Goal: Task Accomplishment & Management: Manage account settings

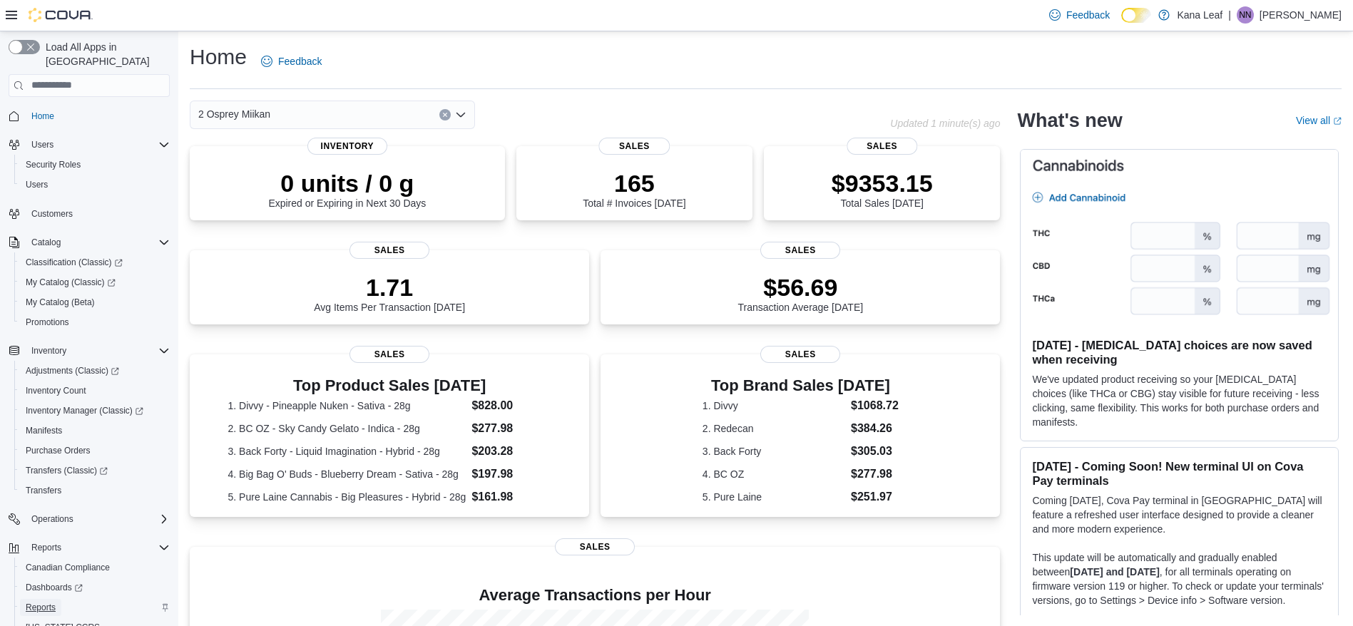
click at [42, 602] on span "Reports" at bounding box center [41, 607] width 30 height 11
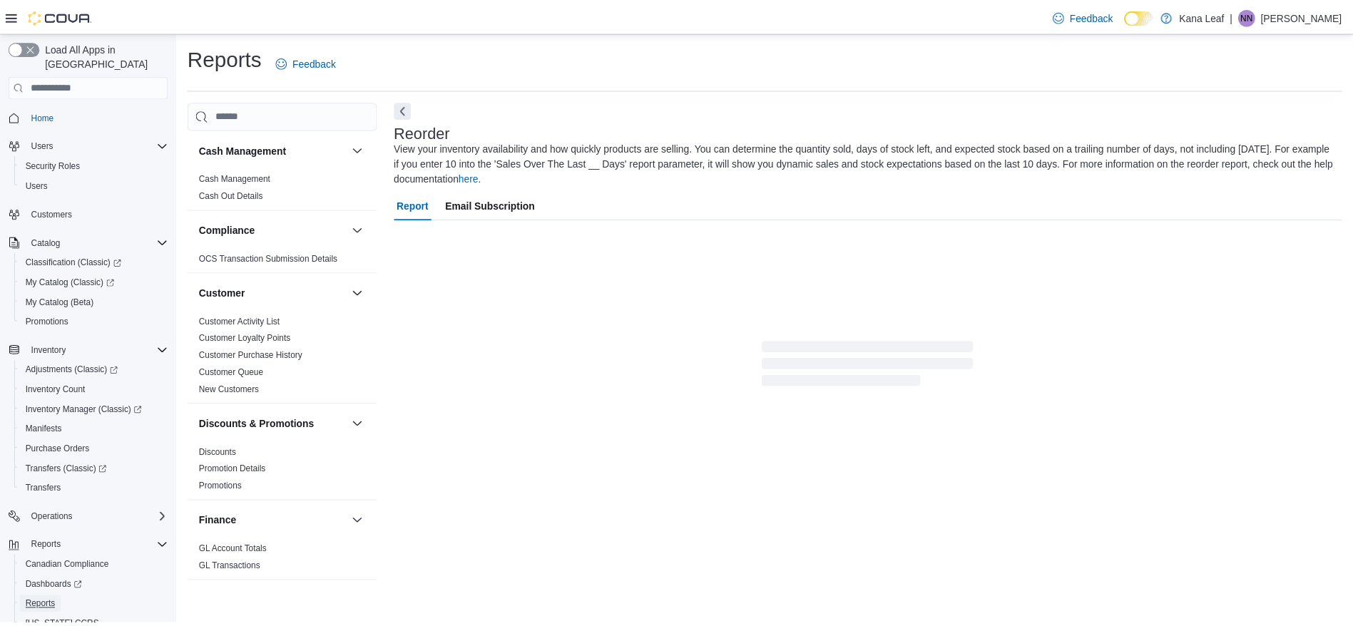
scroll to position [20, 0]
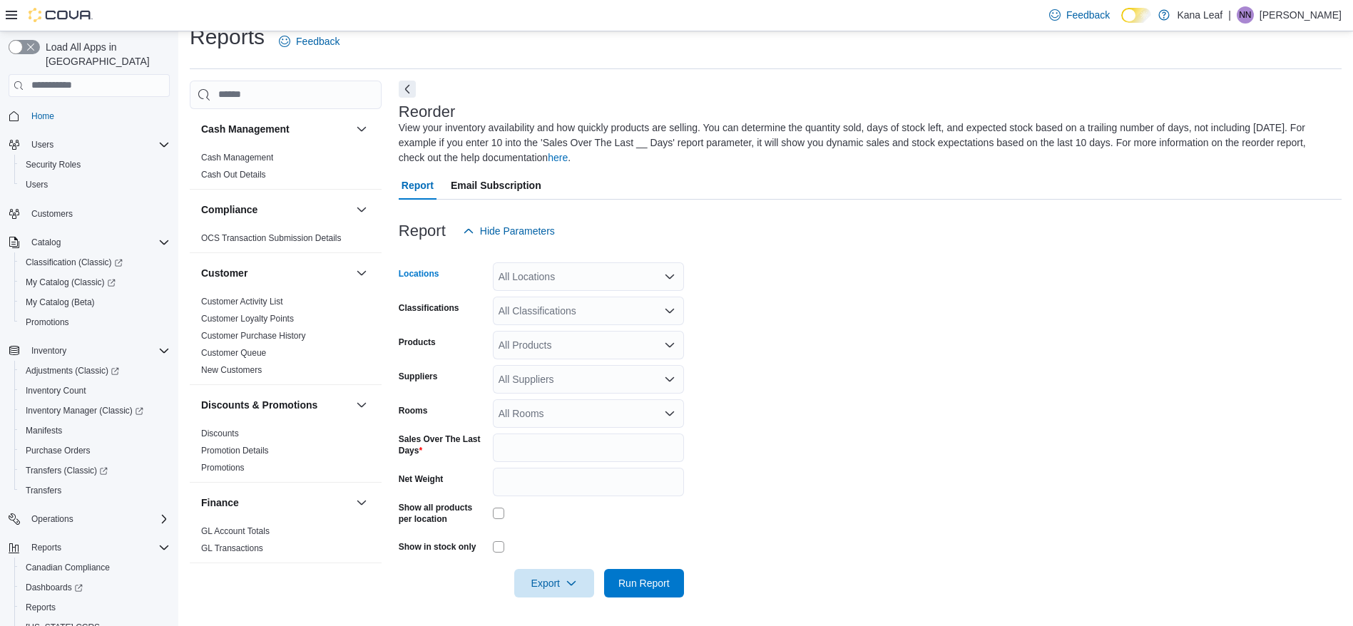
click at [643, 272] on div "All Locations" at bounding box center [588, 276] width 191 height 29
click at [582, 318] on span "2 Osprey Miikan" at bounding box center [559, 321] width 72 height 14
click at [640, 585] on span "Run Report" at bounding box center [643, 582] width 51 height 14
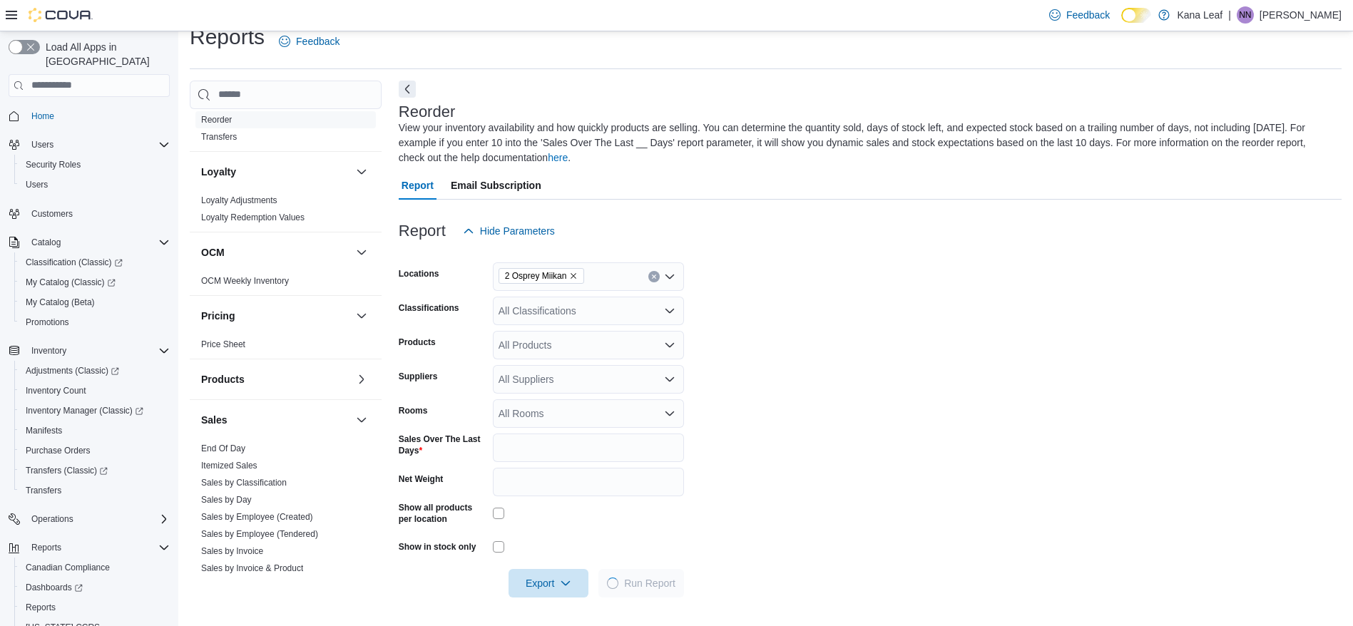
scroll to position [820, 0]
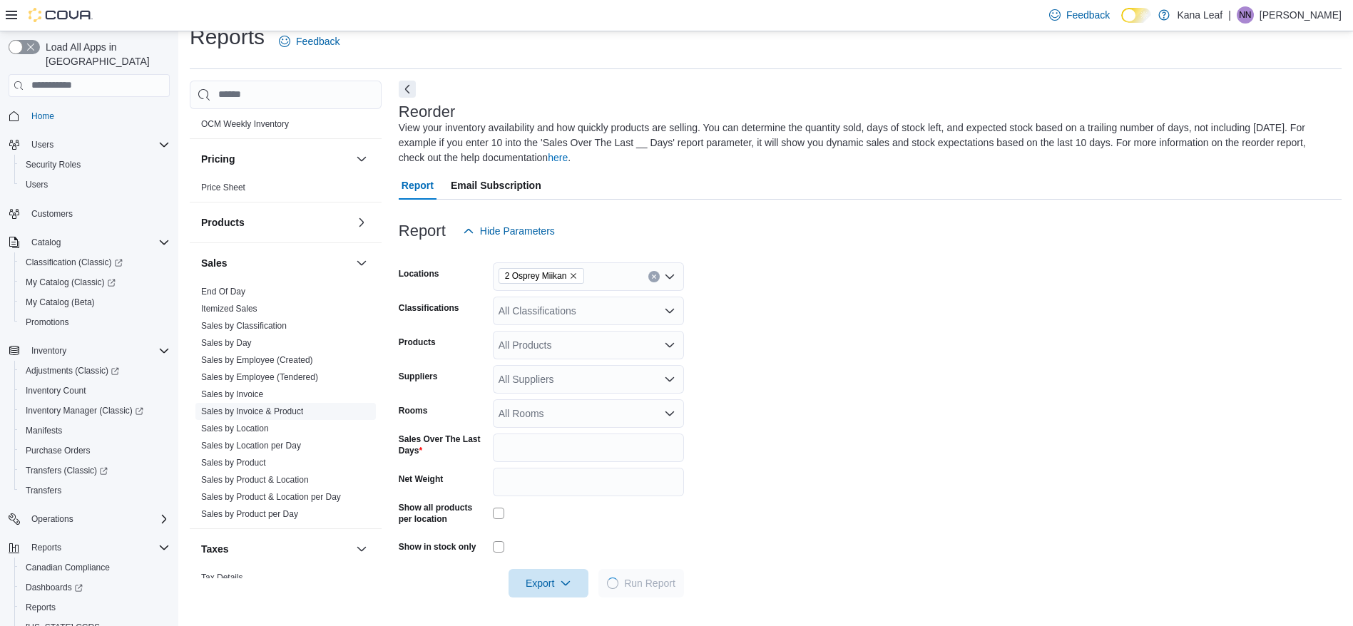
click at [291, 409] on link "Sales by Invoice & Product" at bounding box center [252, 411] width 102 height 10
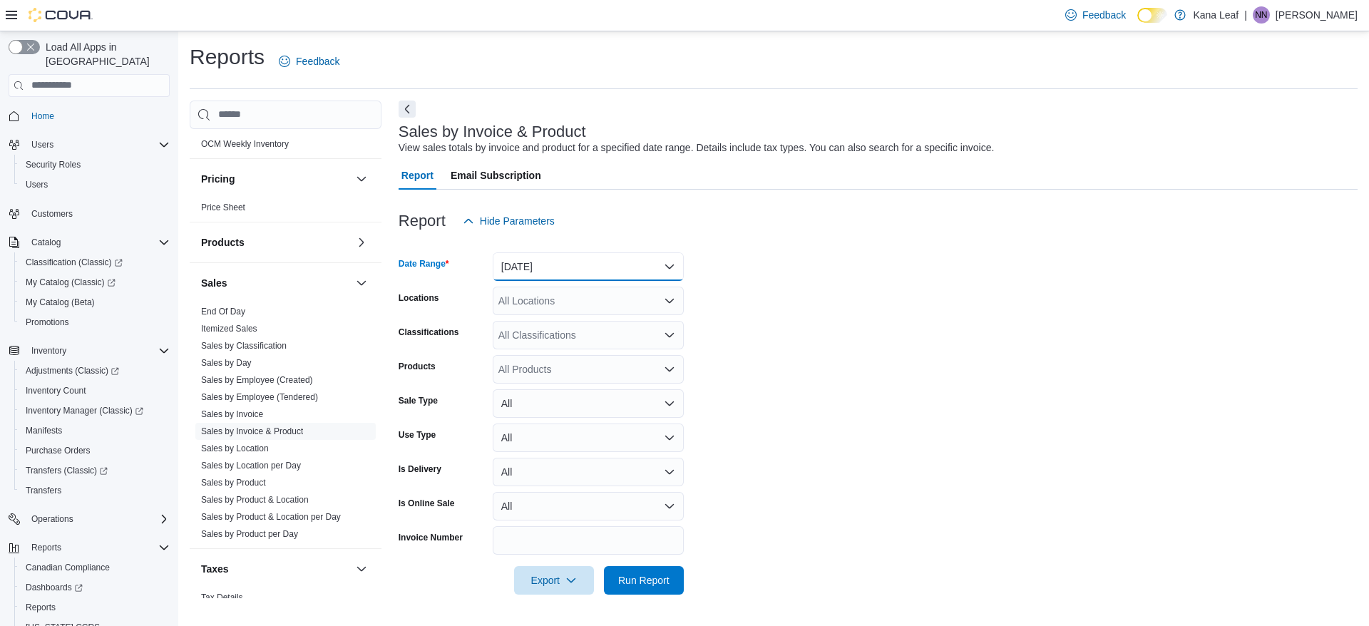
click at [575, 270] on button "Yesterday" at bounding box center [588, 266] width 191 height 29
click at [545, 319] on span "Today" at bounding box center [597, 323] width 163 height 17
click at [656, 585] on span "Run Report" at bounding box center [643, 580] width 51 height 14
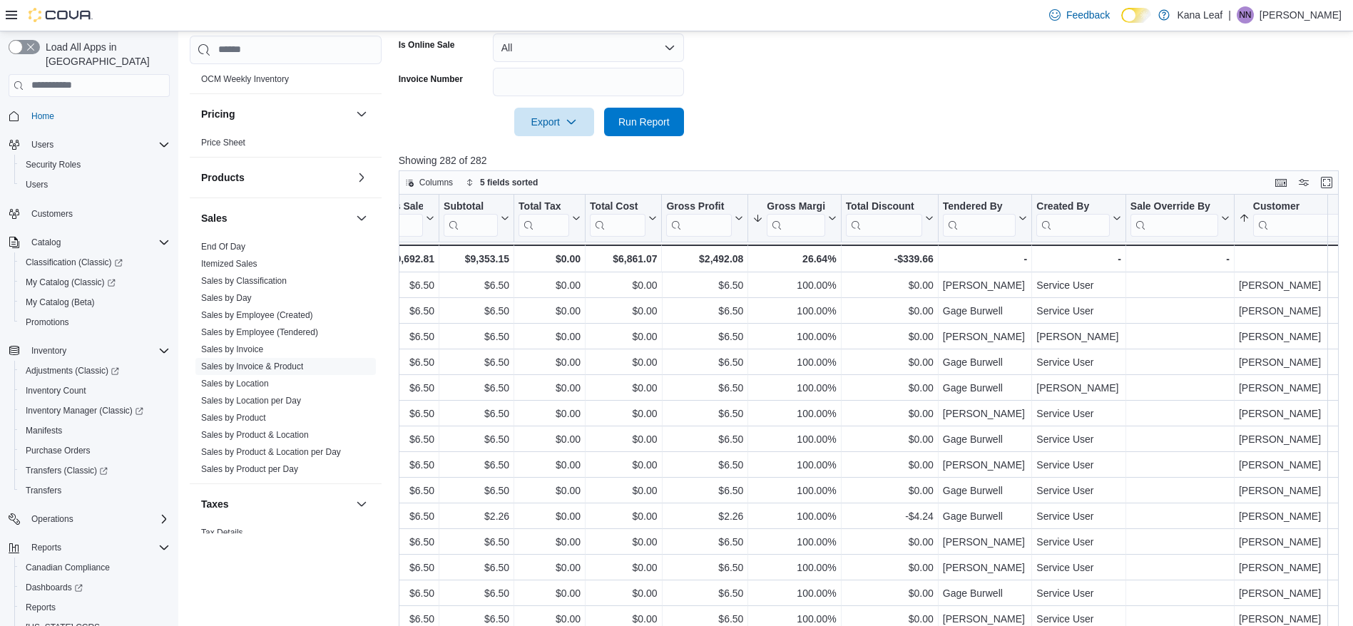
scroll to position [0, 1341]
click at [1287, 236] on input "search" at bounding box center [1310, 224] width 122 height 23
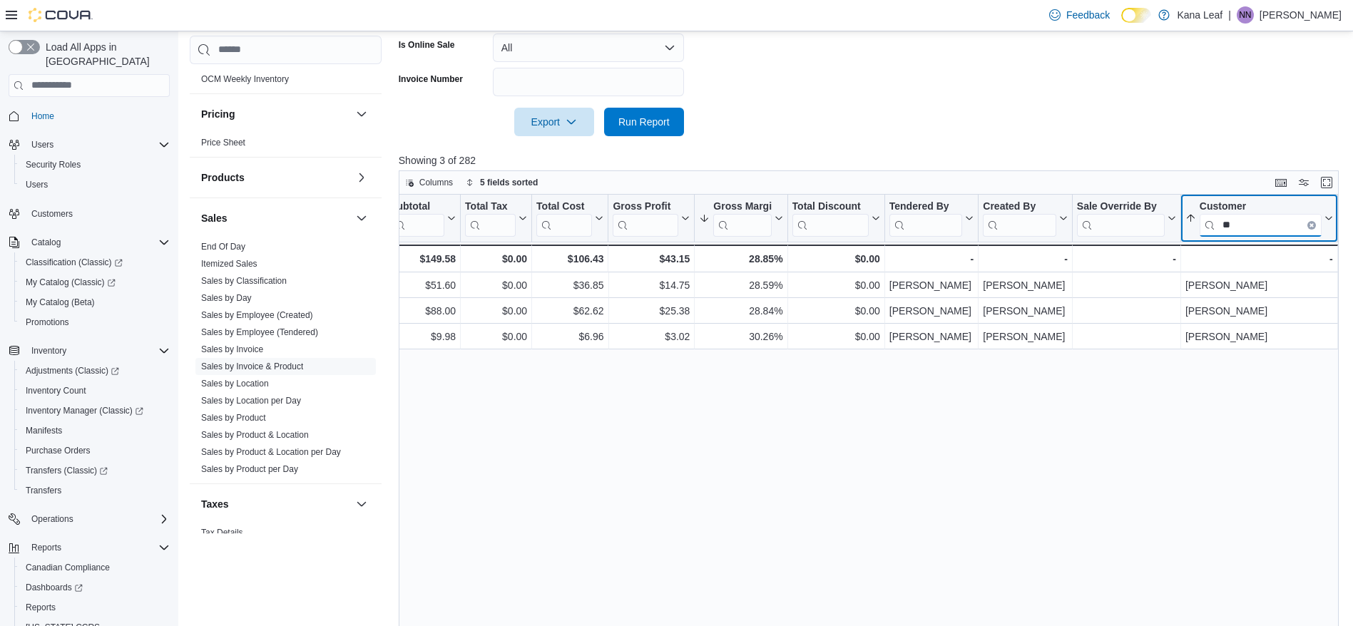
type input "*"
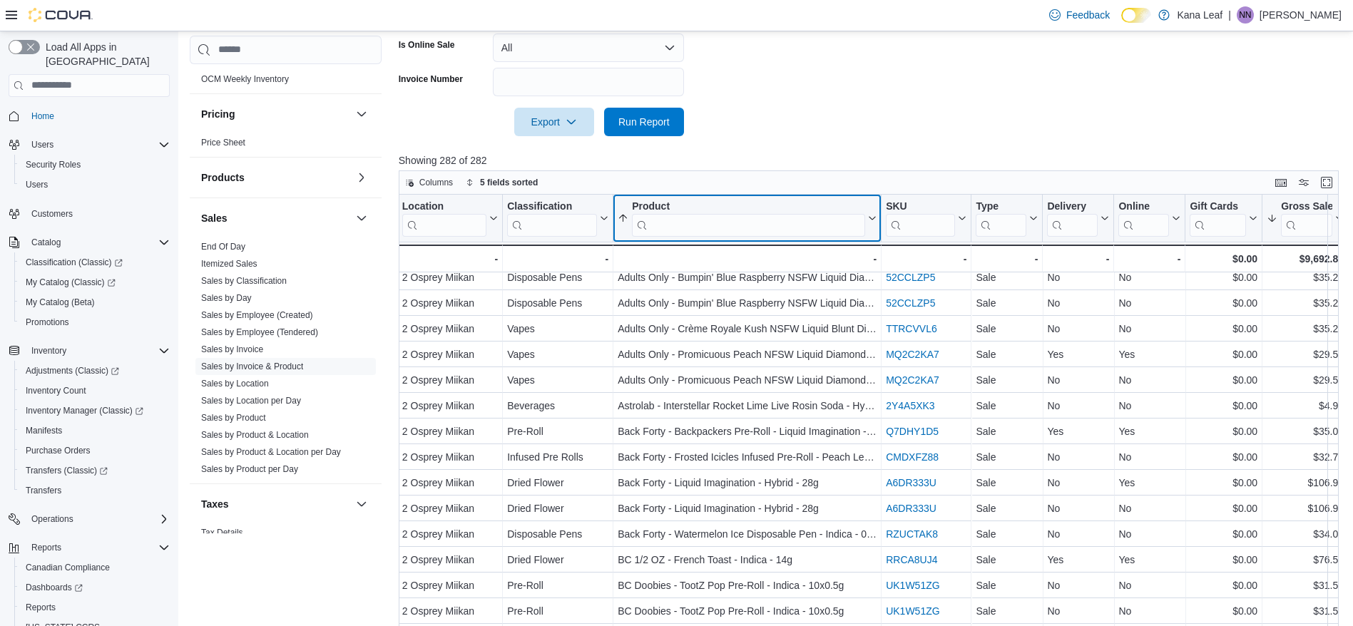
scroll to position [804, 642]
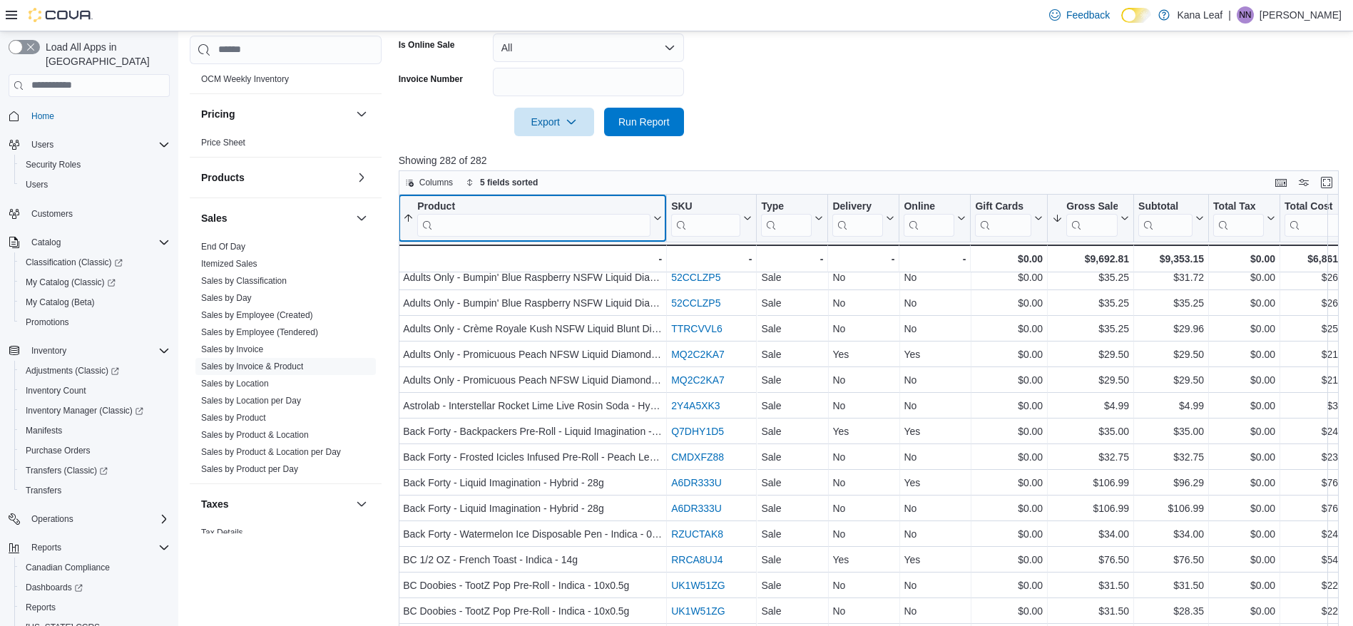
click at [667, 225] on div "Product Sorted by Gross Sales, descending , then sorted by Gross Margin, descen…" at bounding box center [533, 219] width 268 height 48
click at [547, 225] on input "search" at bounding box center [533, 224] width 233 height 23
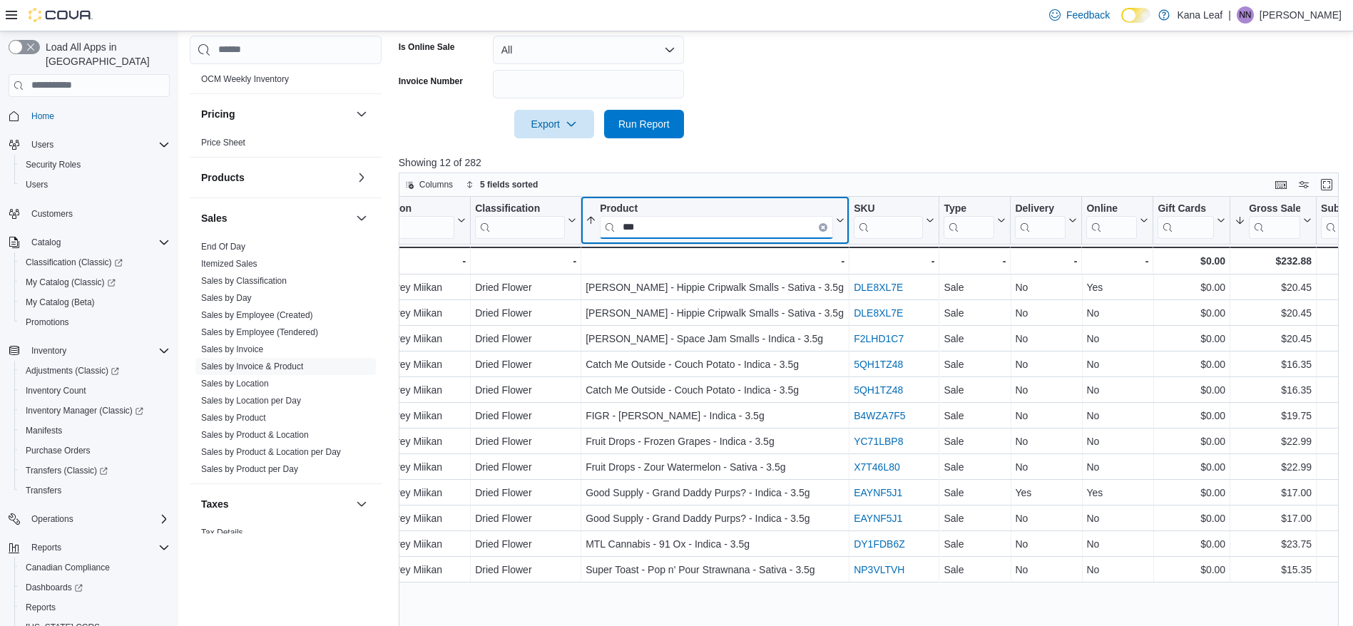
scroll to position [455, 0]
click at [671, 227] on input "***" at bounding box center [716, 228] width 233 height 23
type input "*"
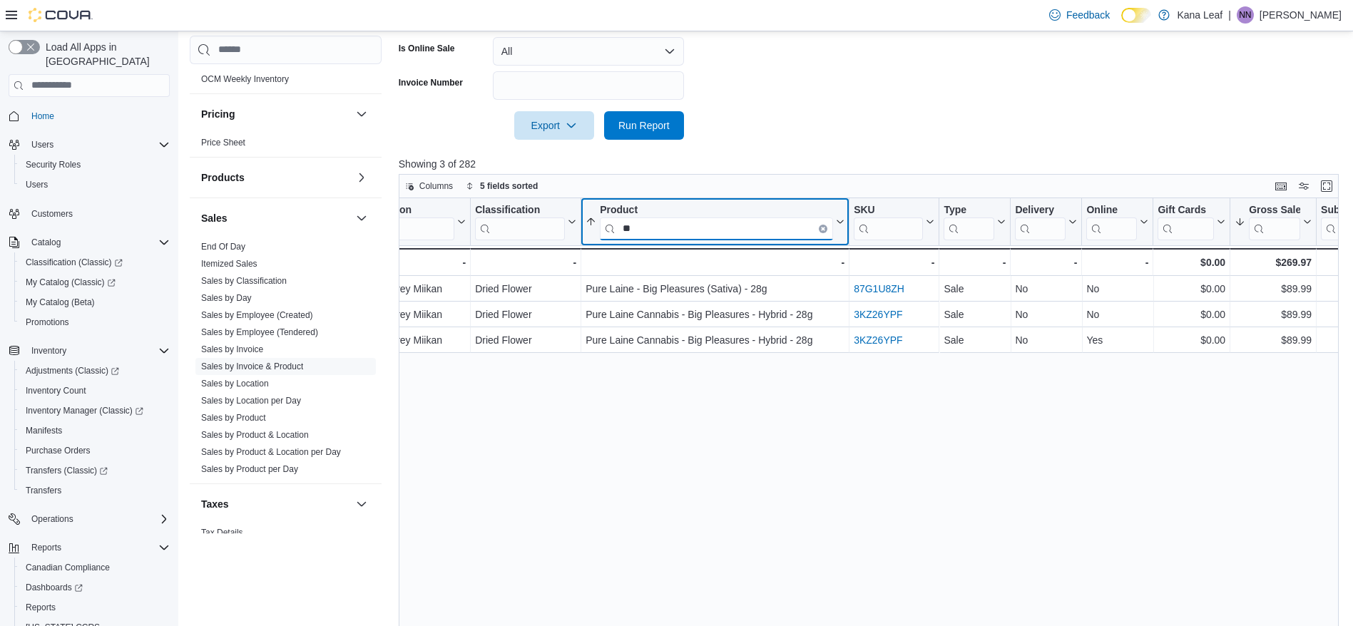
type input "*"
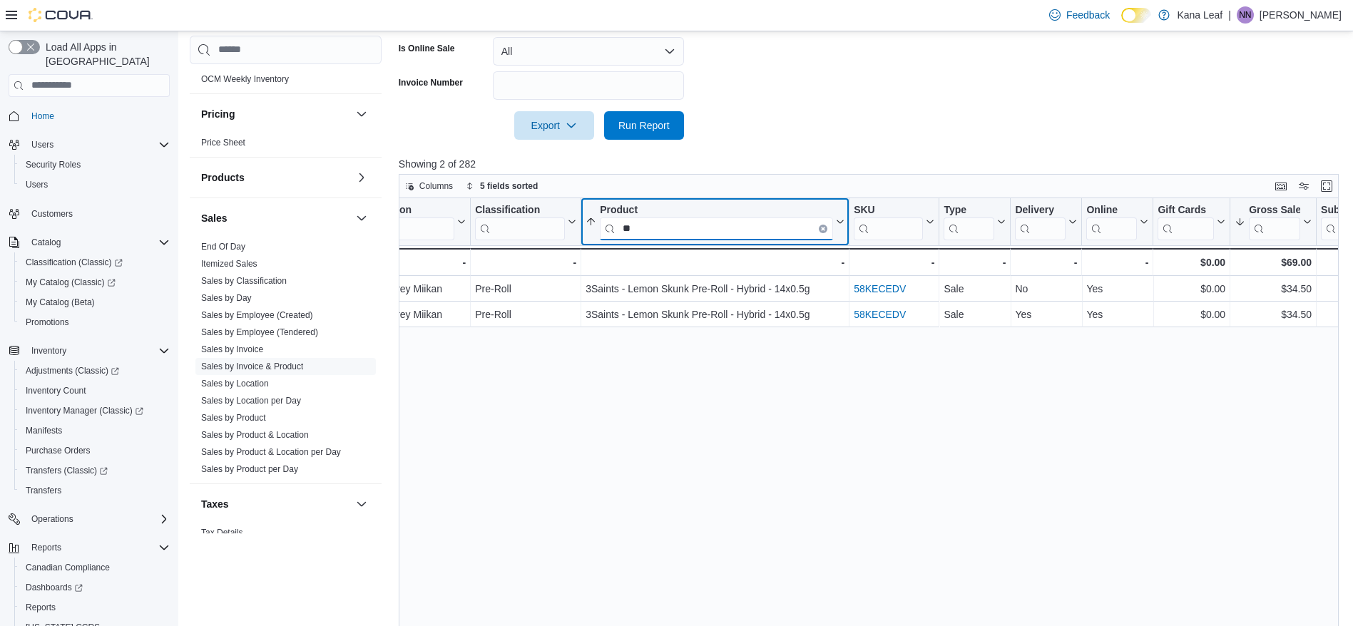
type input "*"
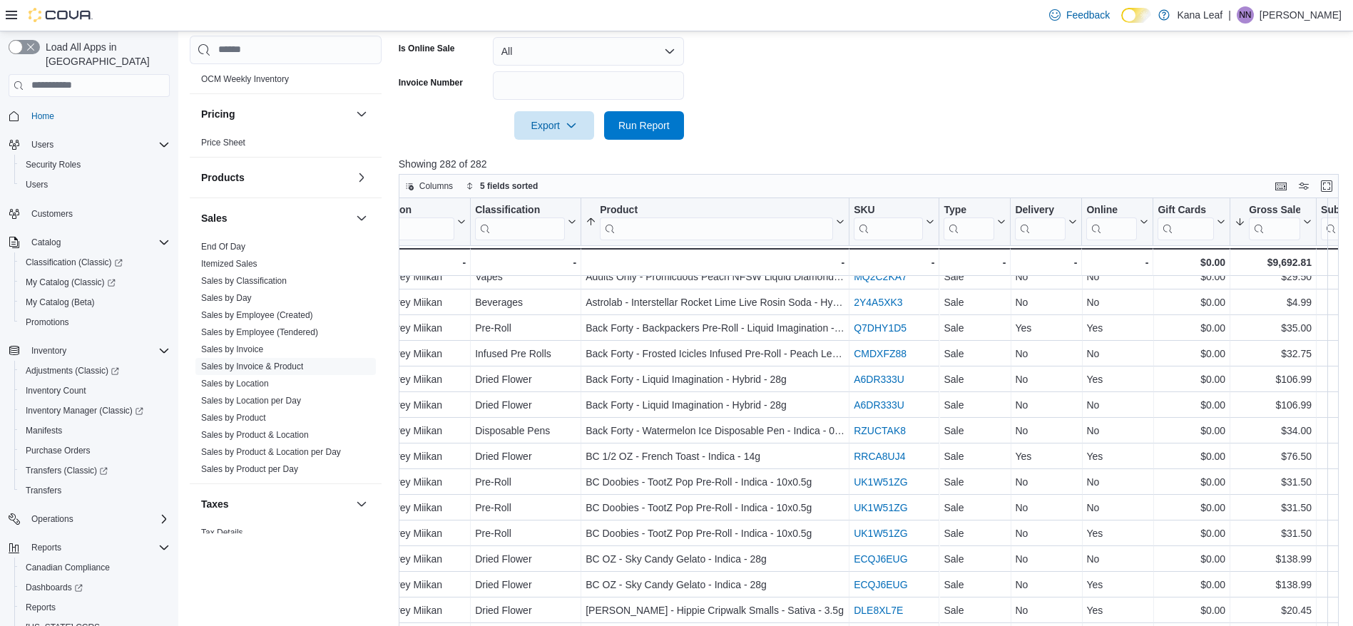
scroll to position [921, 459]
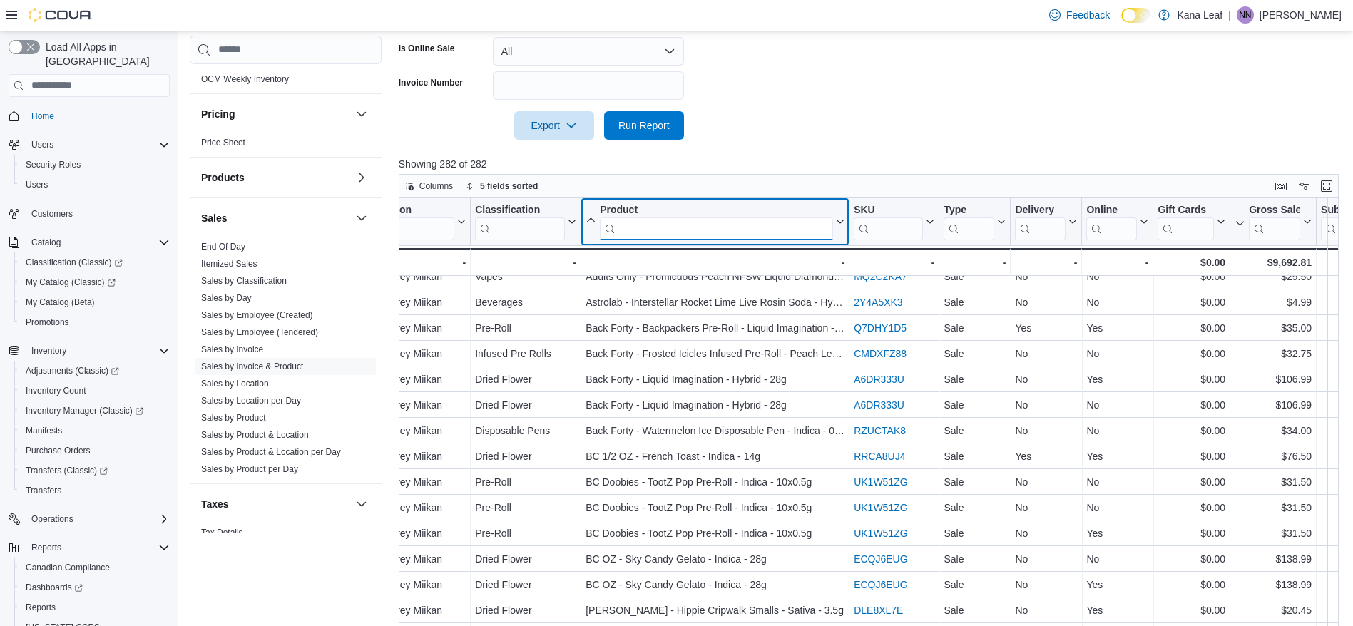
click at [647, 226] on input "search" at bounding box center [716, 228] width 233 height 23
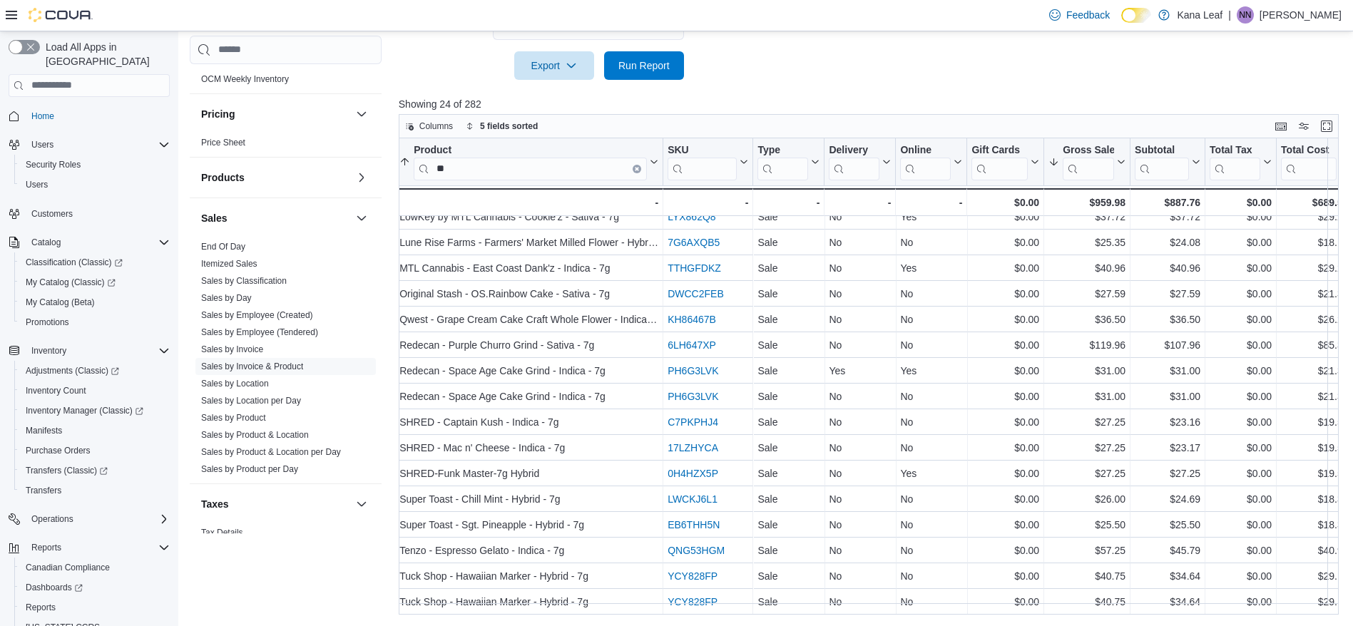
scroll to position [228, 556]
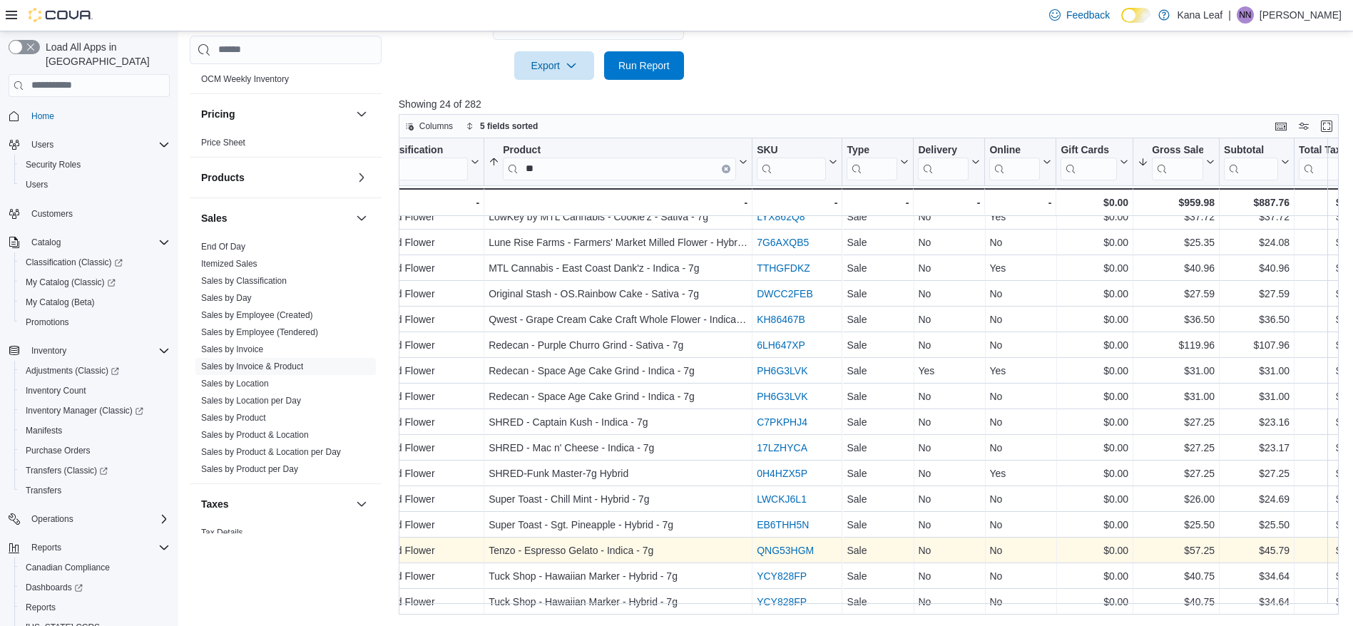
click at [783, 545] on link "QNG53HGM" at bounding box center [785, 550] width 57 height 11
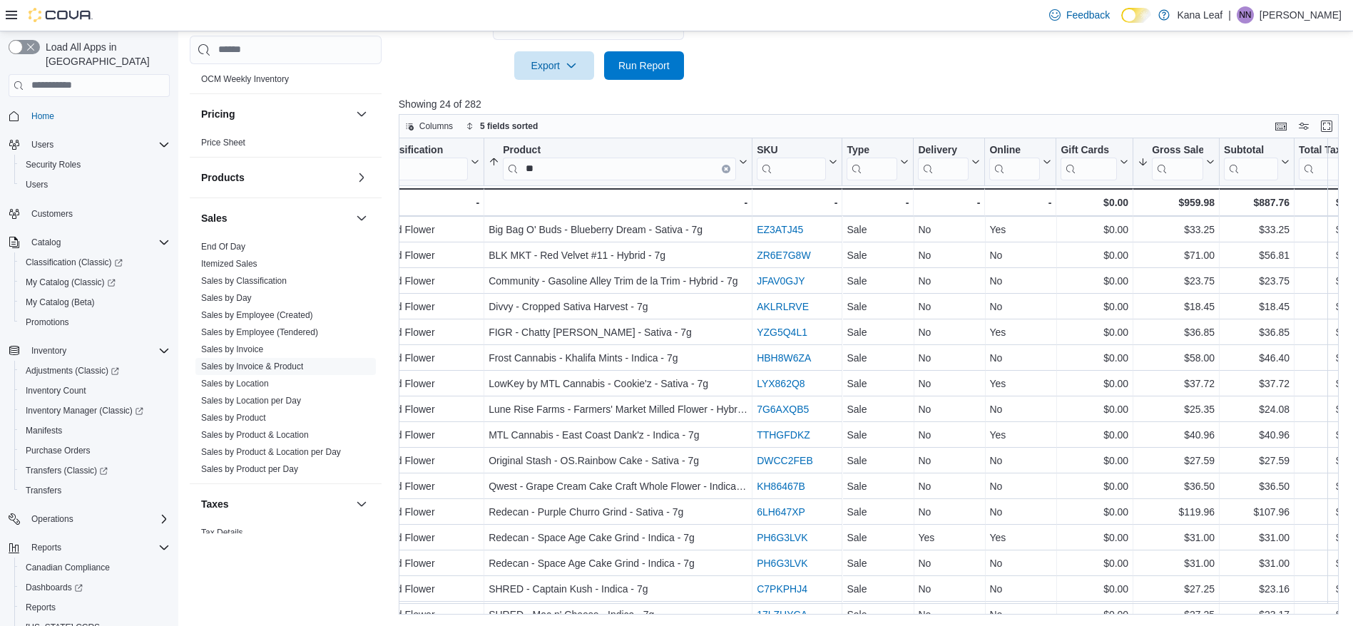
scroll to position [0, 556]
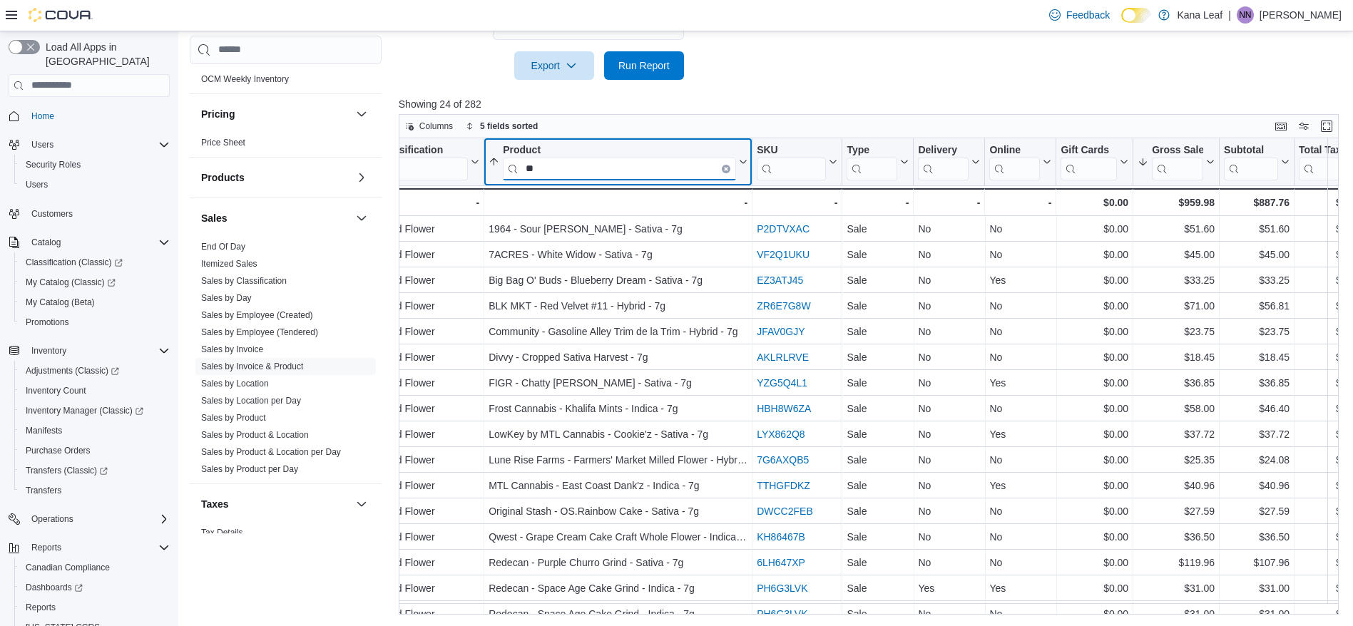
click at [533, 165] on input "**" at bounding box center [619, 168] width 233 height 23
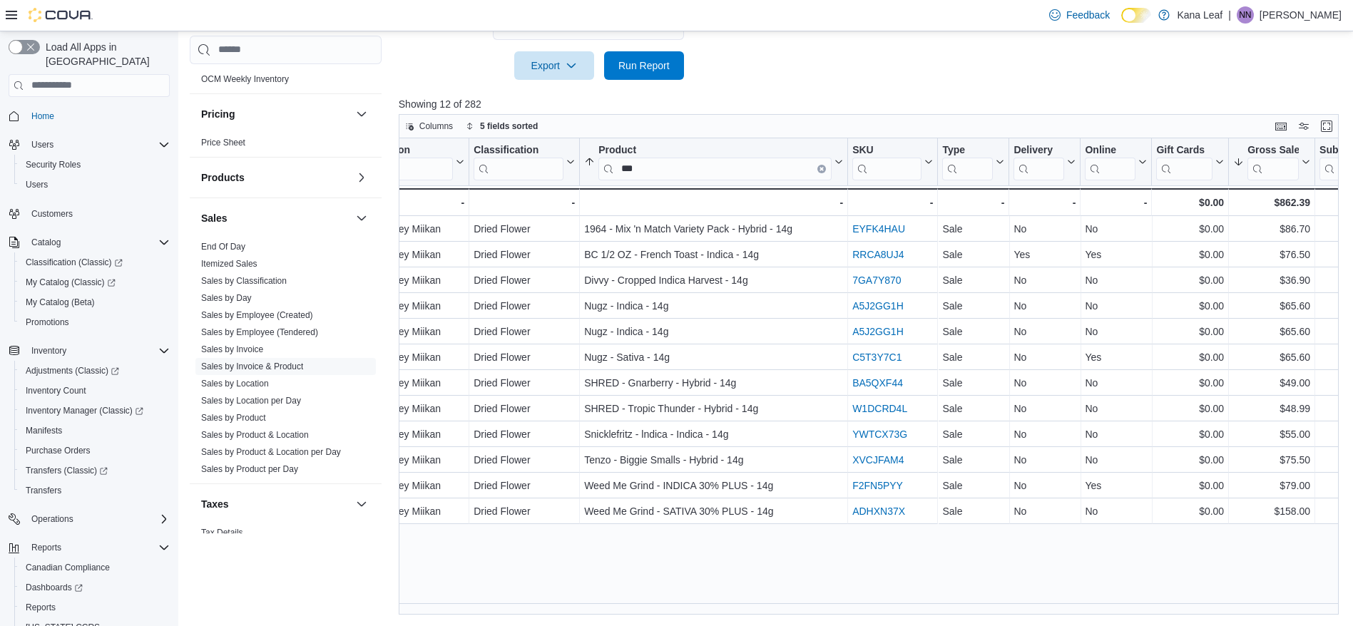
scroll to position [0, 453]
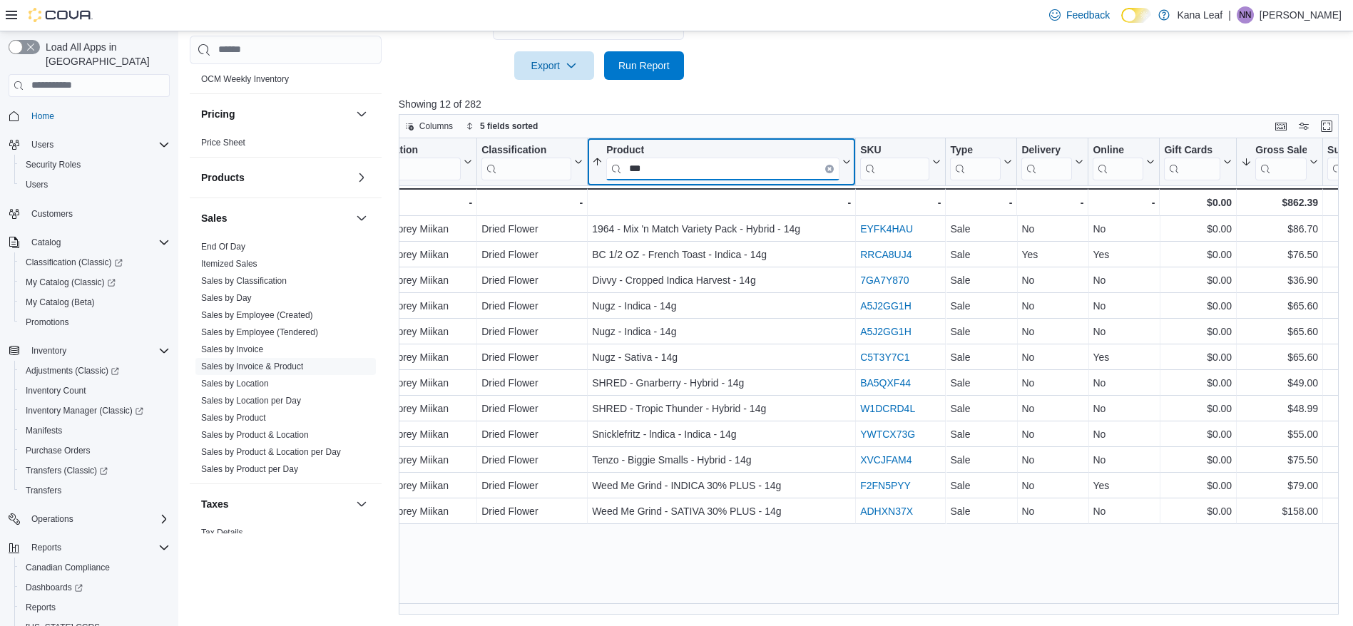
click at [640, 165] on input "***" at bounding box center [722, 168] width 233 height 23
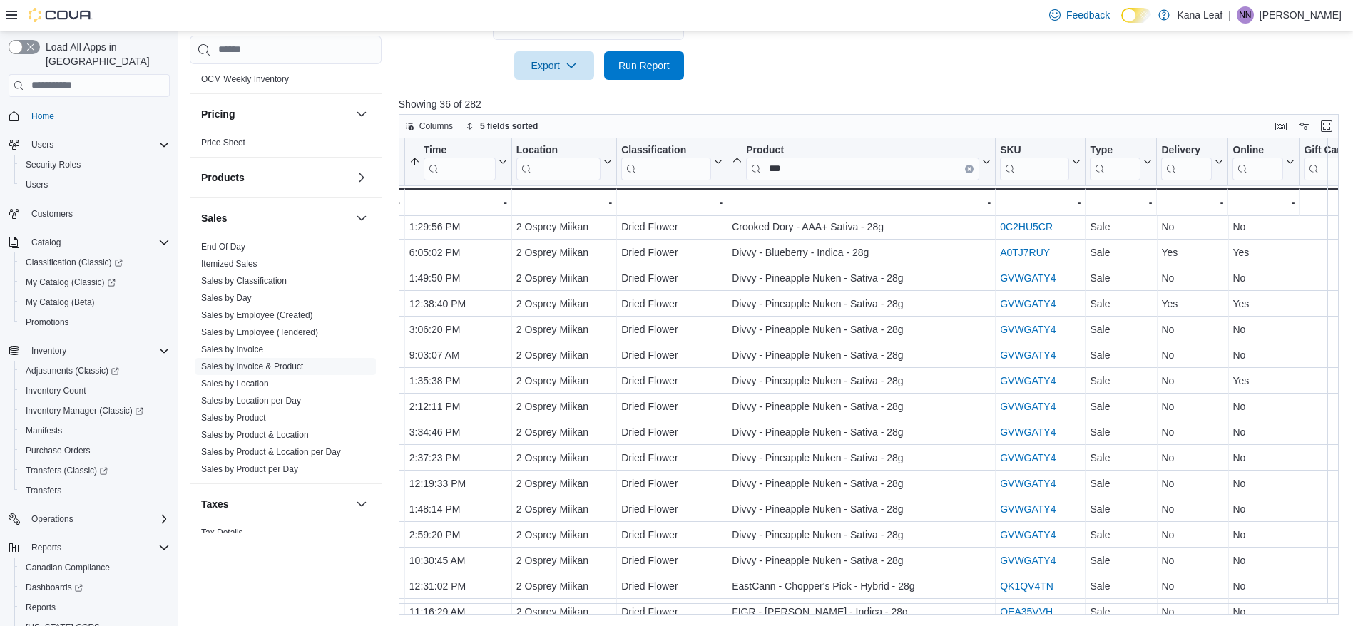
scroll to position [130, 313]
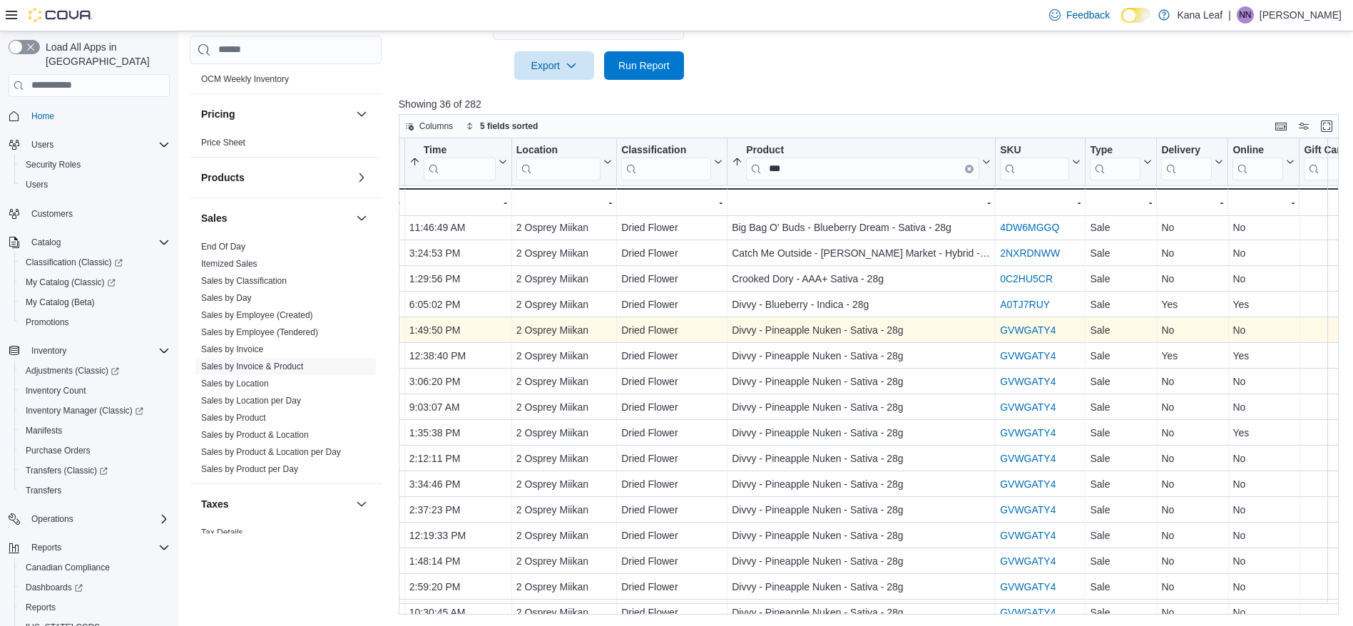
click at [1030, 326] on link "GVWGATY4" at bounding box center [1028, 329] width 56 height 11
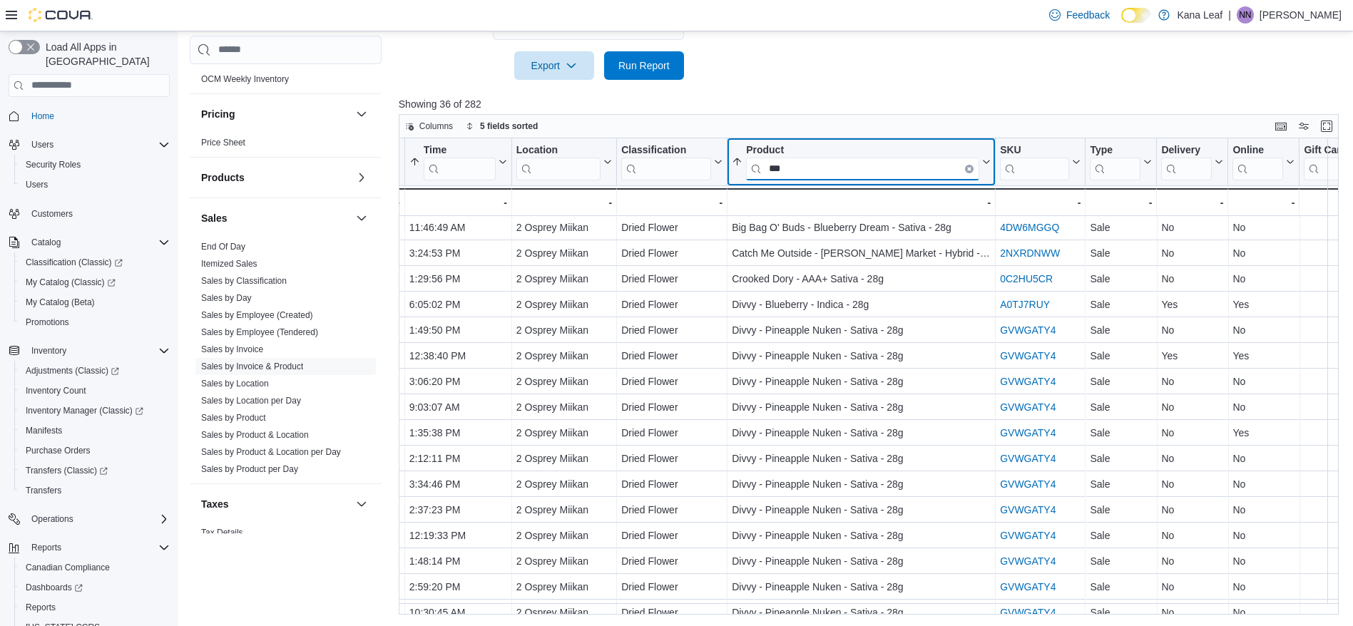
click at [802, 169] on input "***" at bounding box center [862, 168] width 233 height 23
type input "*"
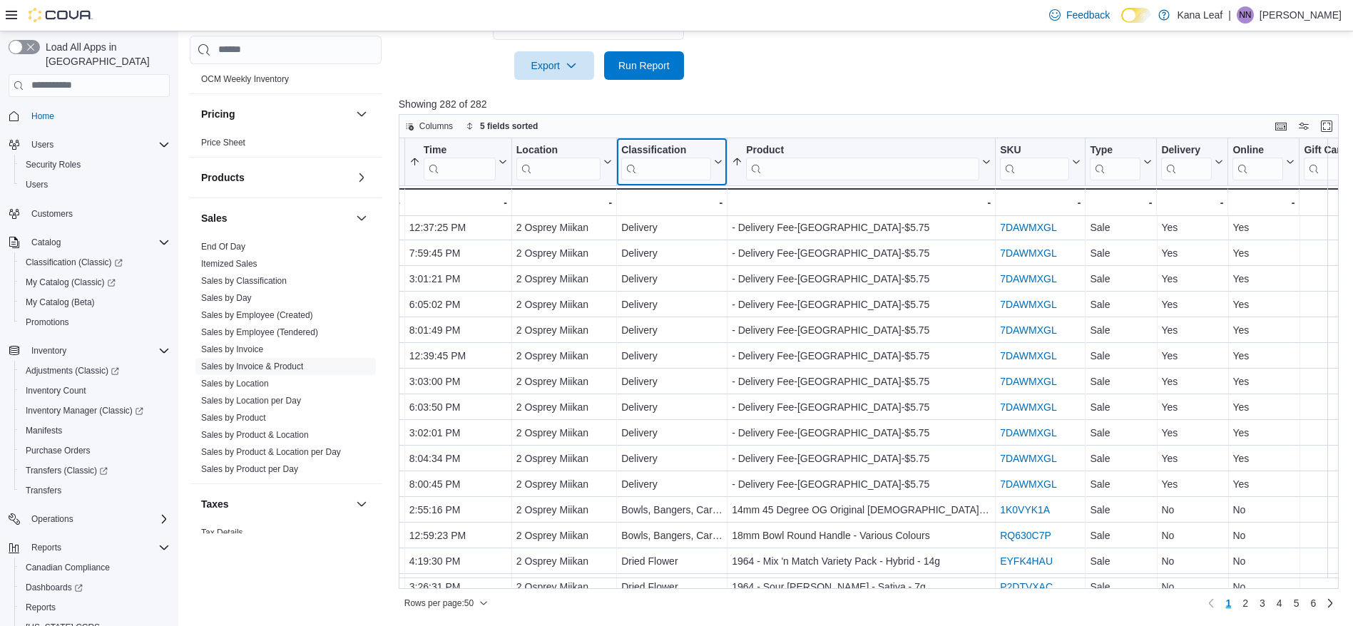
click at [655, 173] on input "search" at bounding box center [666, 168] width 90 height 23
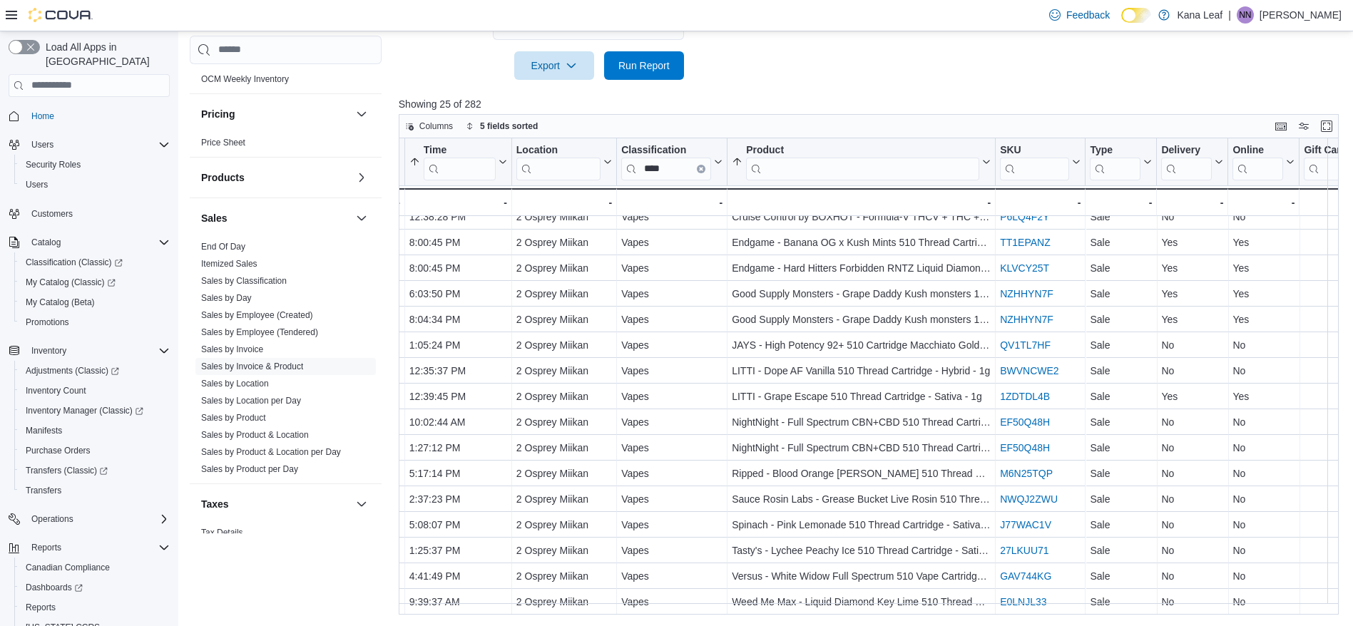
scroll to position [254, 313]
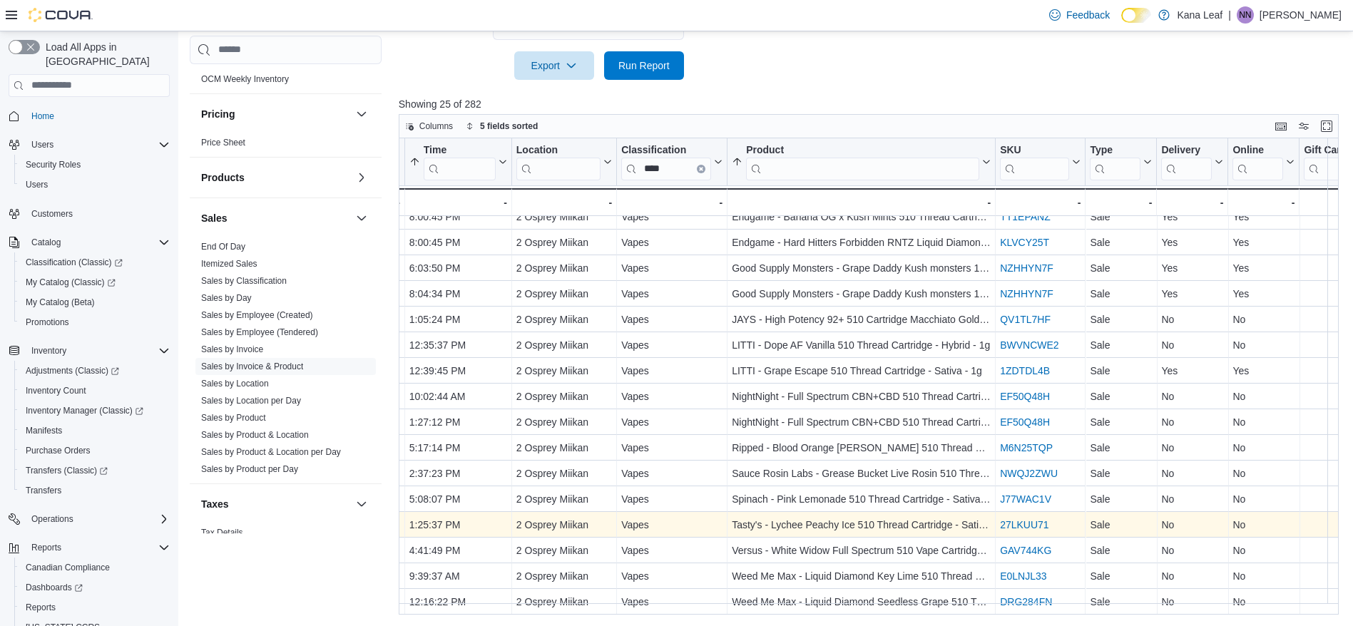
click at [1017, 519] on link "27LKUU71" at bounding box center [1024, 524] width 49 height 11
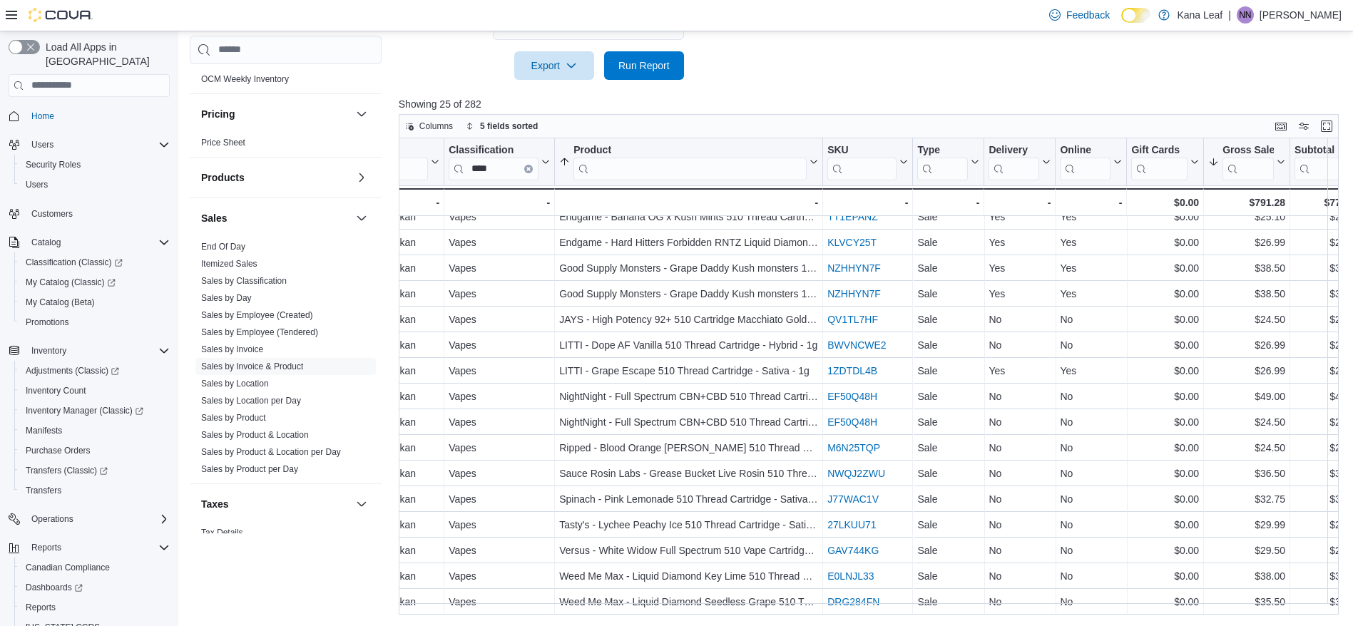
scroll to position [254, 473]
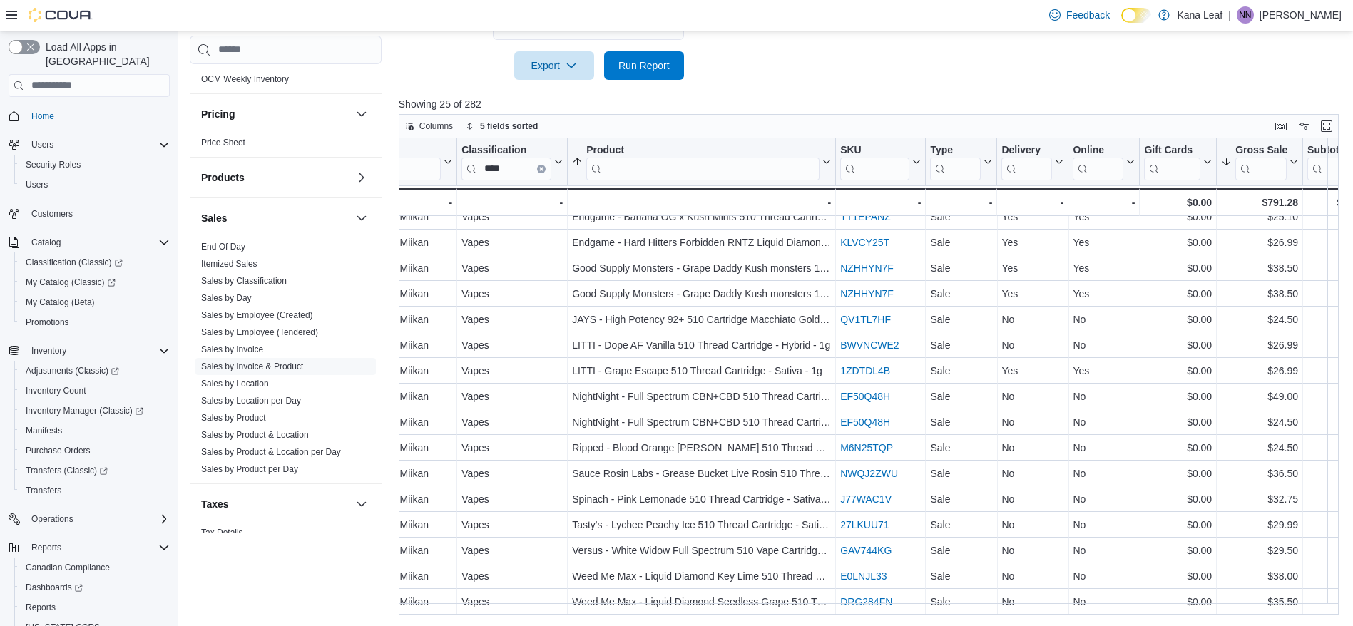
drag, startPoint x: 1350, startPoint y: 522, endPoint x: 1349, endPoint y: 432, distance: 89.9
click at [1348, 432] on div "Columns 5 fields sorted Invoice # Click to view column header actions Receipt #…" at bounding box center [874, 364] width 950 height 501
drag, startPoint x: 1349, startPoint y: 432, endPoint x: 1358, endPoint y: 480, distance: 48.5
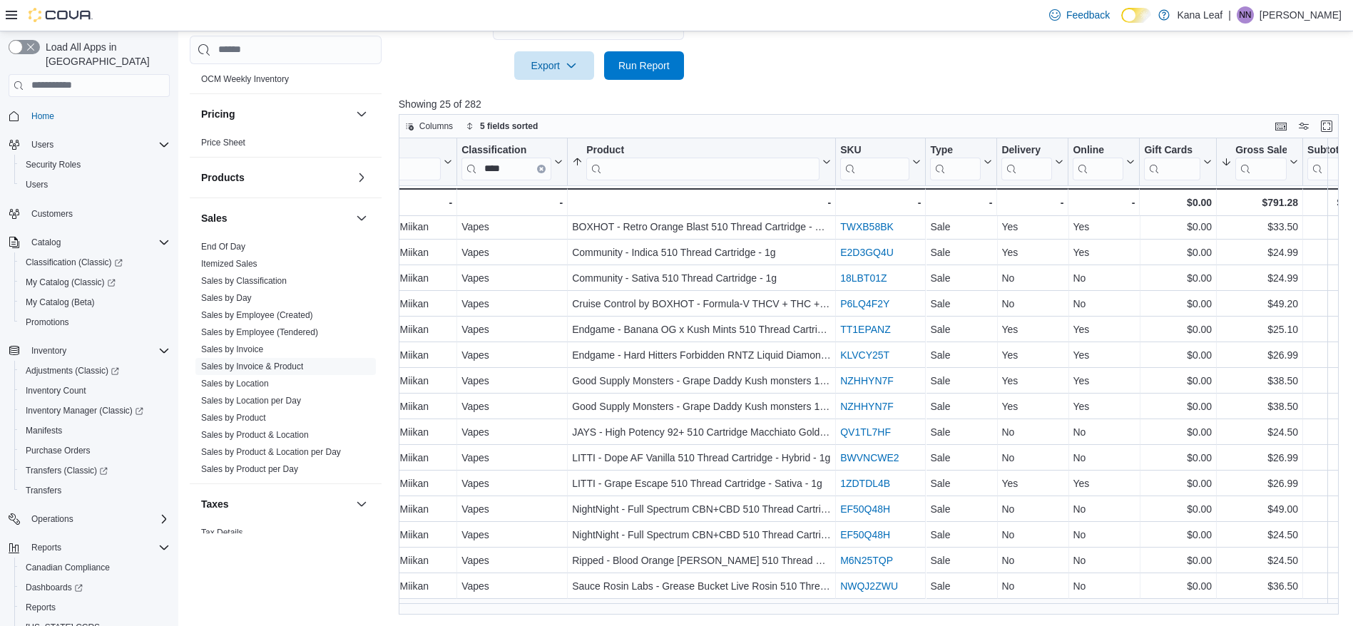
scroll to position [0, 473]
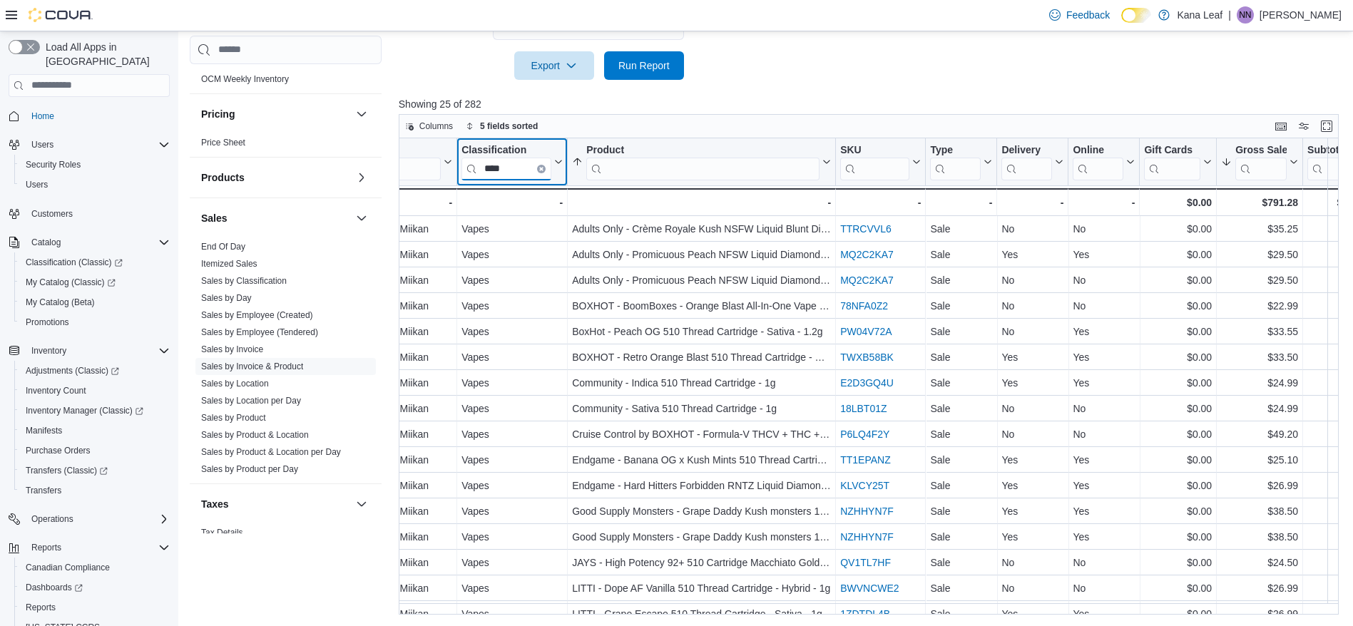
click at [518, 168] on input "****" at bounding box center [506, 168] width 90 height 23
type input "*"
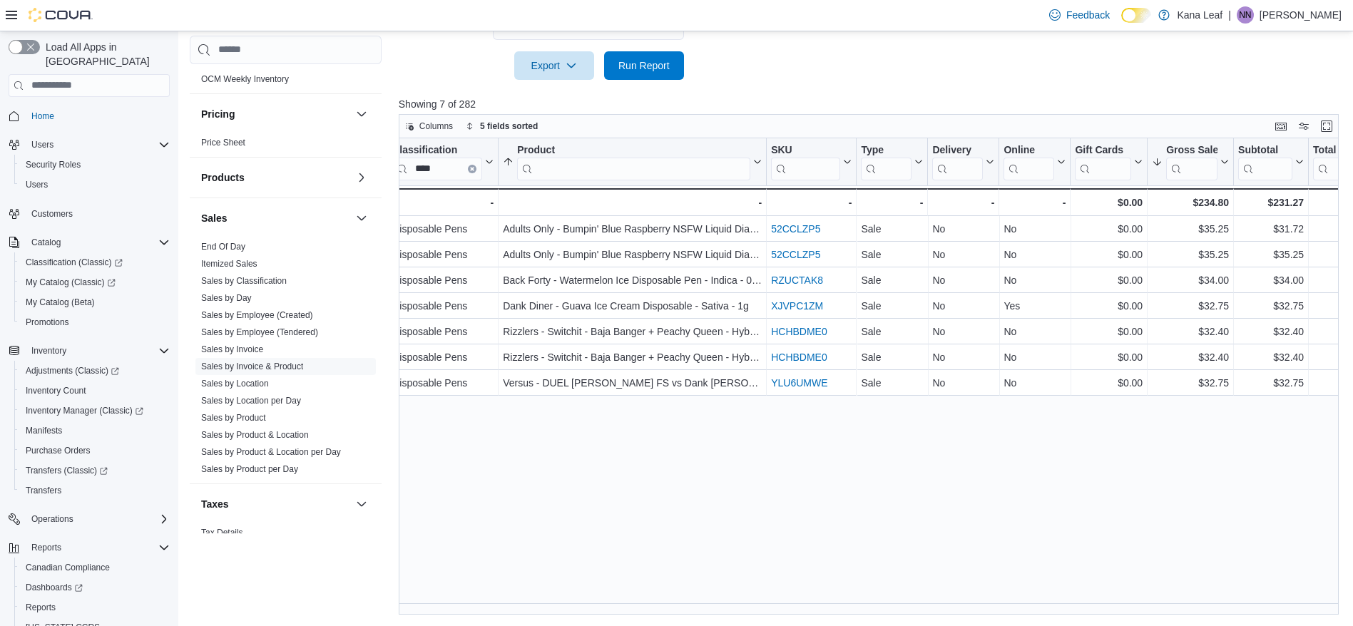
scroll to position [0, 539]
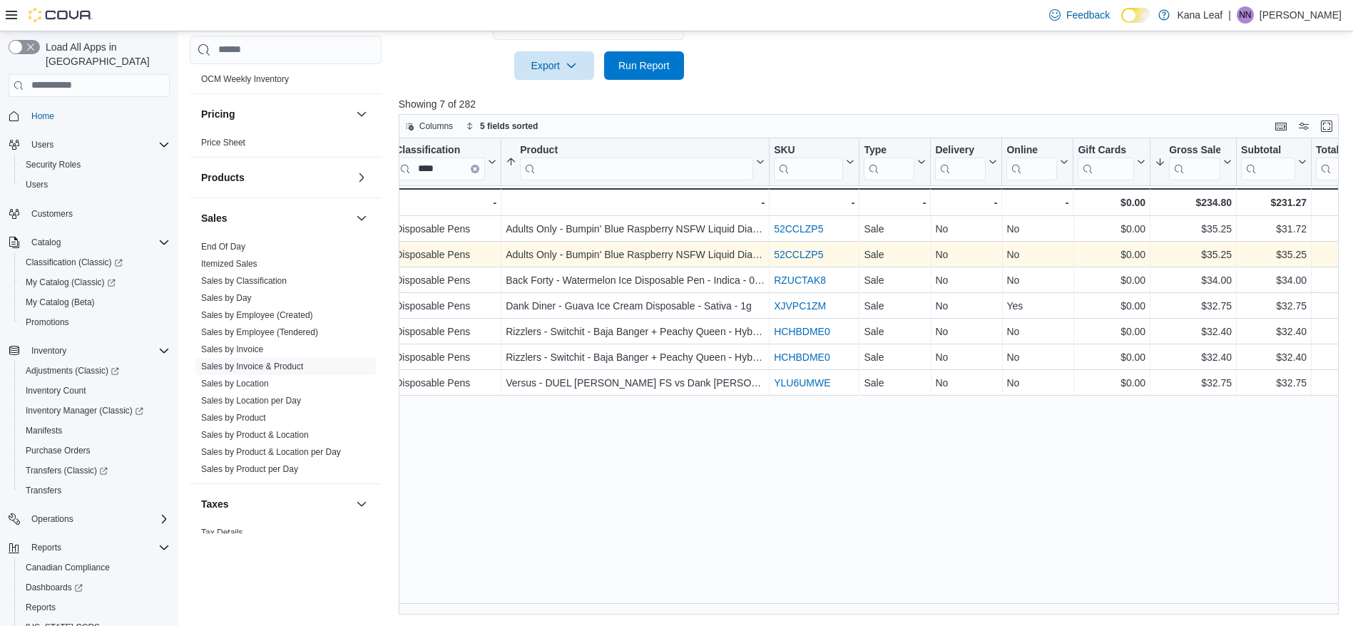
click at [807, 253] on link "52CCLZP5" at bounding box center [798, 254] width 49 height 11
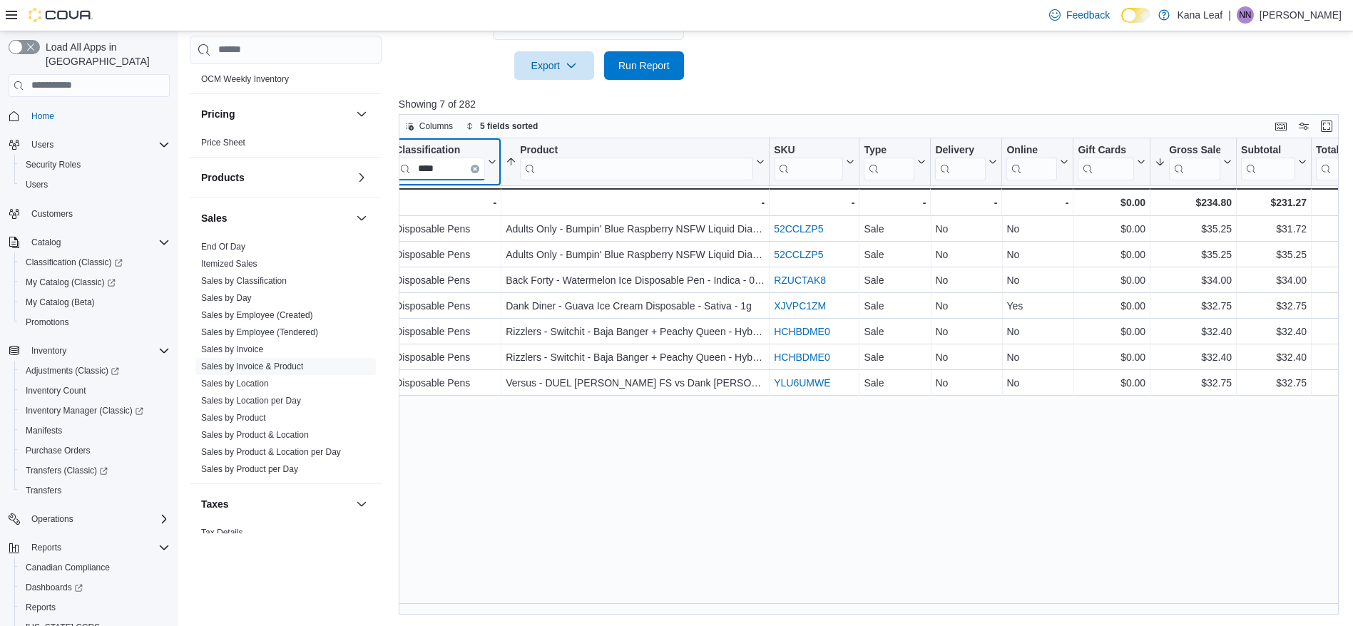
scroll to position [0, 536]
click at [451, 164] on input "****" at bounding box center [444, 168] width 90 height 23
type input "*"
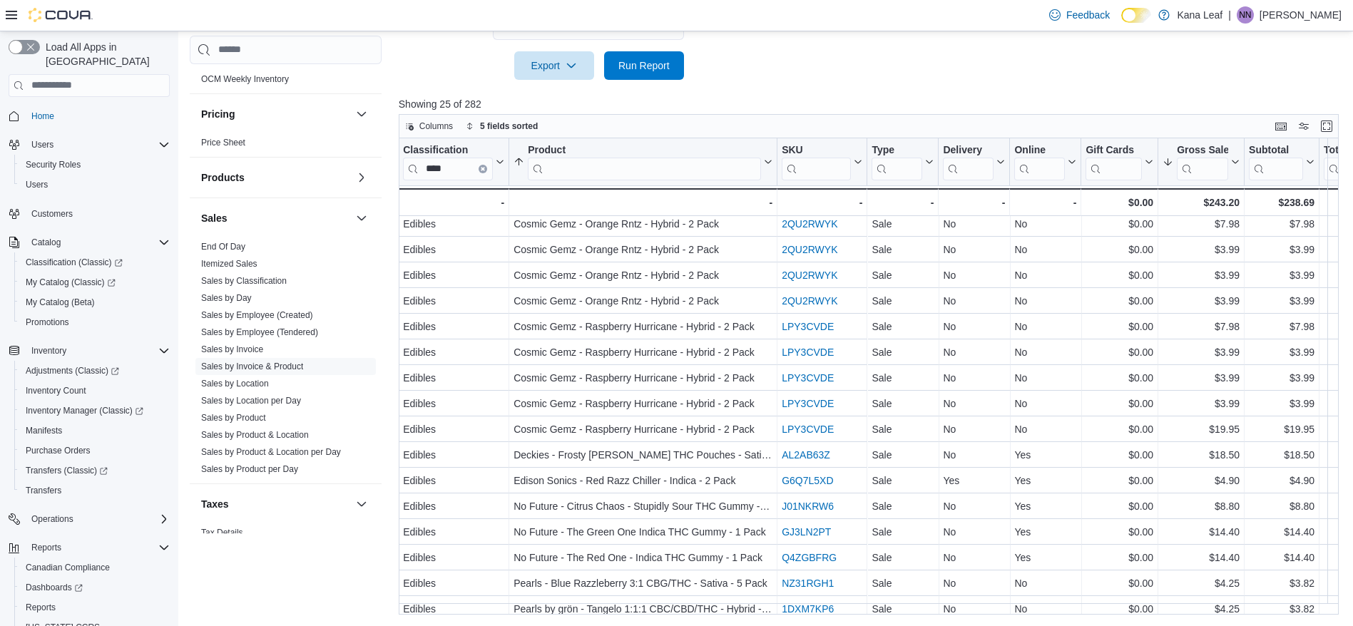
scroll to position [0, 531]
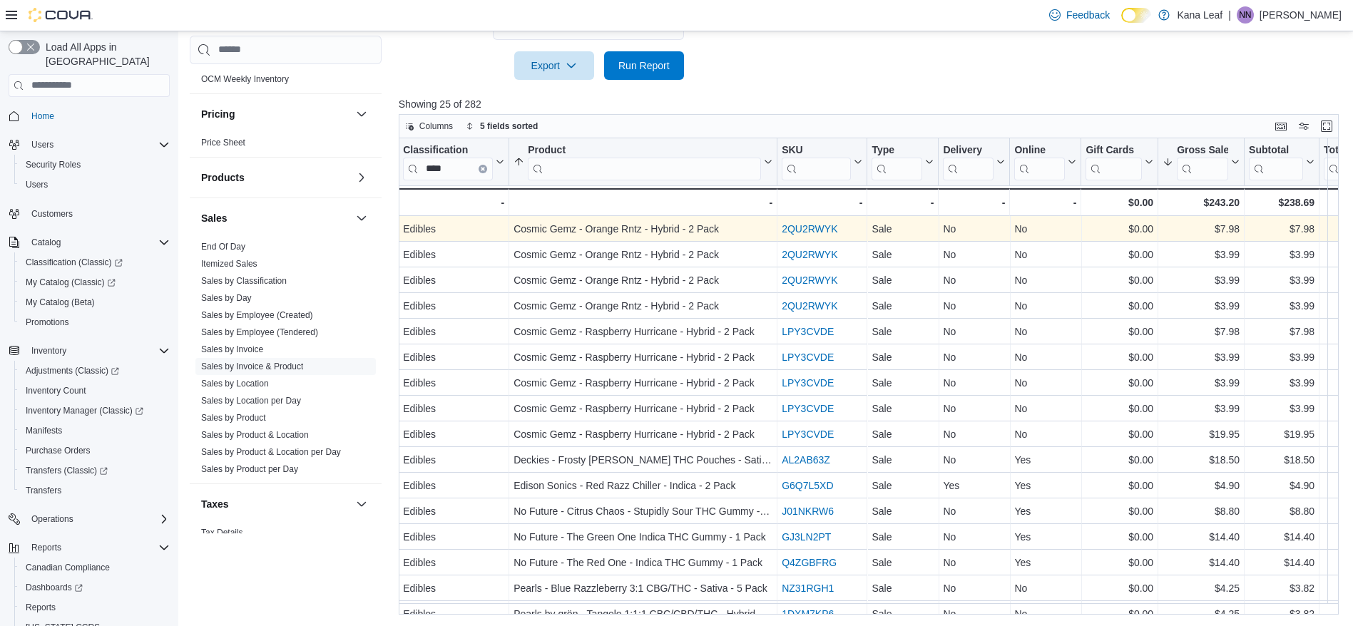
click at [811, 227] on link "2QU2RWYK" at bounding box center [810, 228] width 56 height 11
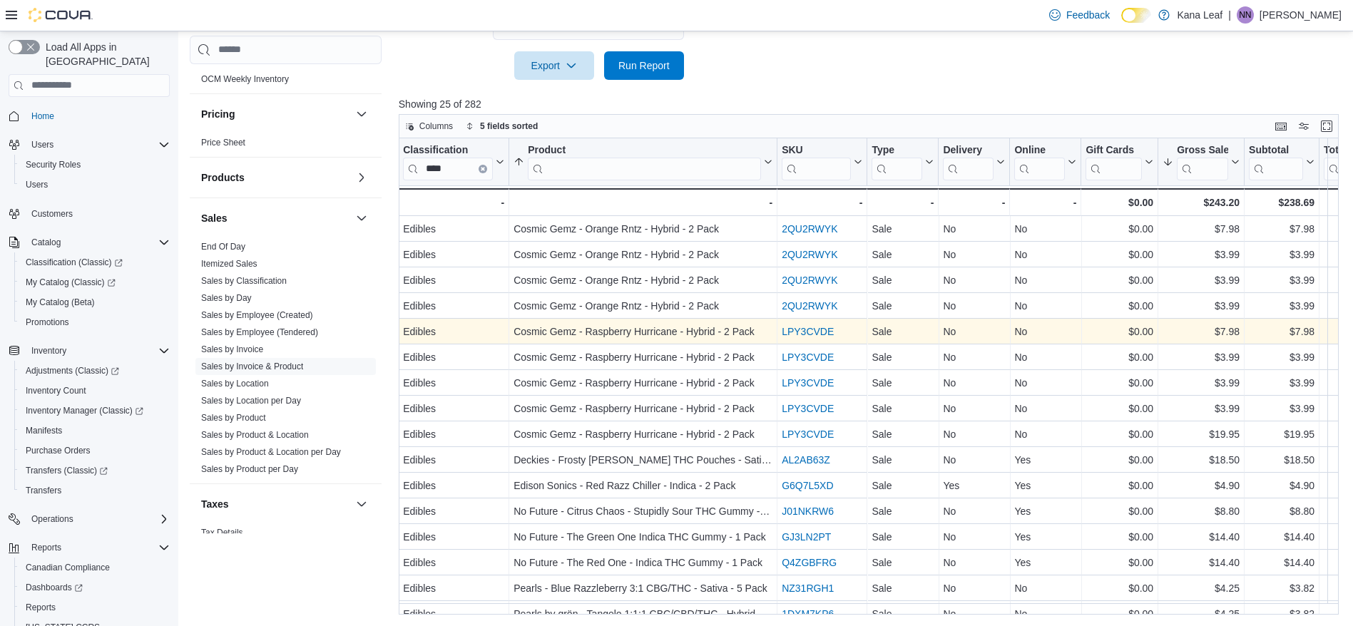
click at [796, 330] on link "LPY3CVDE" at bounding box center [808, 331] width 52 height 11
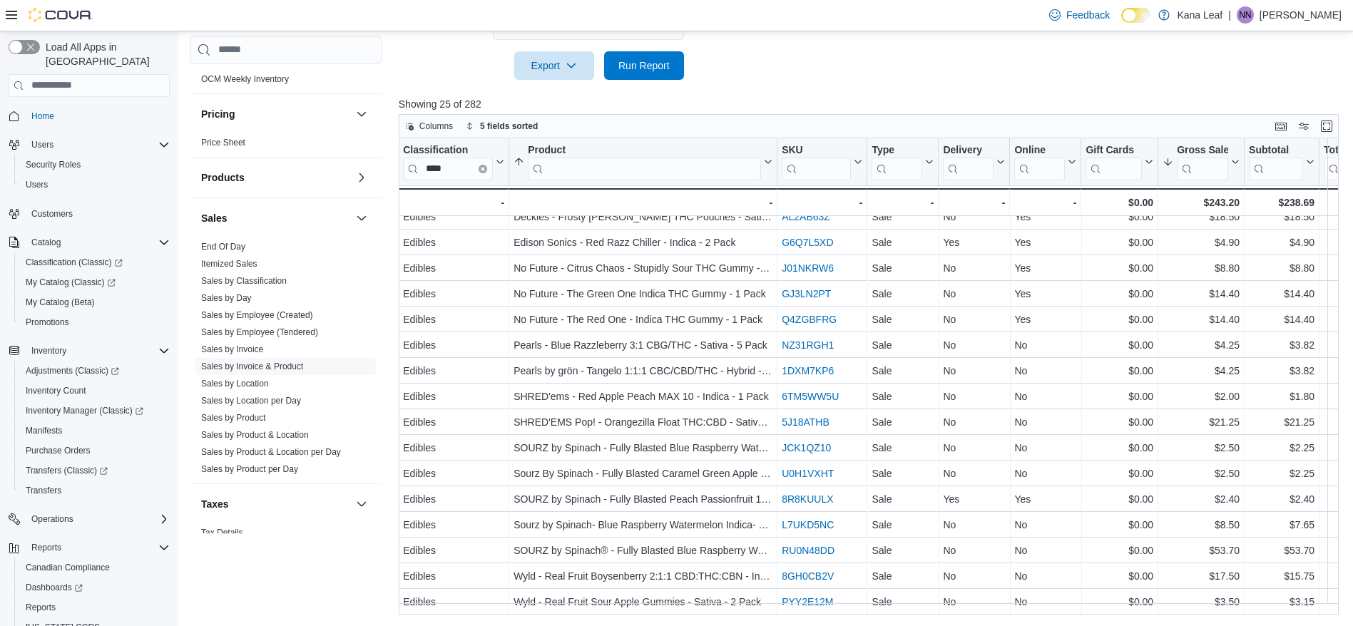
scroll to position [254, 531]
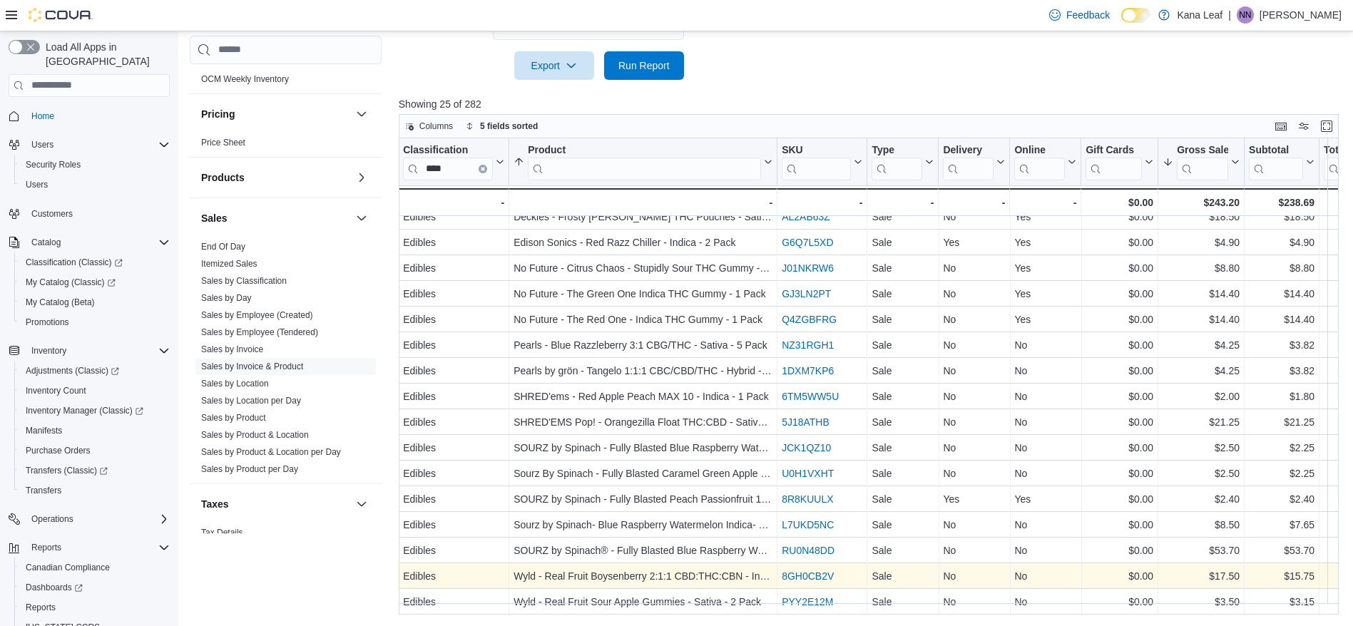
click at [805, 570] on link "8GH0CB2V" at bounding box center [808, 575] width 52 height 11
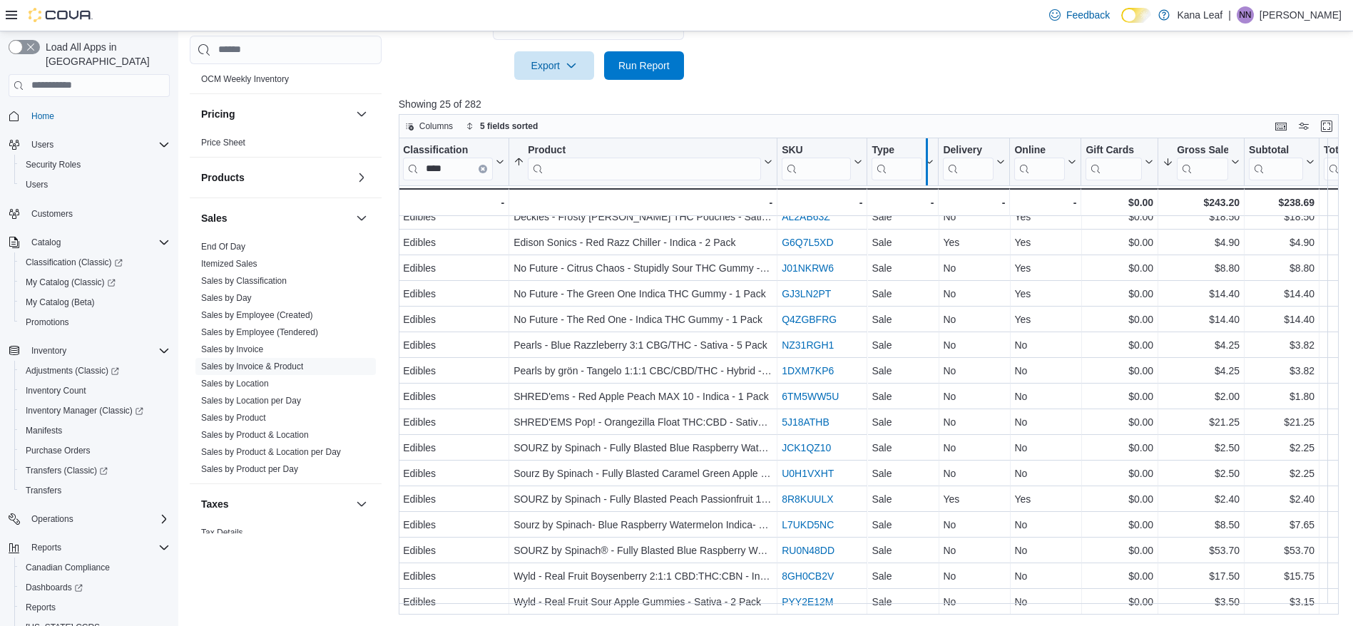
drag, startPoint x: 781, startPoint y: 160, endPoint x: 955, endPoint y: 145, distance: 174.6
click at [932, 145] on div at bounding box center [926, 161] width 11 height 47
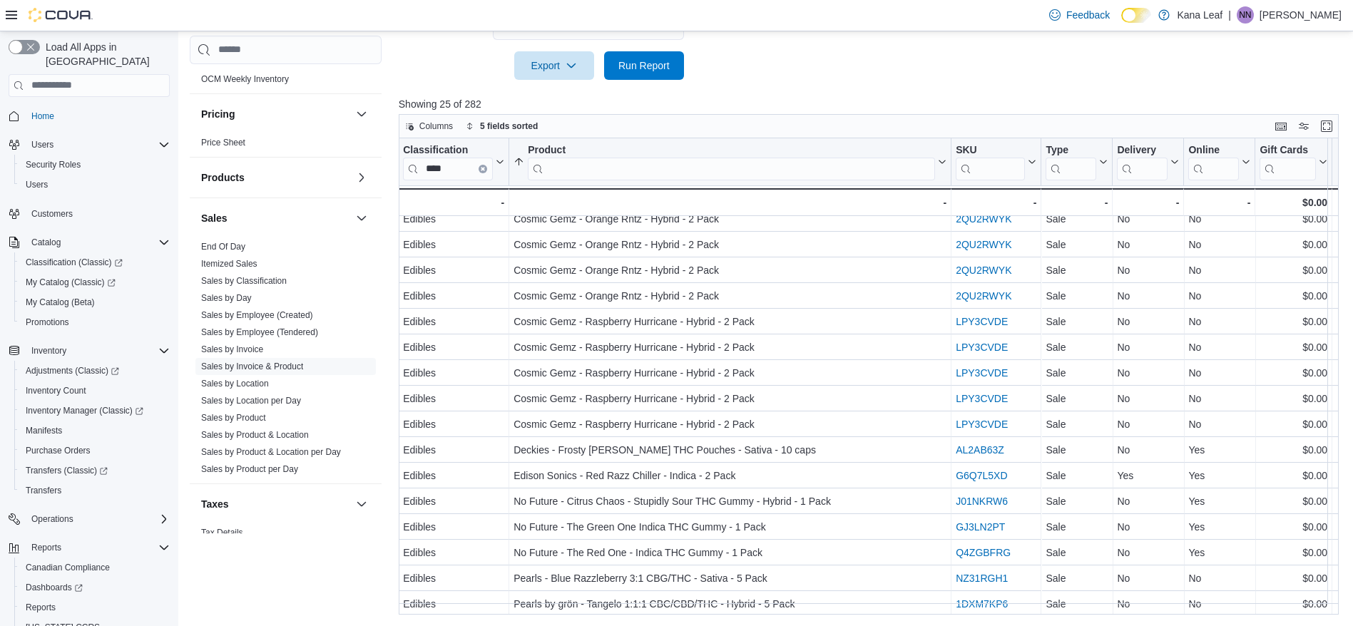
scroll to position [0, 531]
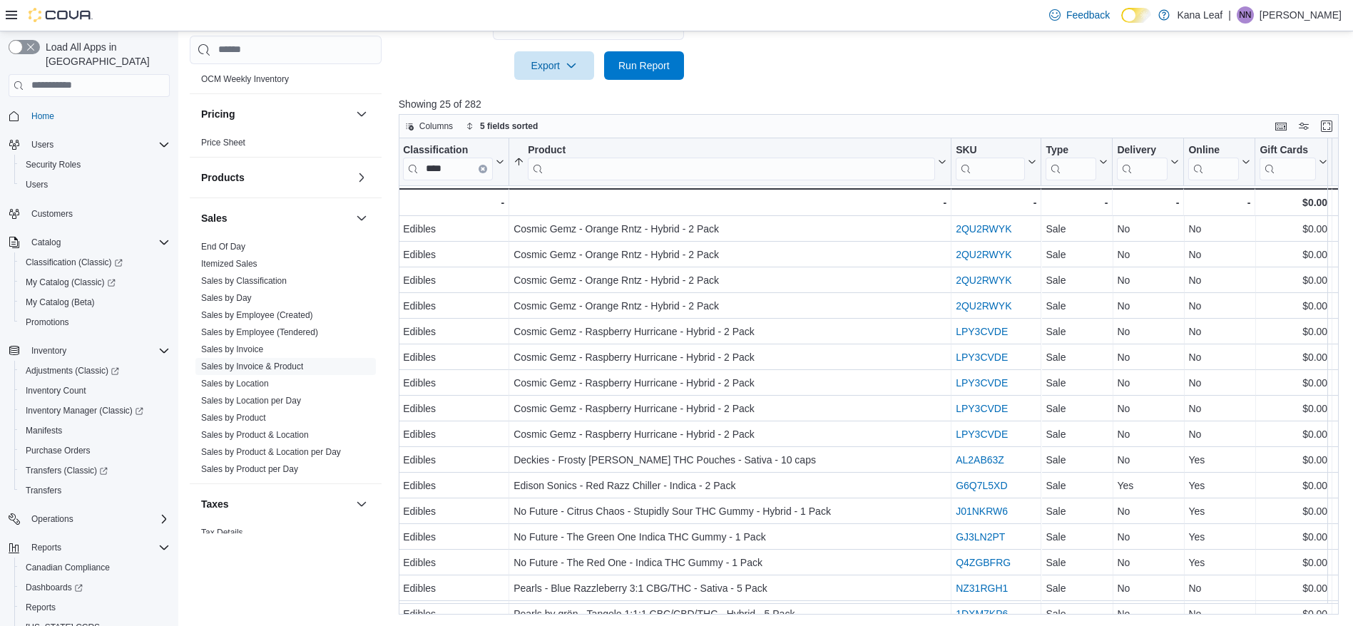
drag, startPoint x: 951, startPoint y: 163, endPoint x: 828, endPoint y: 190, distance: 125.8
click at [828, 190] on div "Invoice # Click to view column header actions Receipt # Click to view column he…" at bounding box center [874, 376] width 950 height 476
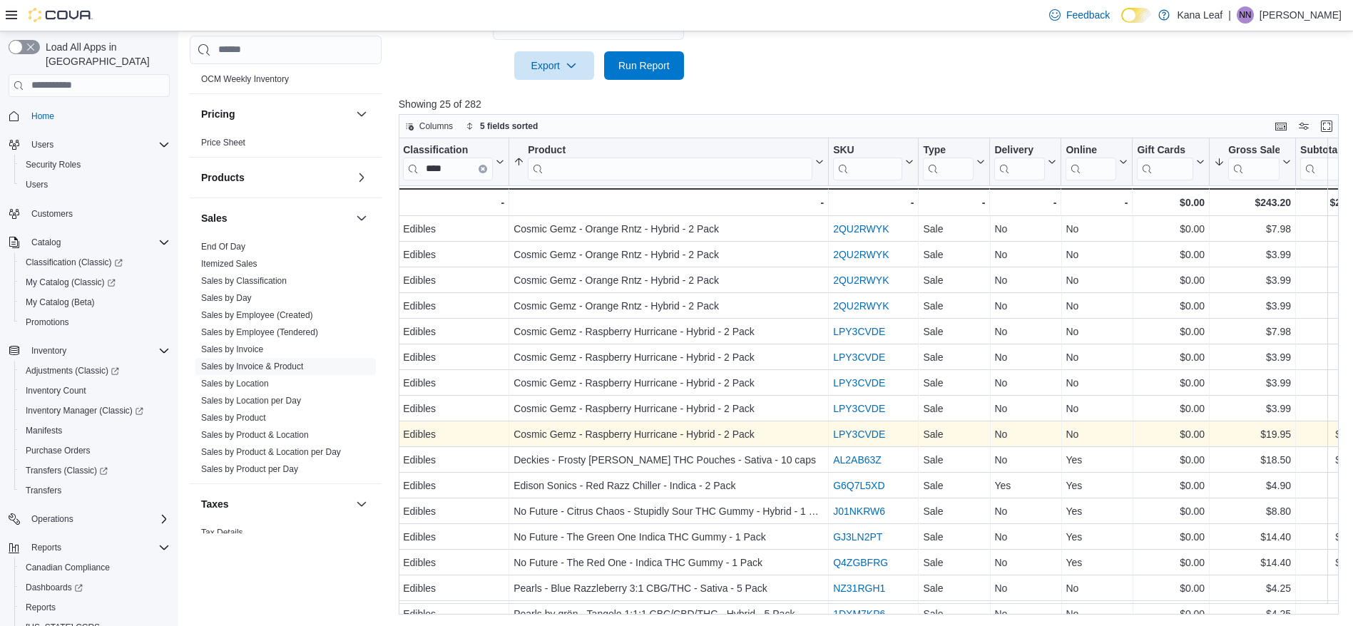
click at [854, 432] on link "LPY3CVDE" at bounding box center [859, 434] width 52 height 11
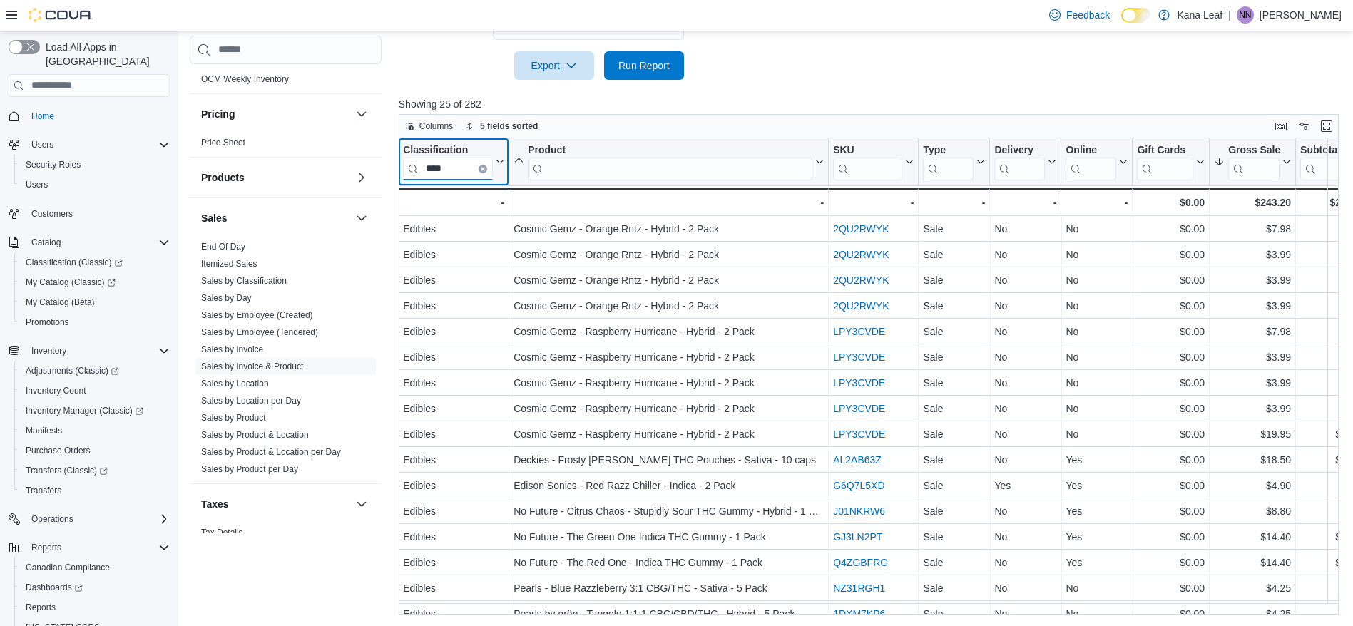
click at [455, 173] on input "****" at bounding box center [448, 168] width 90 height 23
type input "*"
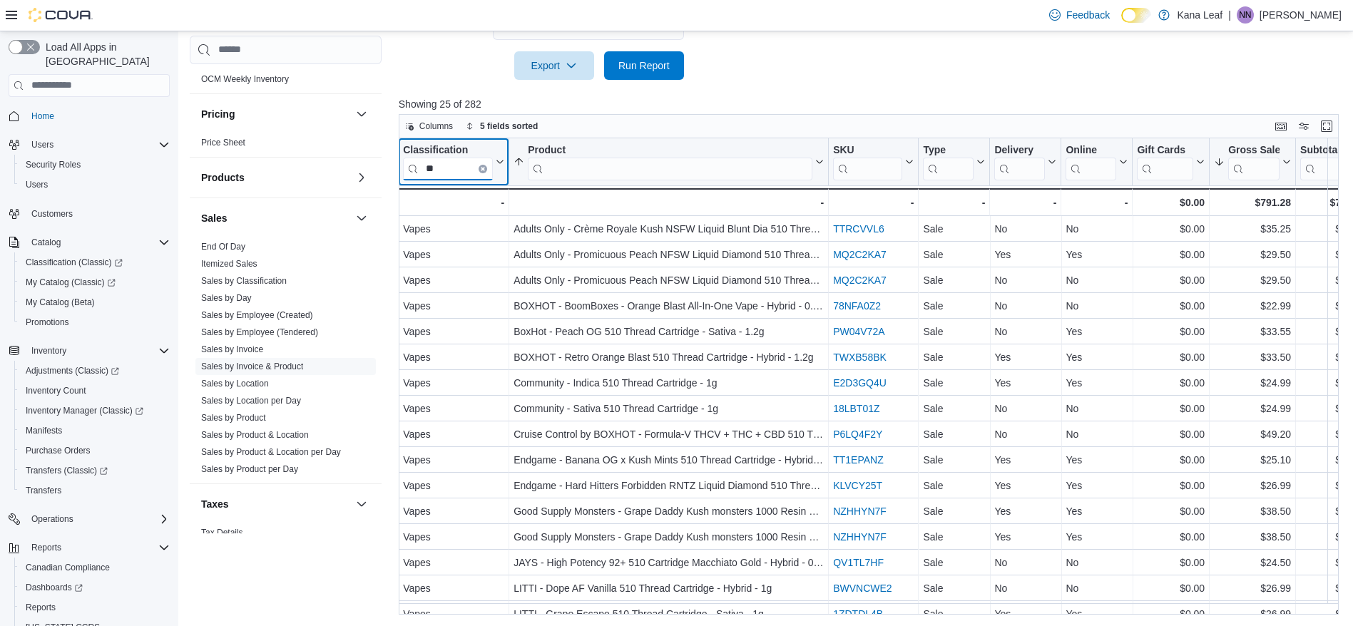
type input "*"
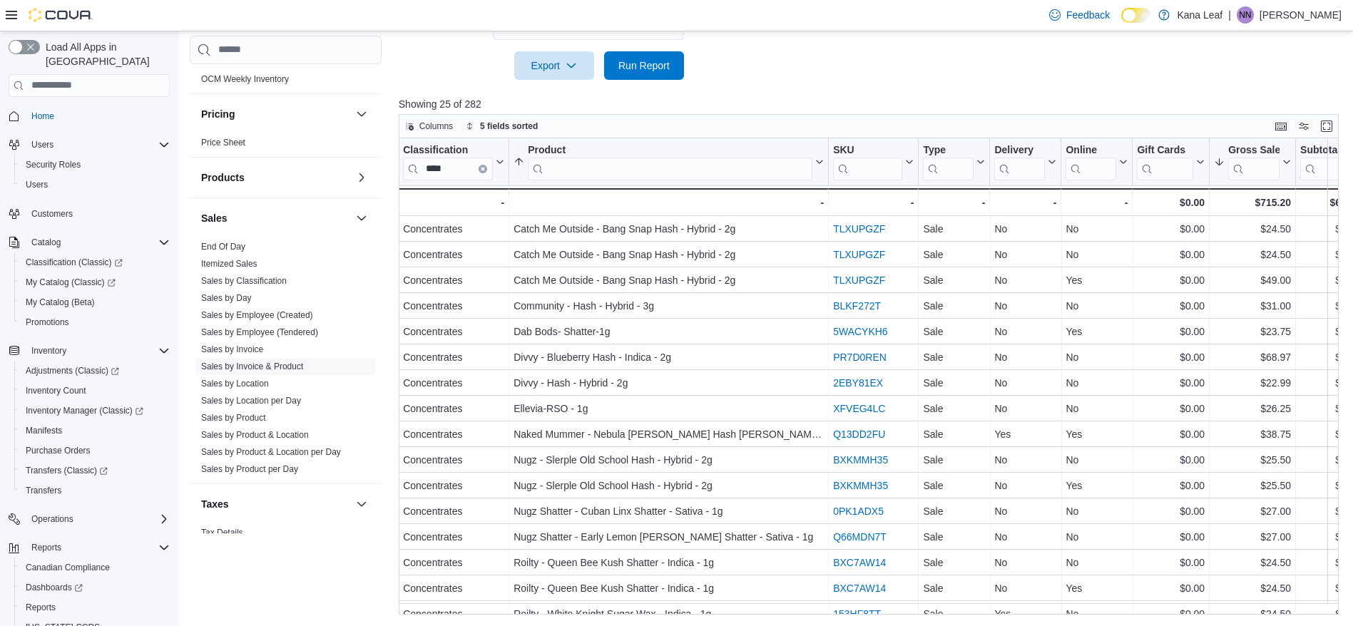
drag, startPoint x: 866, startPoint y: 615, endPoint x: 880, endPoint y: 615, distance: 14.3
click at [880, 615] on div "Reports Feedback Cash Management Cash Management Cash Out Details Compliance OC…" at bounding box center [769, 72] width 1182 height 1110
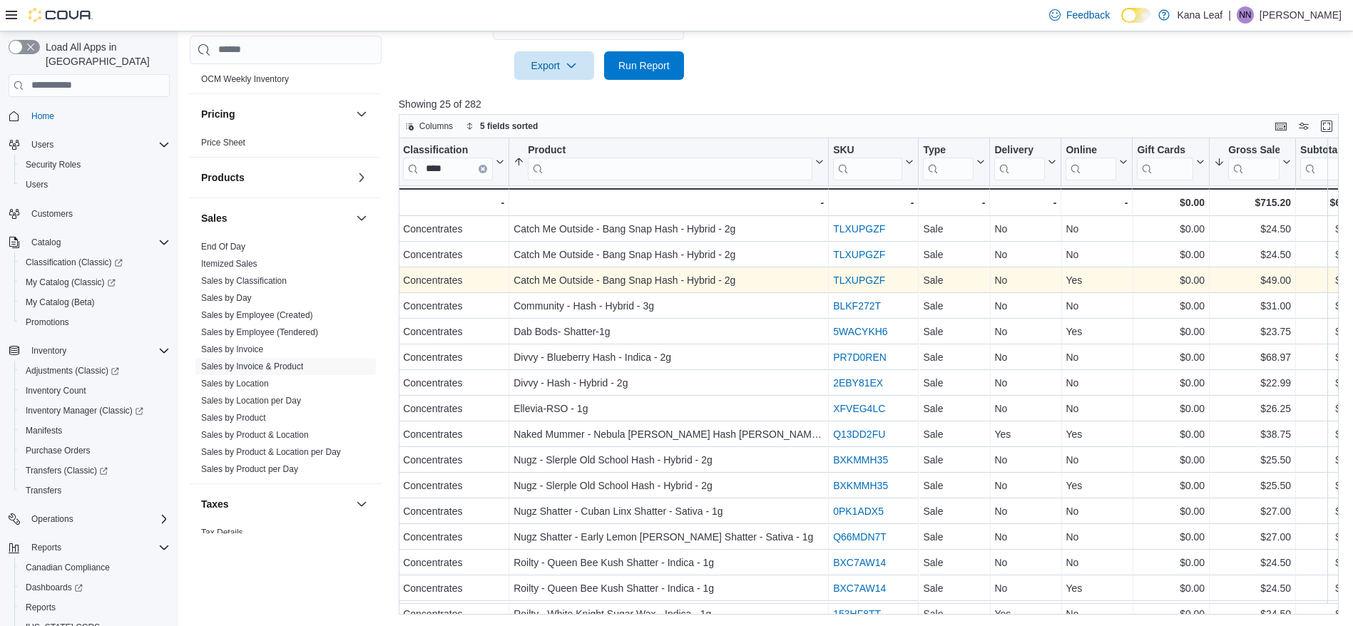
click at [875, 279] on link "TLXUPGZF" at bounding box center [859, 280] width 52 height 11
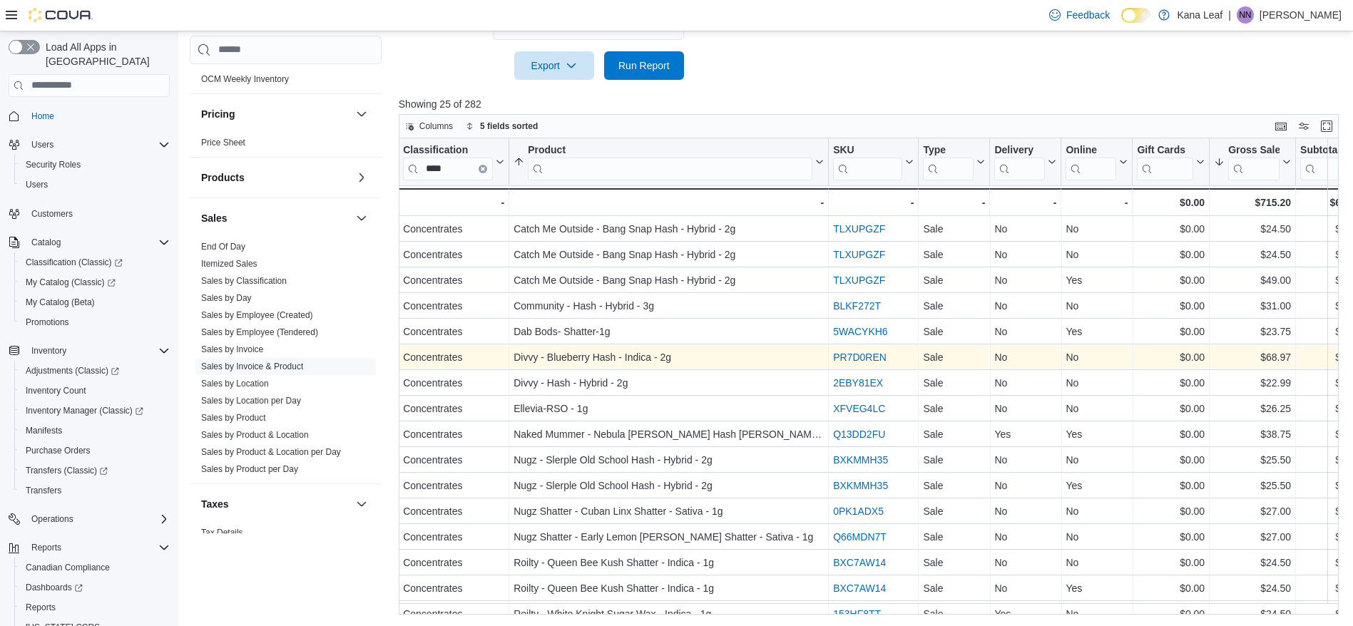
click at [856, 356] on link "PR7D0REN" at bounding box center [859, 357] width 53 height 11
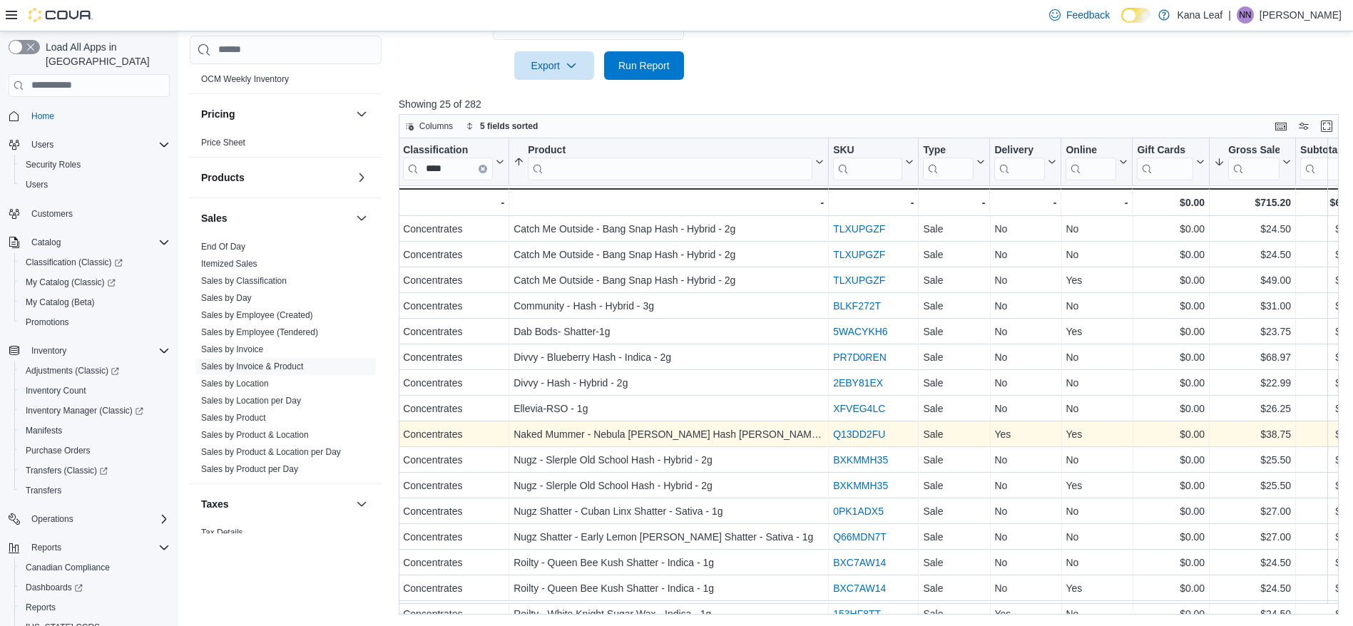
click at [871, 438] on link "Q13DD2FU" at bounding box center [859, 434] width 52 height 11
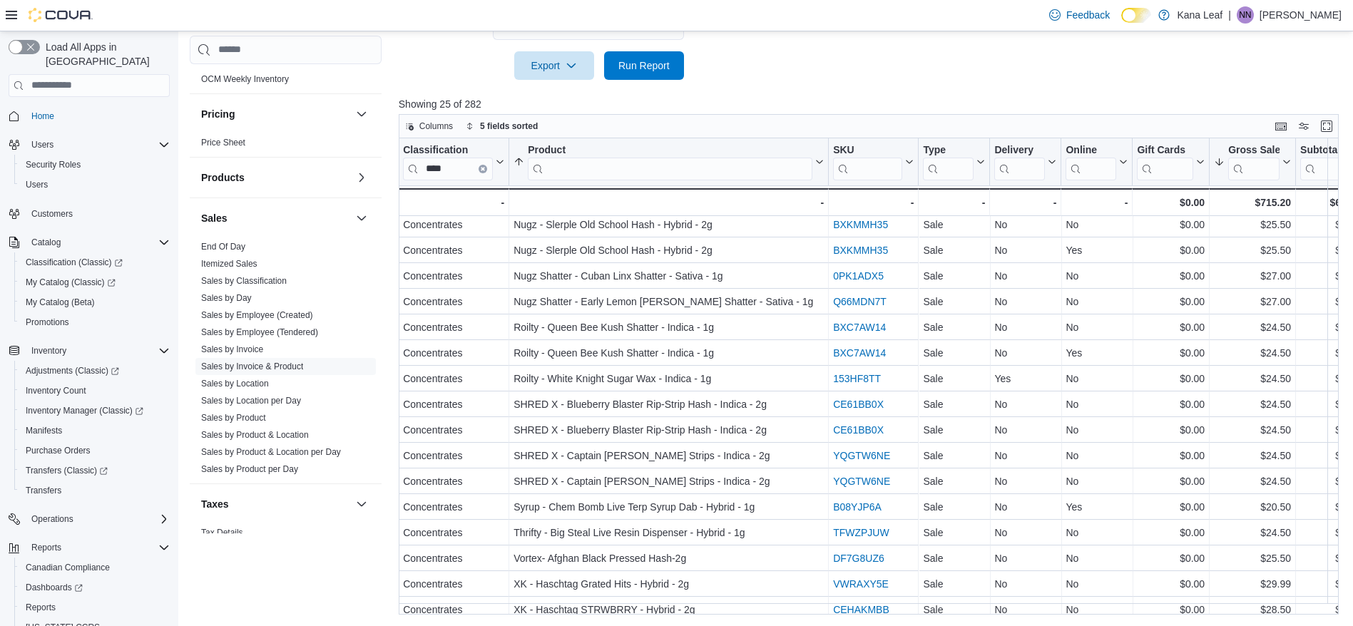
scroll to position [254, 531]
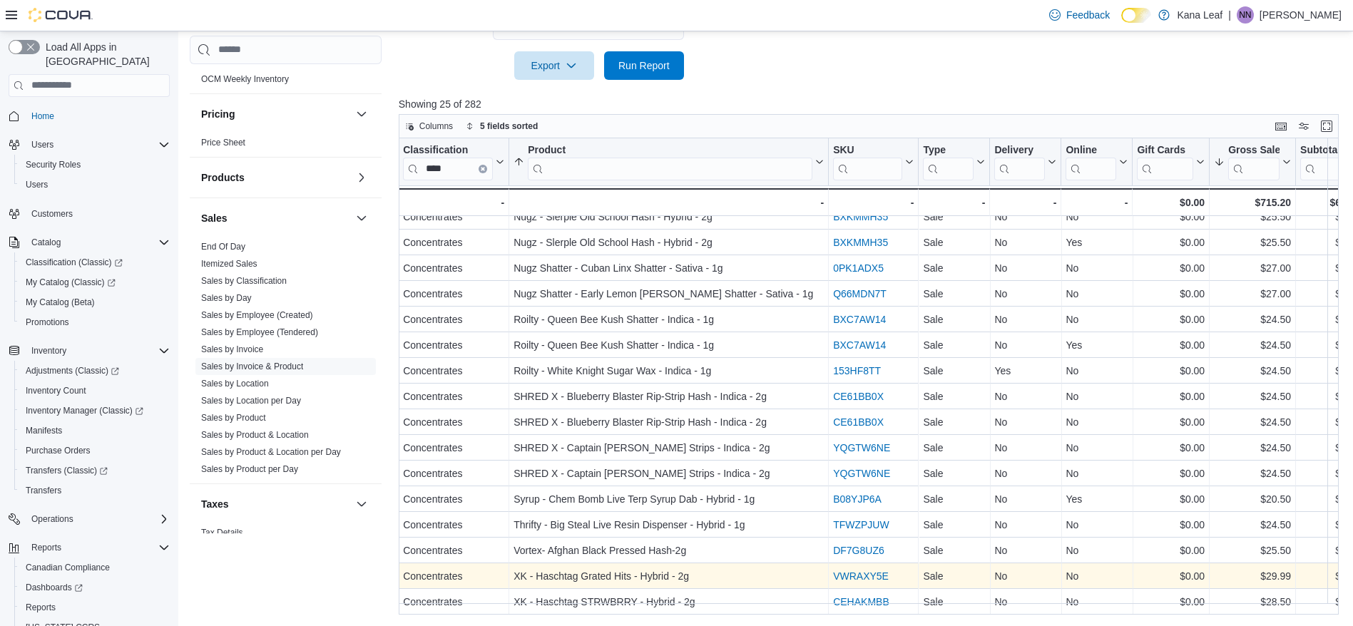
click at [870, 570] on link "VWRAXY5E" at bounding box center [861, 575] width 56 height 11
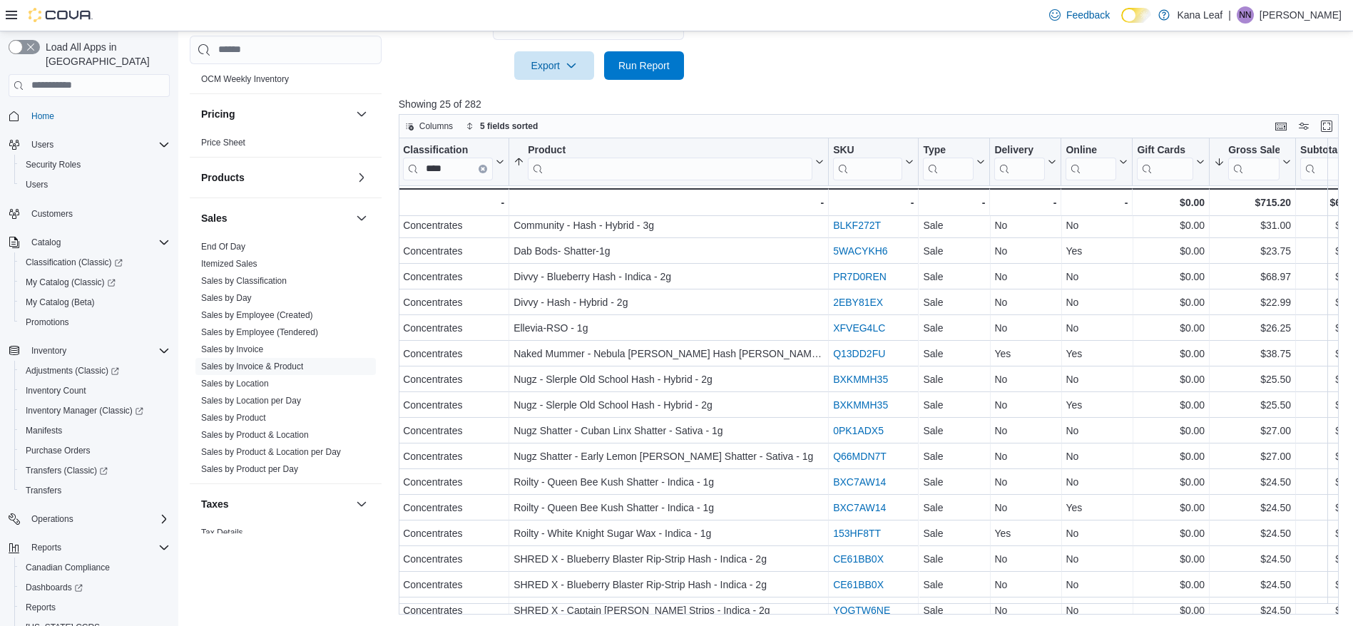
scroll to position [0, 531]
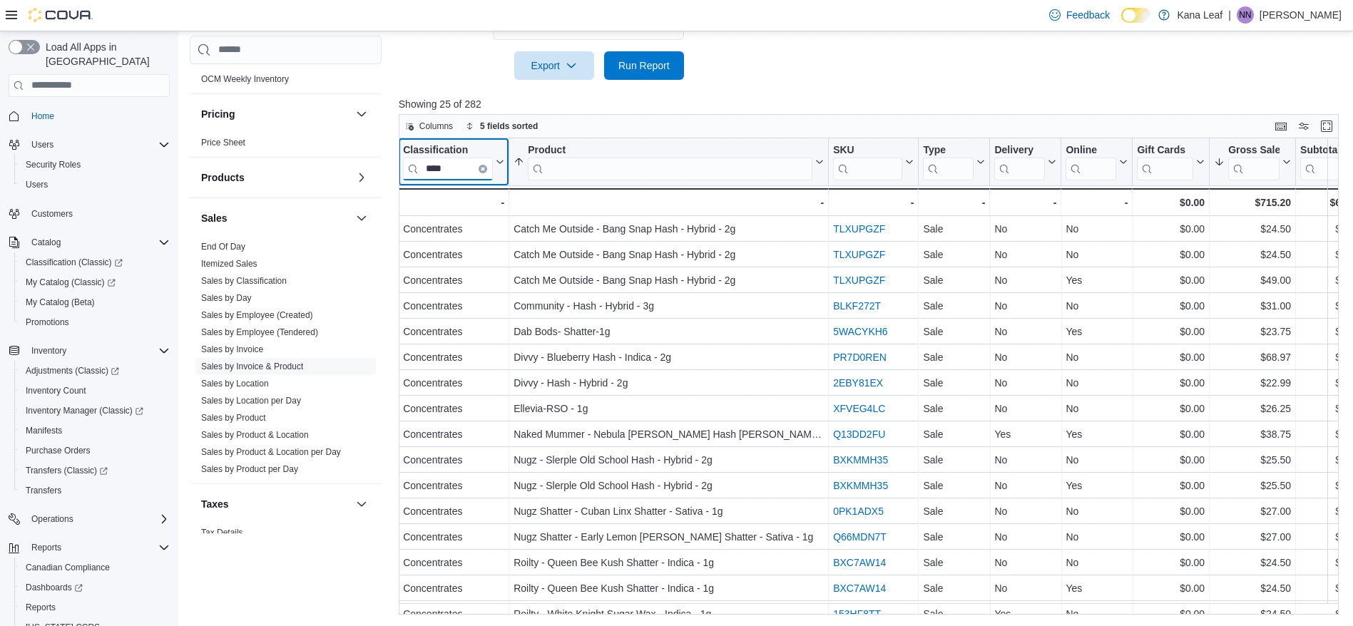
click at [454, 169] on input "****" at bounding box center [448, 168] width 90 height 23
type input "*"
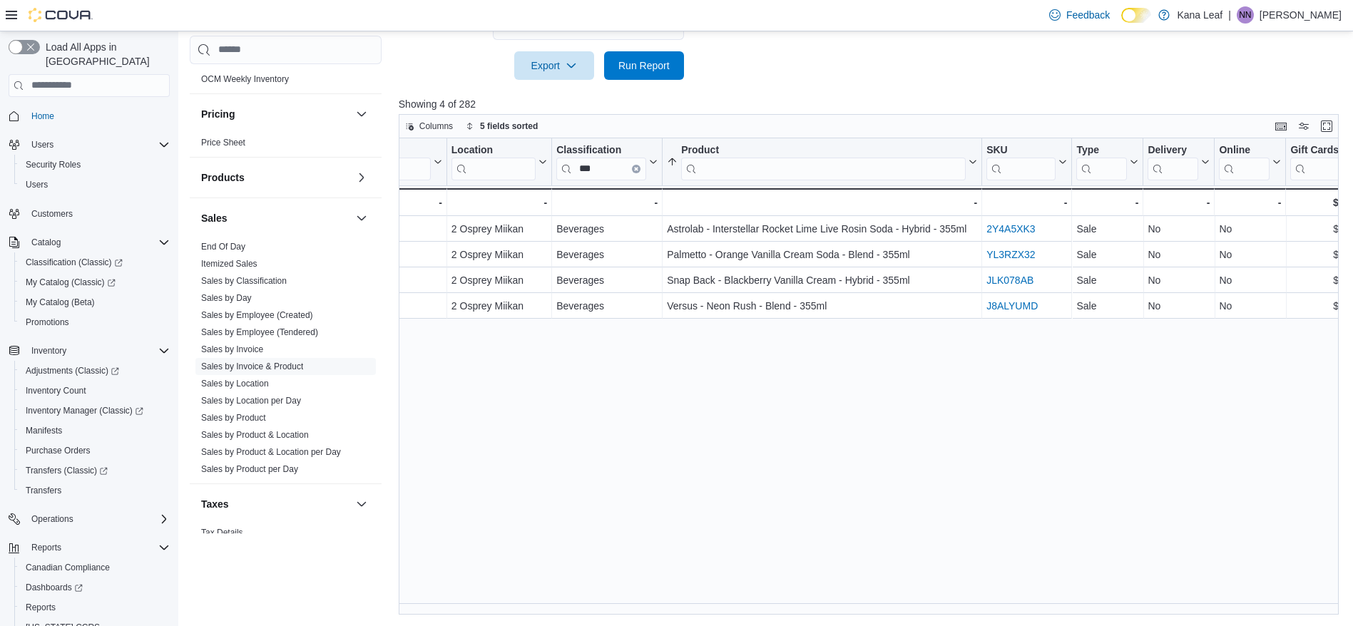
scroll to position [0, 372]
click at [613, 175] on input "***" at bounding box center [607, 168] width 90 height 23
type input "*"
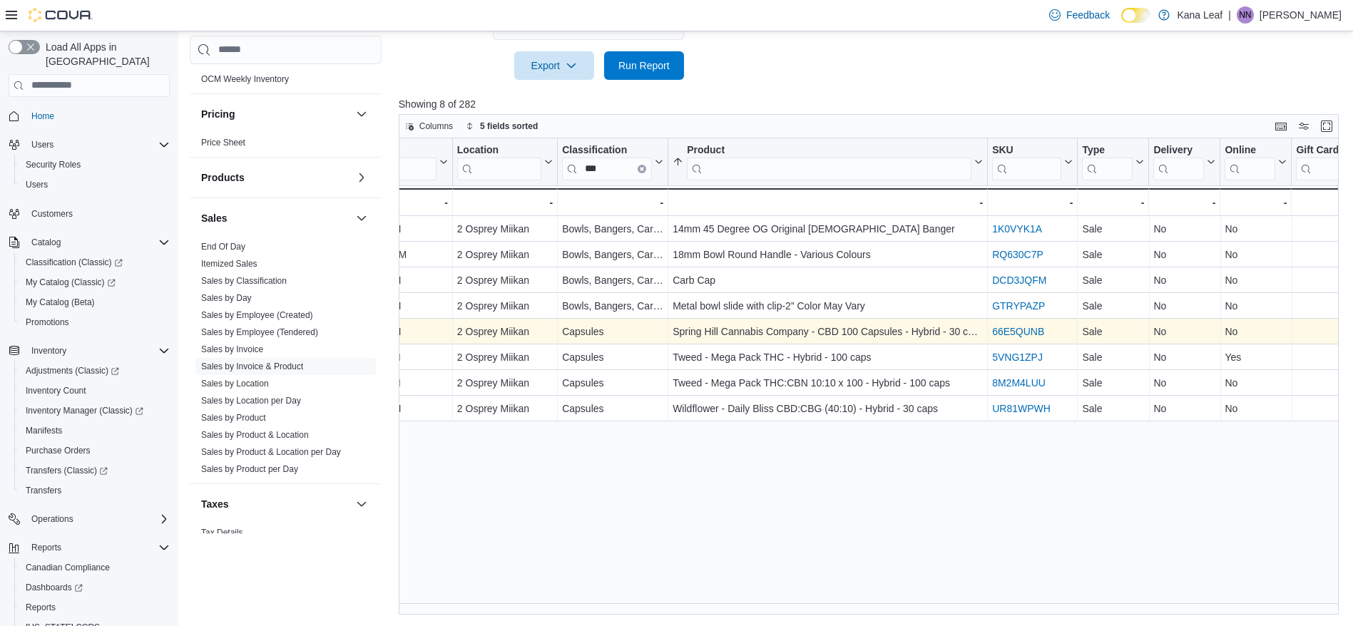
click at [1017, 337] on link "66E5QUNB" at bounding box center [1018, 331] width 52 height 11
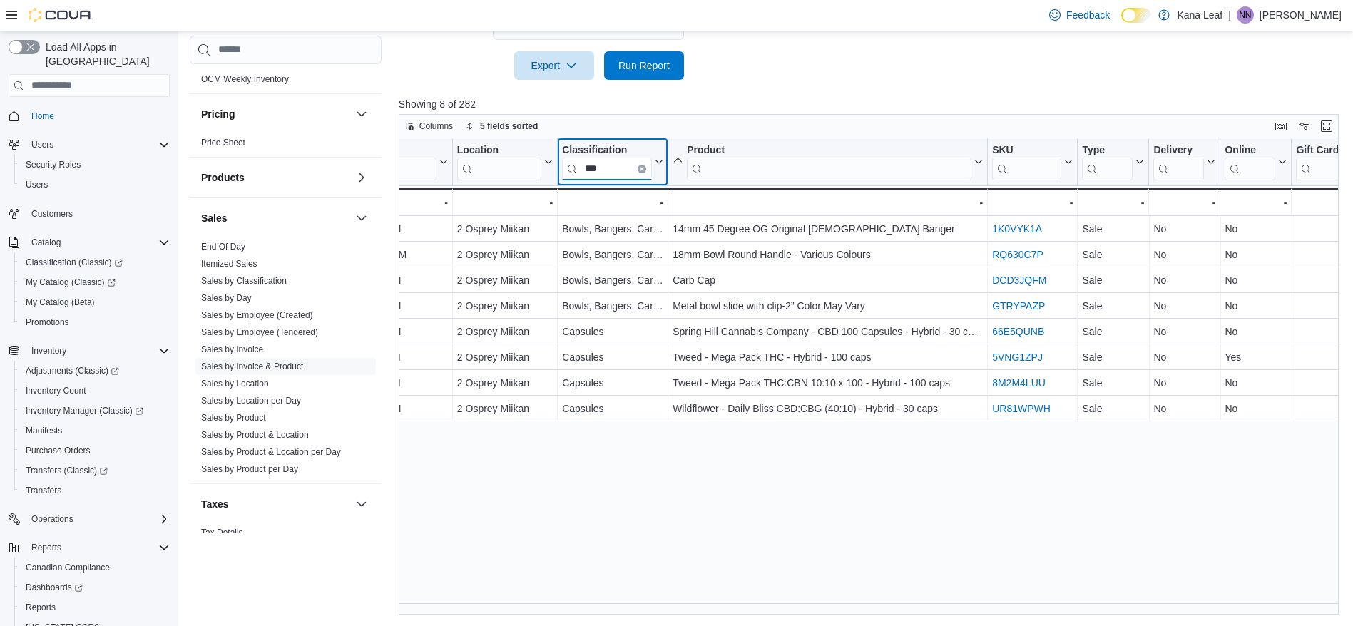
click at [605, 173] on input "***" at bounding box center [607, 168] width 90 height 23
type input "*"
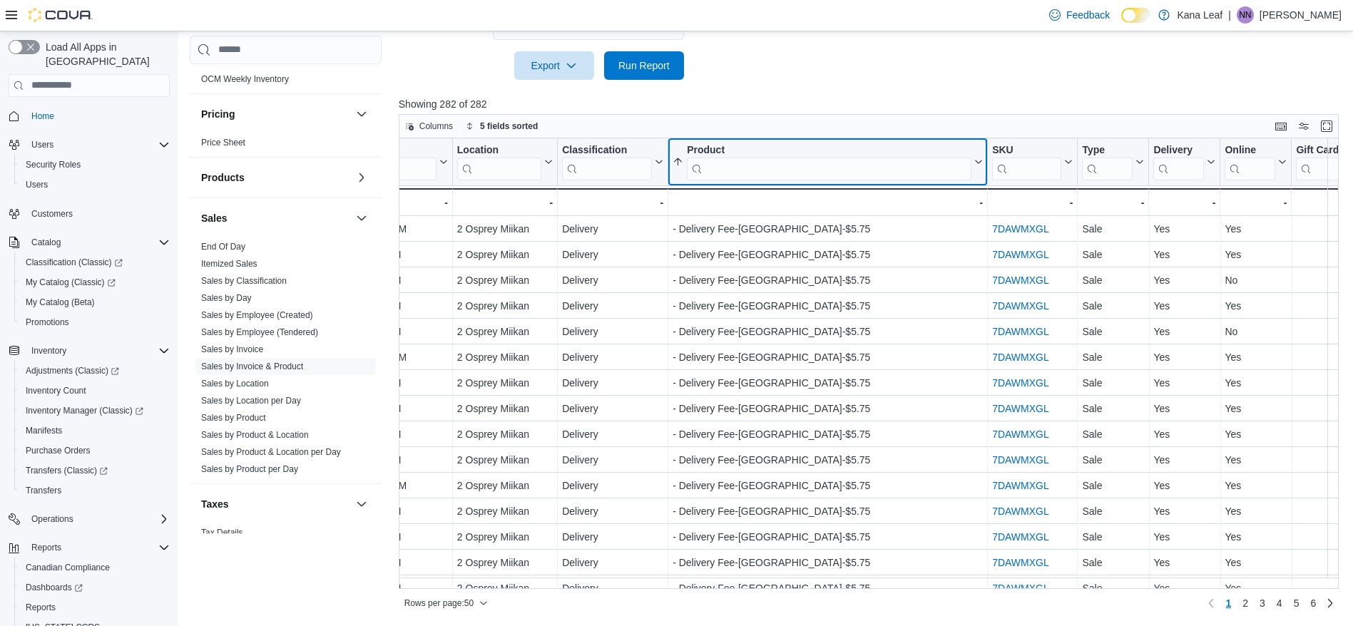
click at [736, 173] on input "search" at bounding box center [829, 168] width 285 height 23
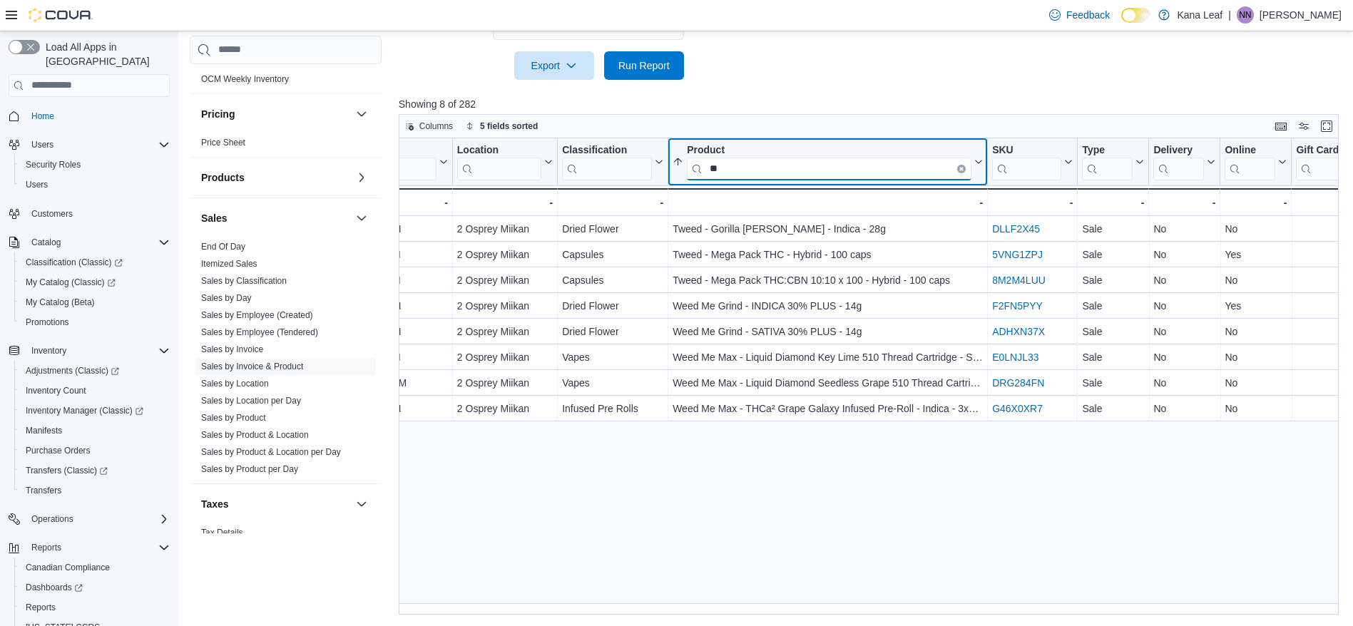
type input "*"
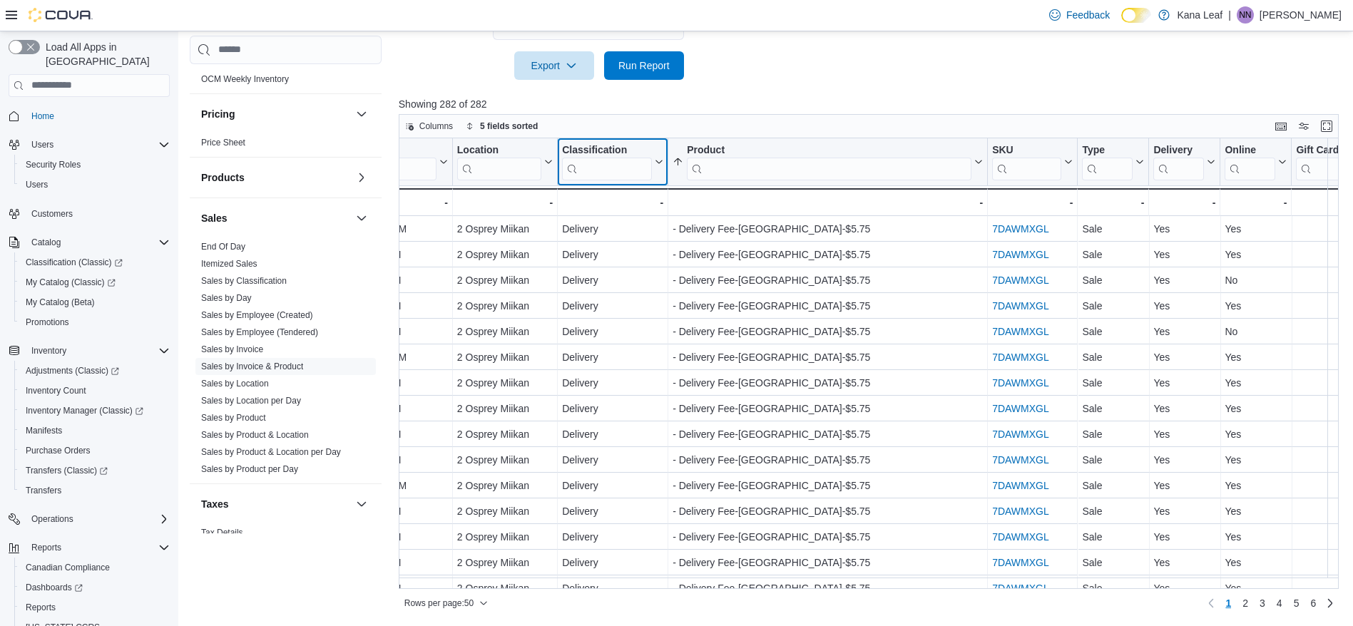
click at [602, 173] on input "search" at bounding box center [607, 168] width 90 height 23
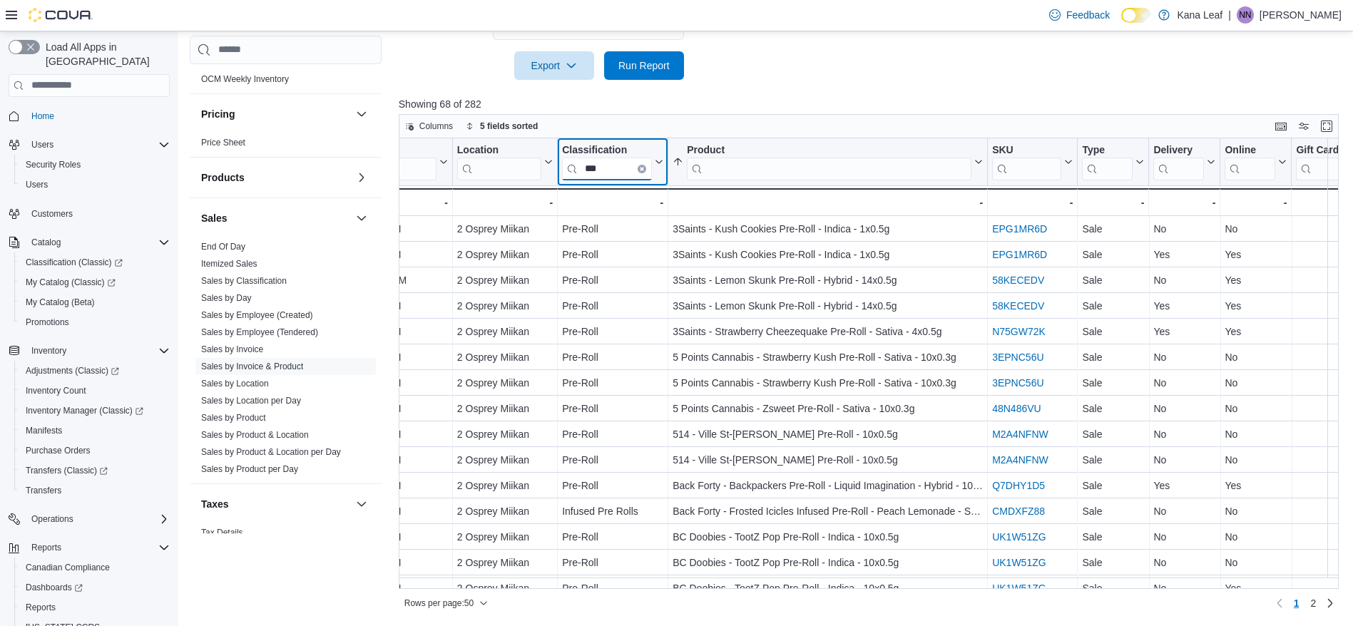
type input "***"
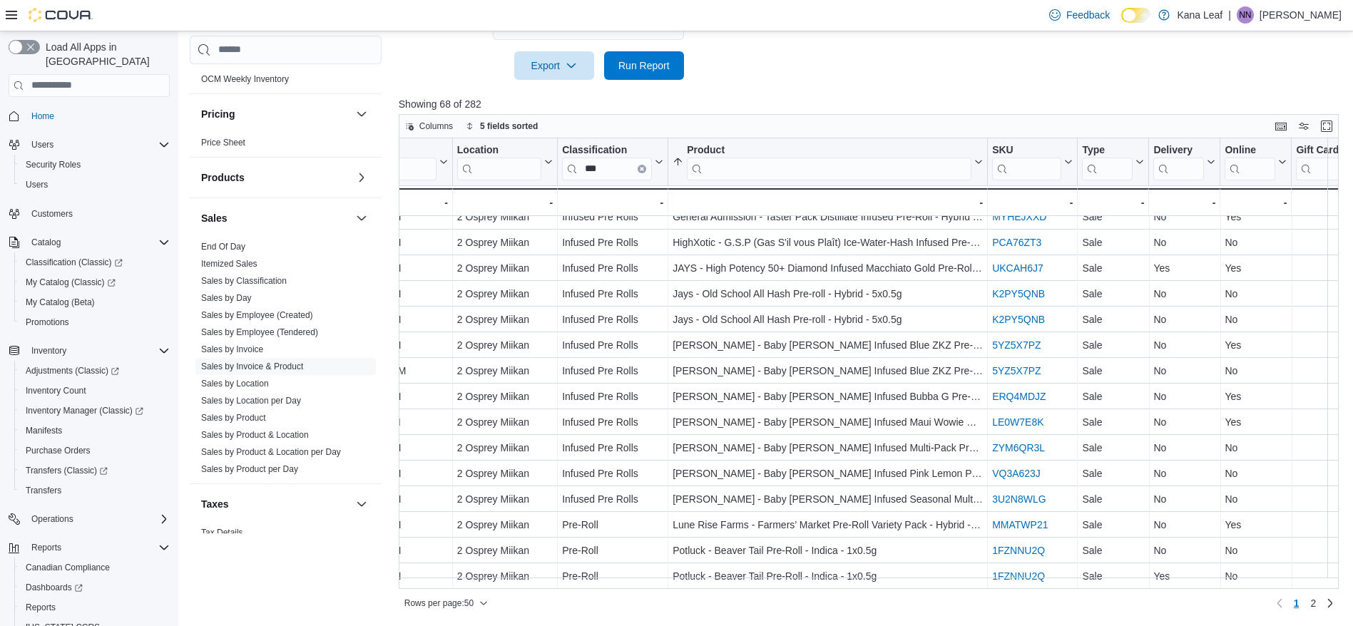
scroll to position [921, 372]
click at [1316, 601] on span "2" at bounding box center [1313, 603] width 6 height 14
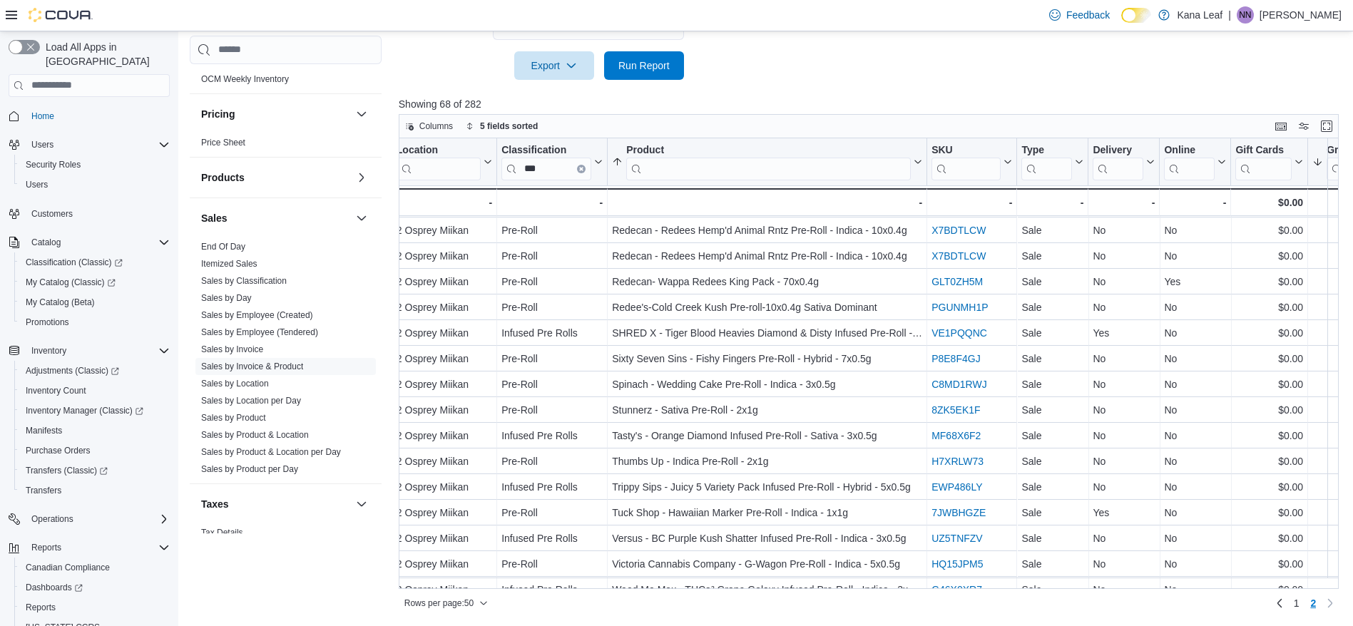
scroll to position [100, 433]
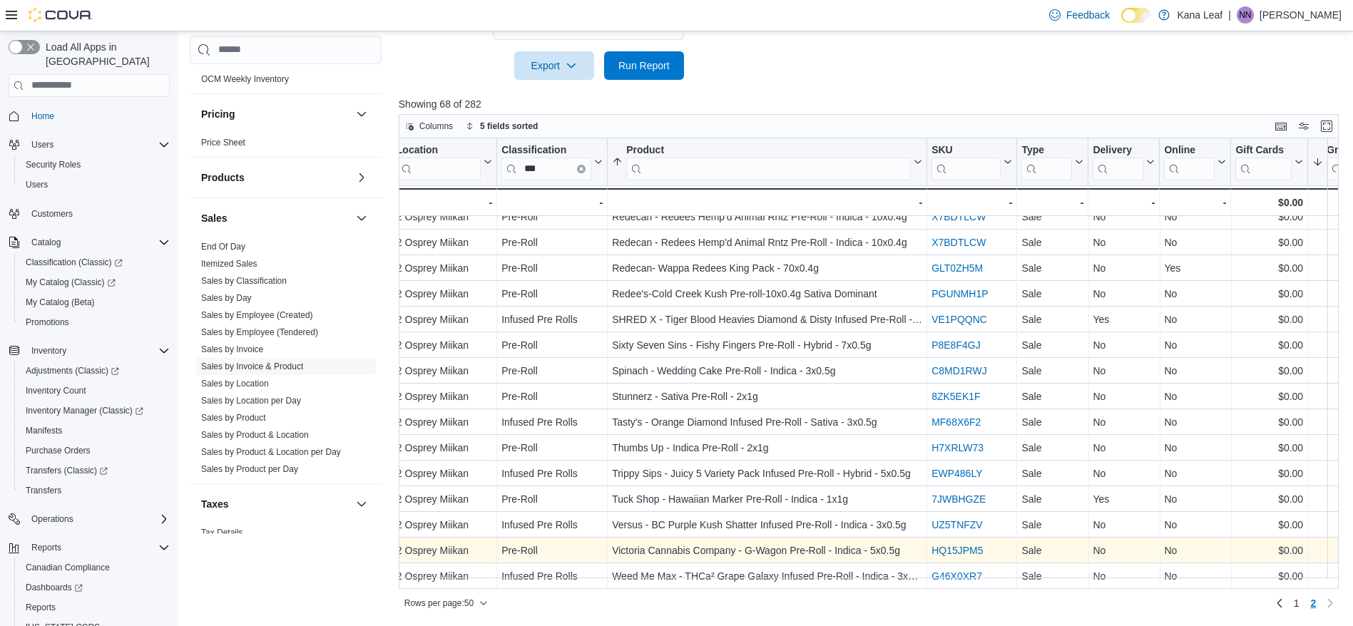
click at [969, 545] on link "HQ15JPM5" at bounding box center [956, 550] width 51 height 11
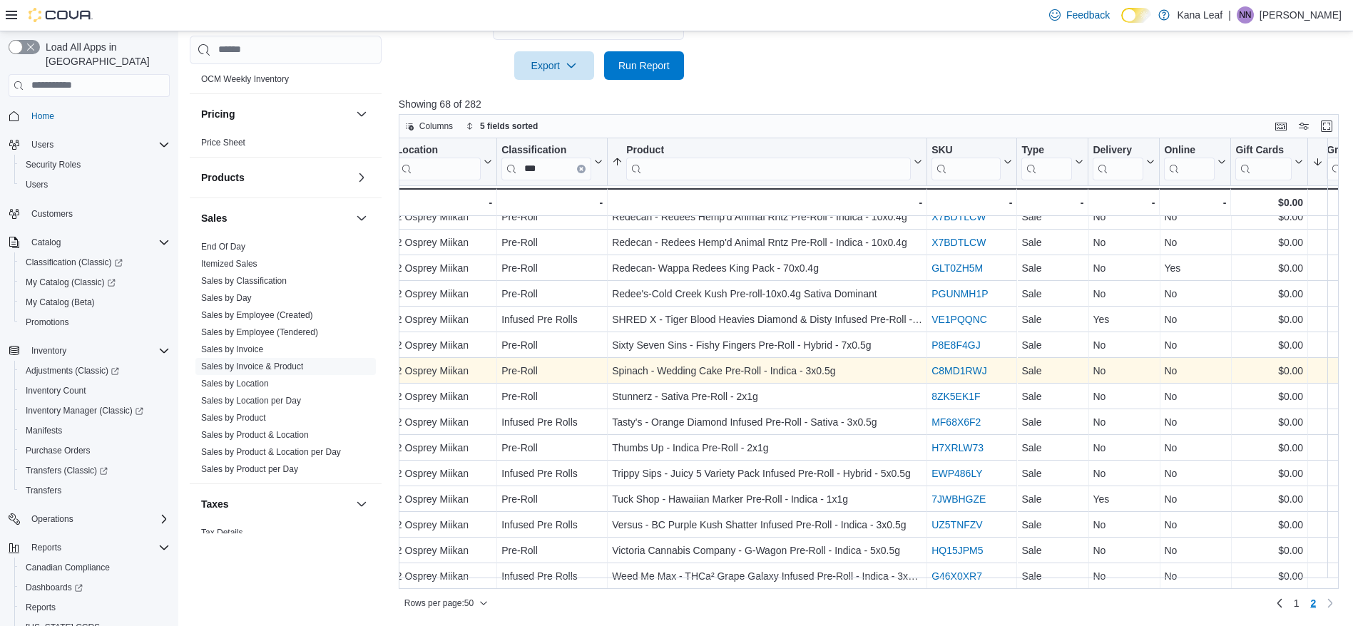
click at [958, 365] on link "C8MD1RWJ" at bounding box center [959, 370] width 56 height 11
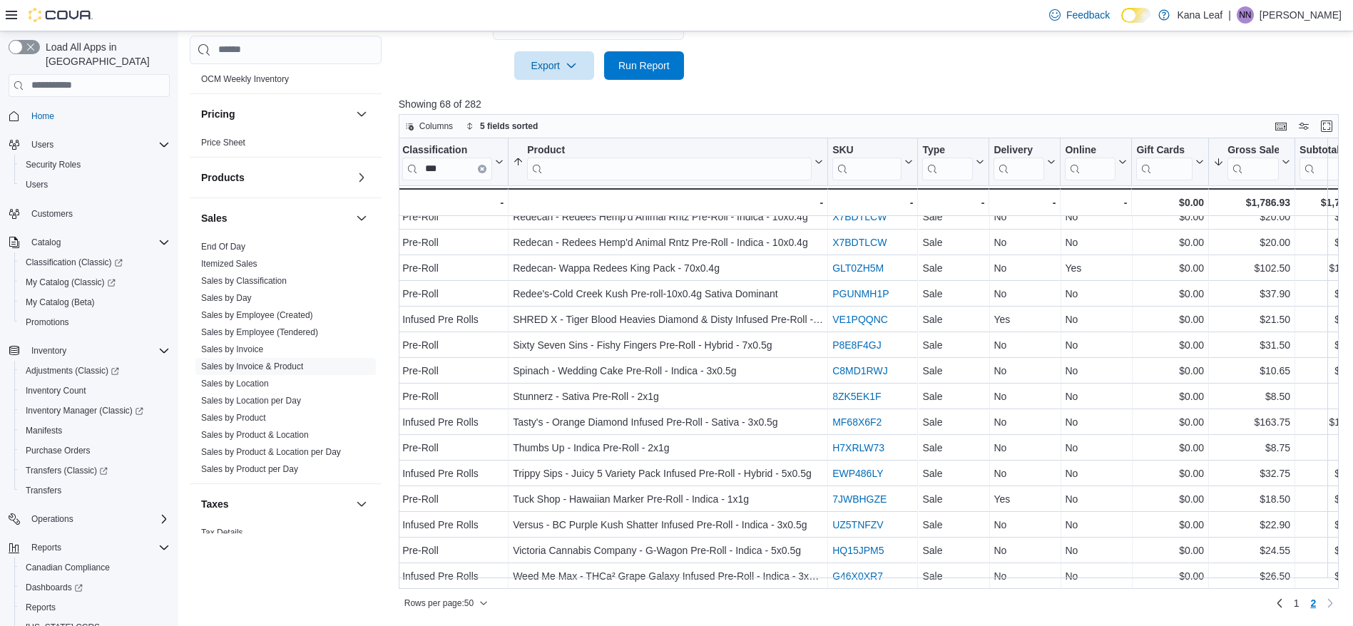
scroll to position [100, 565]
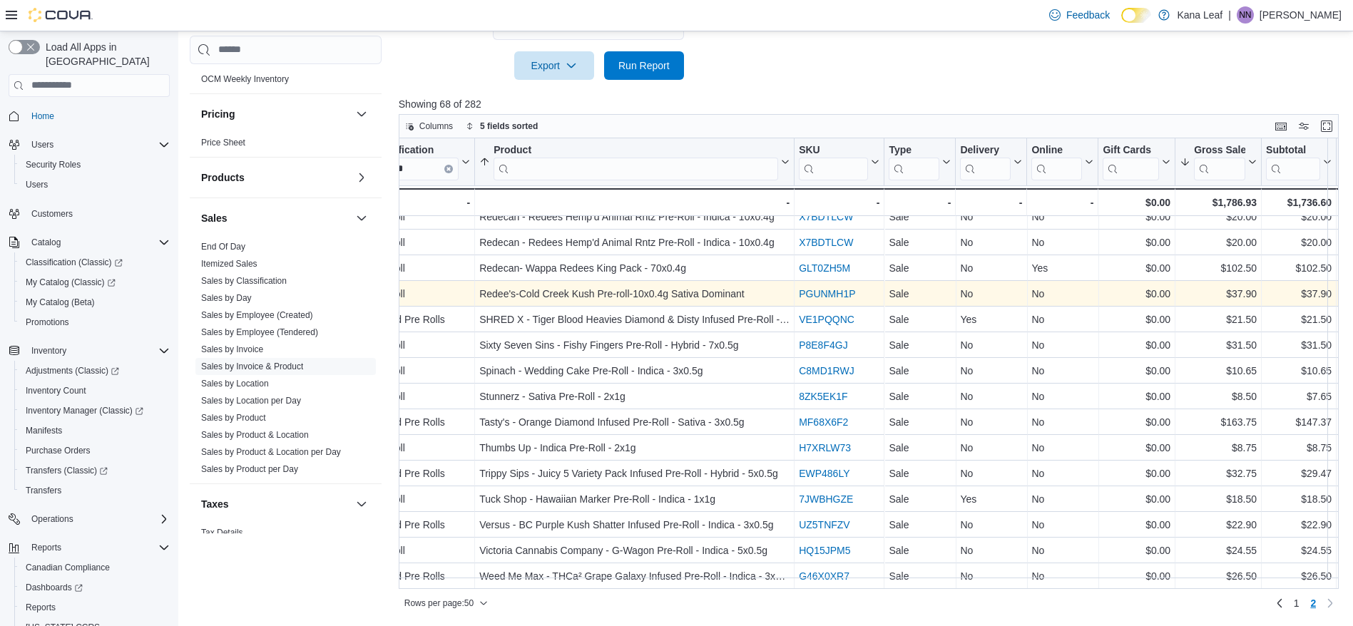
click at [829, 288] on link "PGUNMH1P" at bounding box center [827, 293] width 56 height 11
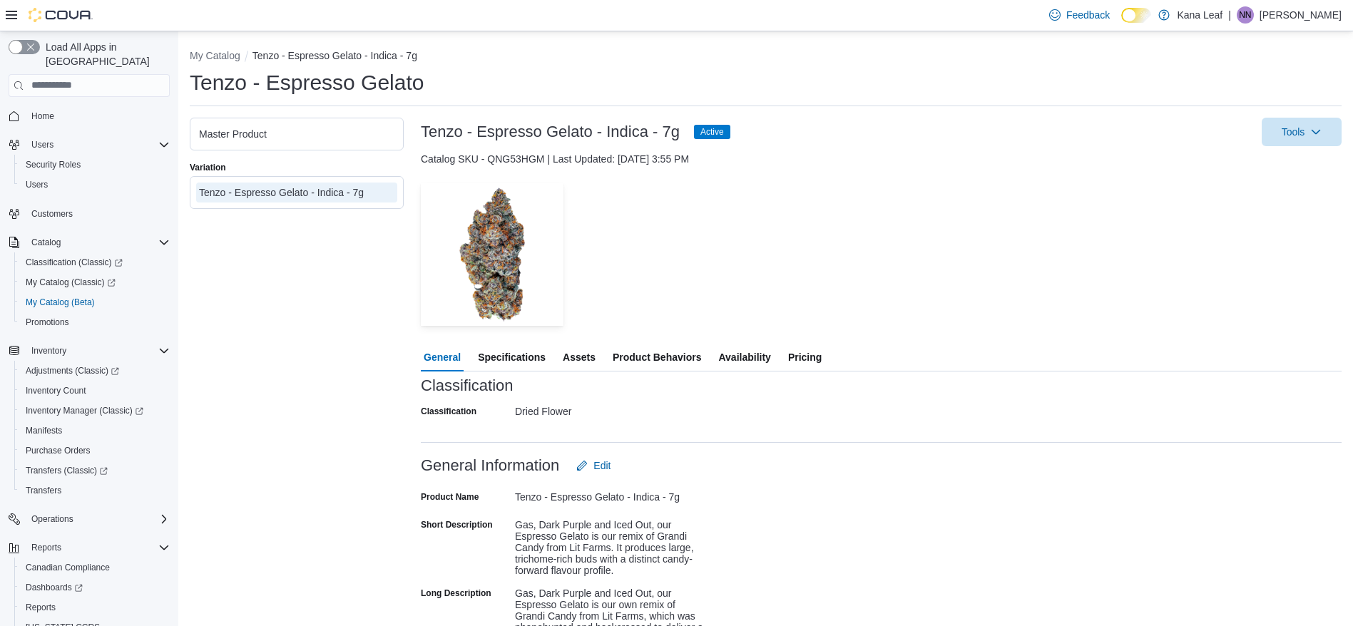
click at [751, 362] on span "Availability" at bounding box center [744, 357] width 52 height 29
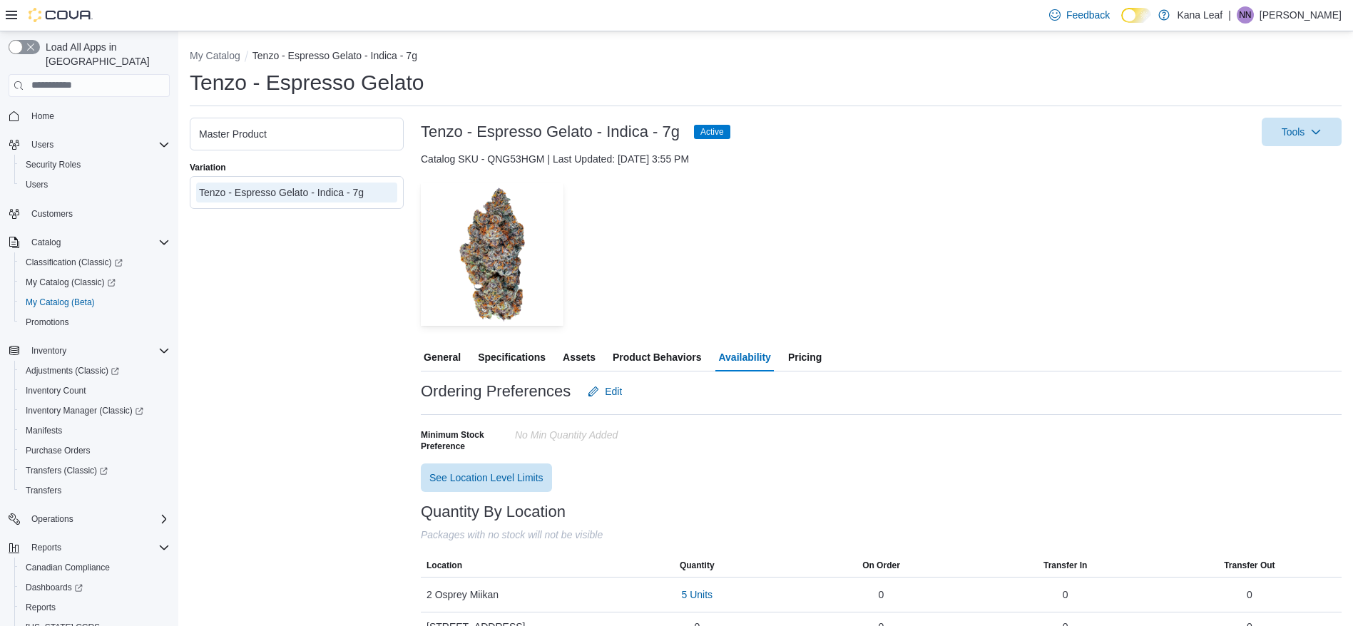
click at [802, 359] on span "Pricing" at bounding box center [805, 357] width 34 height 29
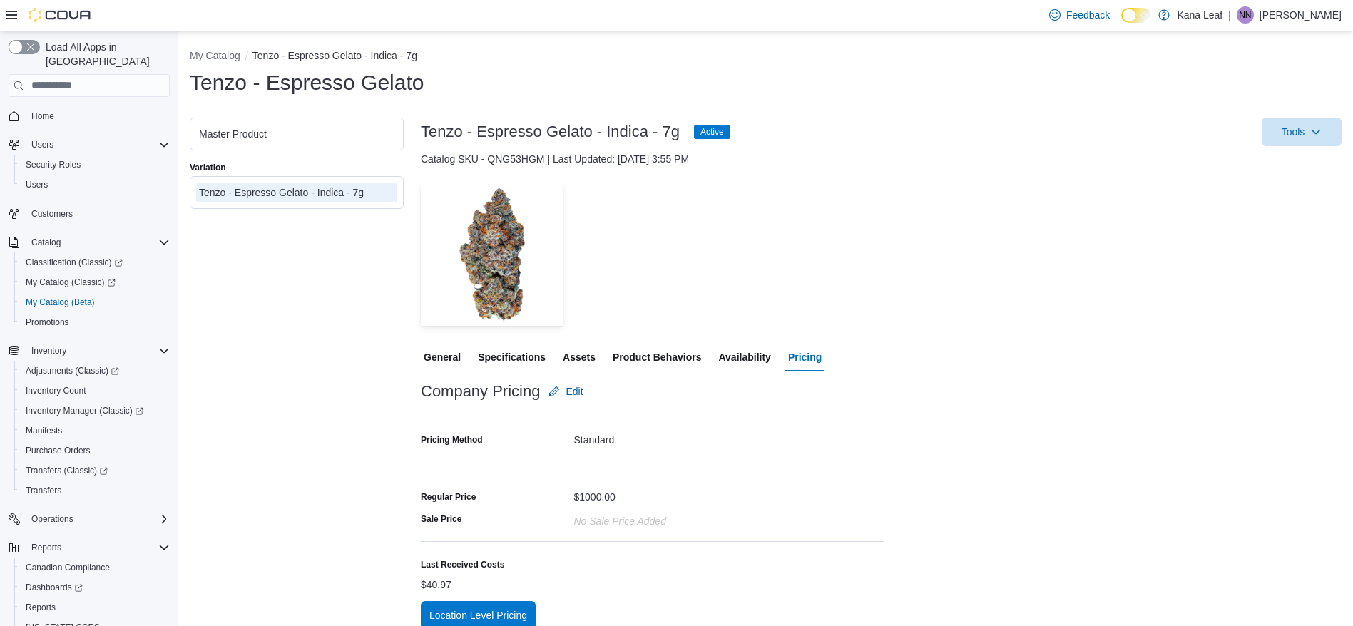
click at [469, 618] on span "Location Level Pricing" at bounding box center [478, 615] width 98 height 14
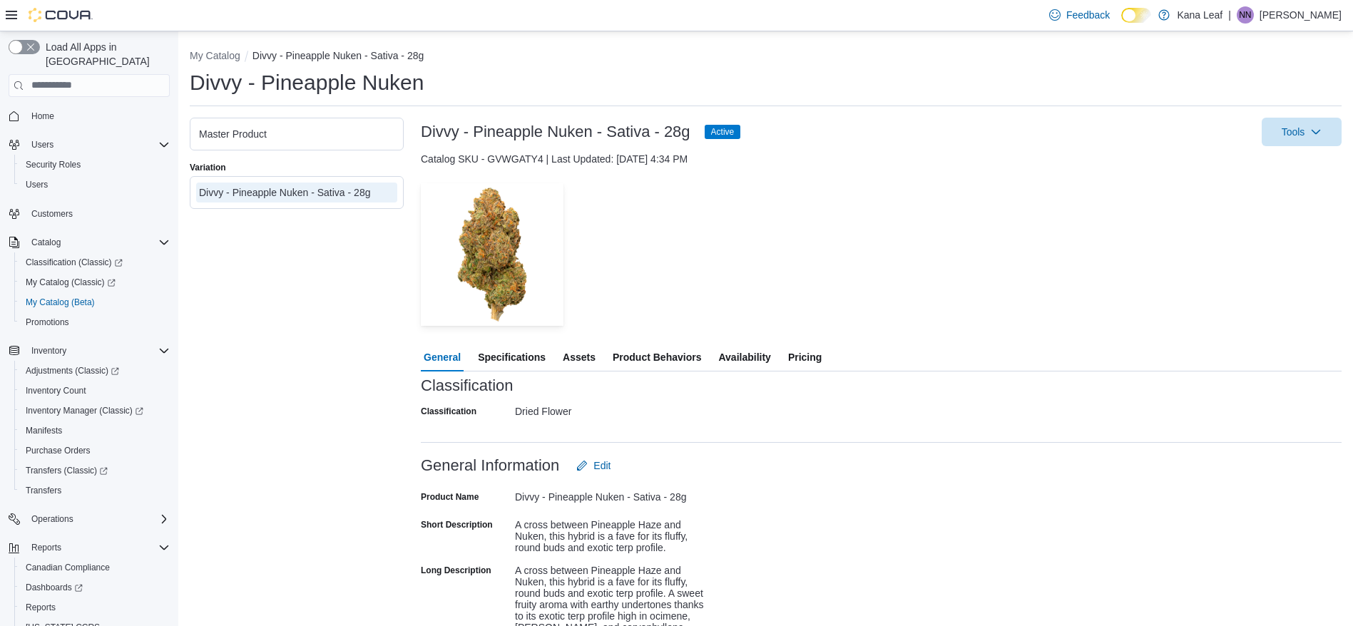
click at [751, 361] on span "Availability" at bounding box center [744, 357] width 52 height 29
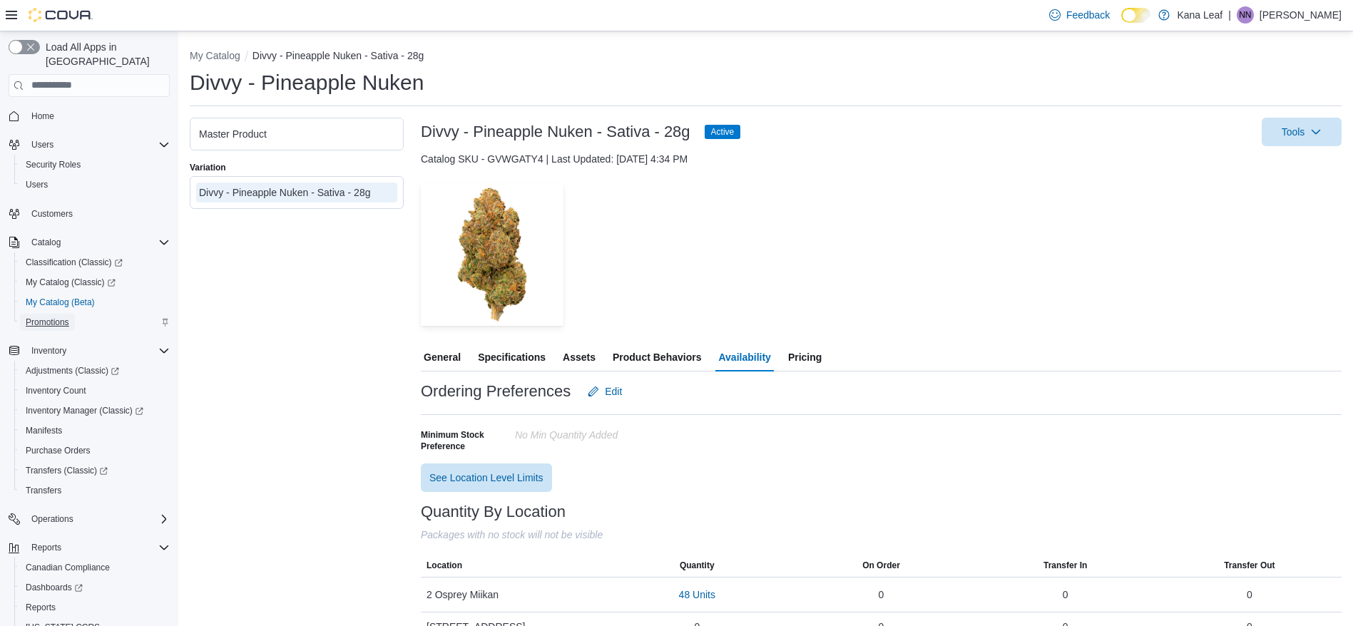
click at [53, 317] on span "Promotions" at bounding box center [47, 322] width 43 height 11
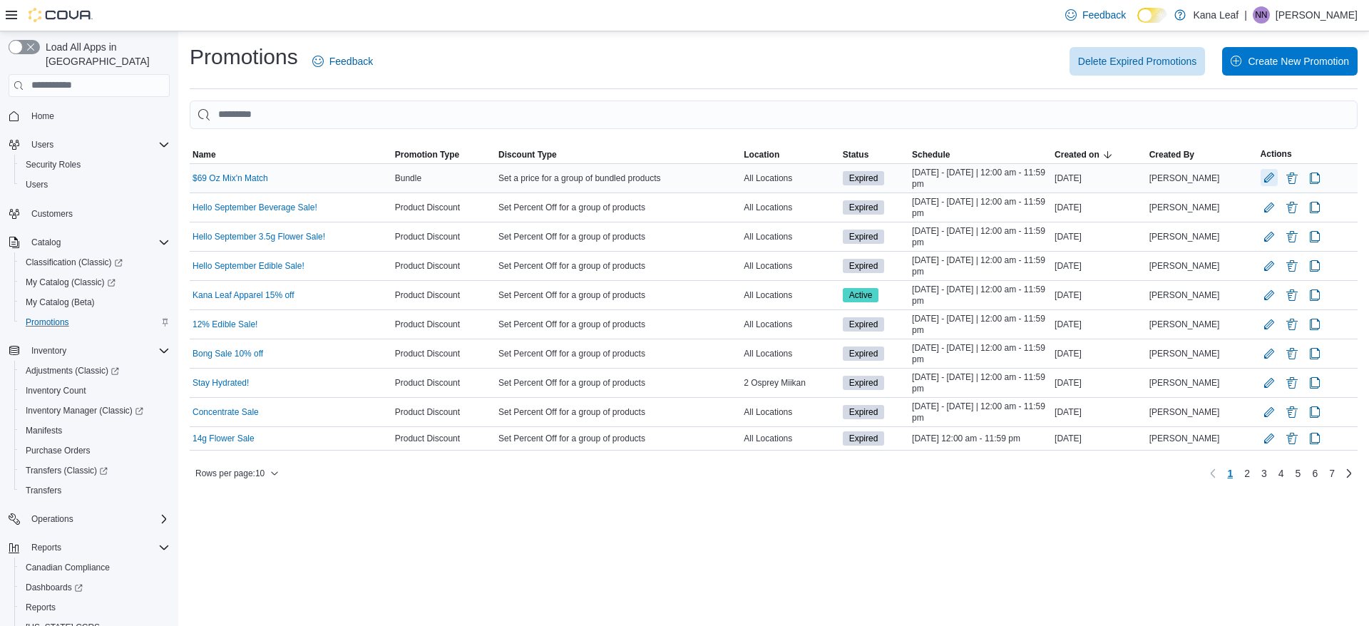
click at [1269, 175] on button "Edit Promotion" at bounding box center [1269, 177] width 17 height 17
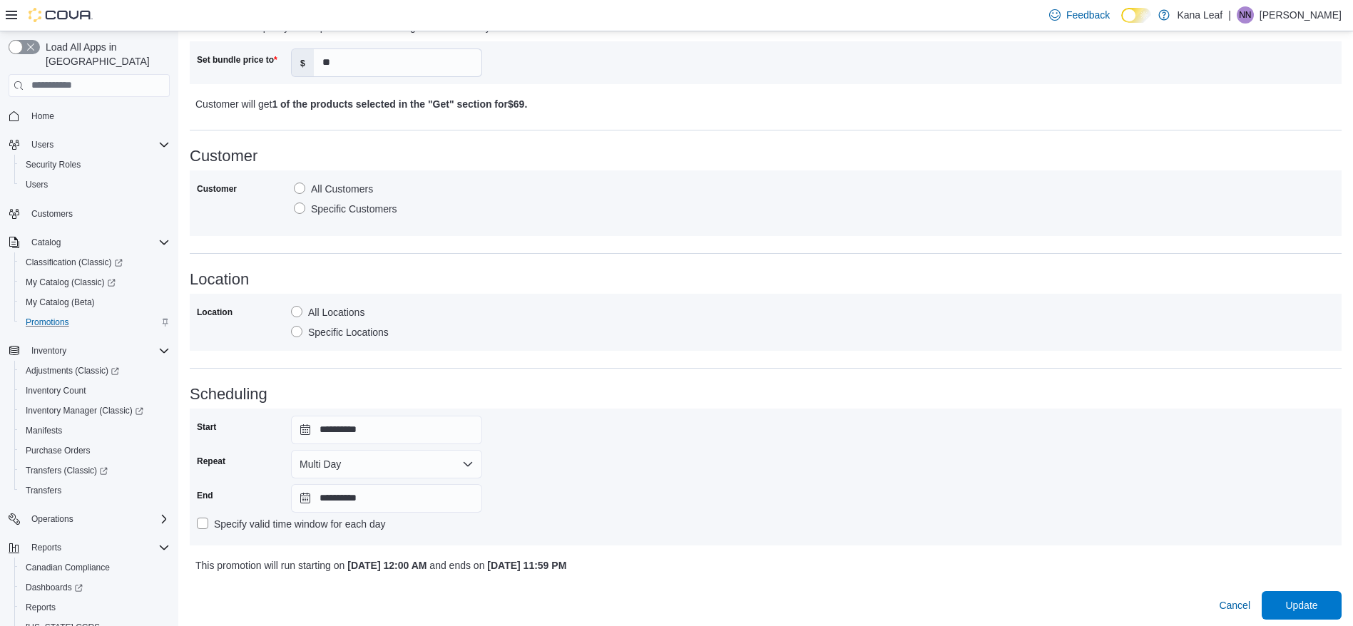
scroll to position [579, 0]
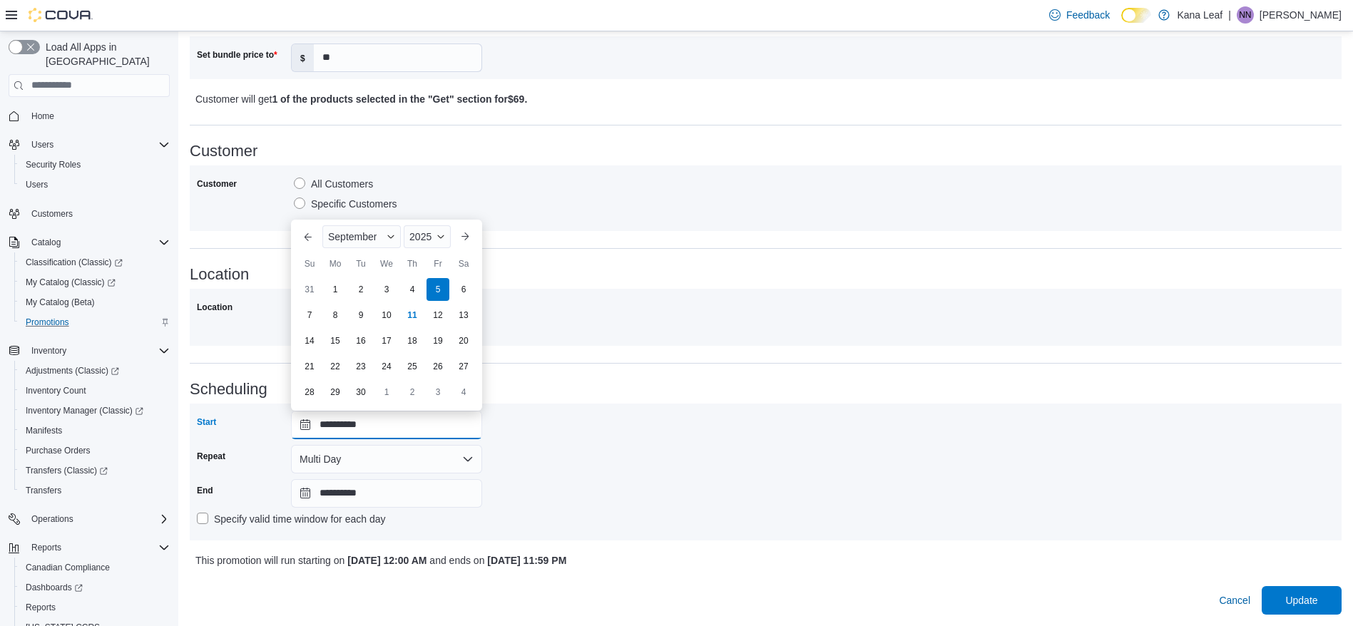
click at [414, 426] on input "**********" at bounding box center [386, 425] width 191 height 29
click at [444, 309] on div "12" at bounding box center [437, 314] width 25 height 25
type input "**********"
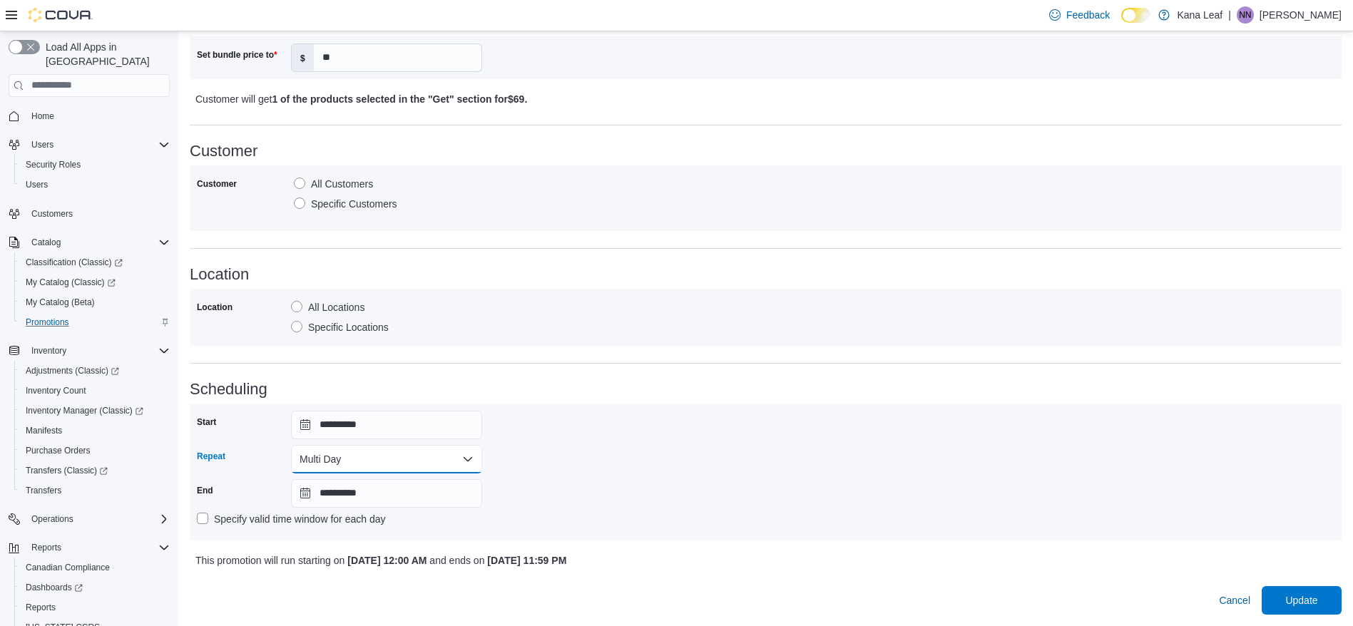
click at [418, 466] on button "Multi Day" at bounding box center [386, 459] width 191 height 29
click at [394, 488] on span "Single Day" at bounding box center [395, 487] width 163 height 17
type input "**********"
click at [1302, 600] on span "Update" at bounding box center [1301, 600] width 32 height 14
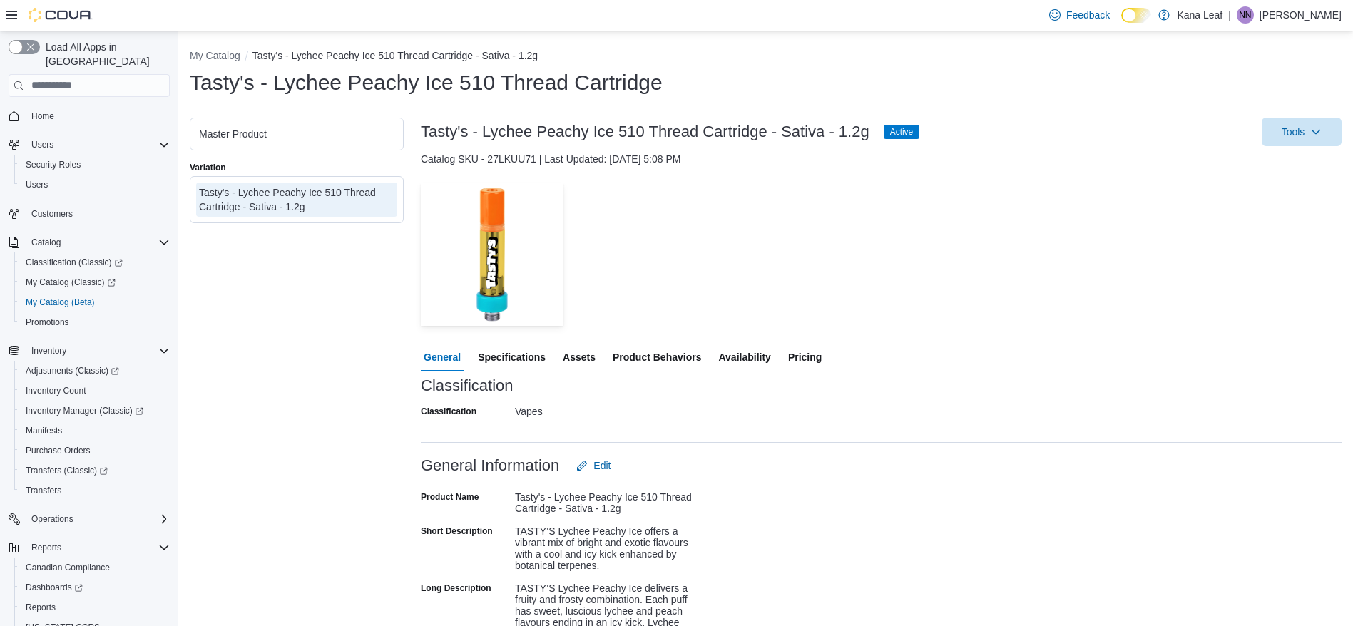
click at [755, 354] on span "Availability" at bounding box center [744, 357] width 52 height 29
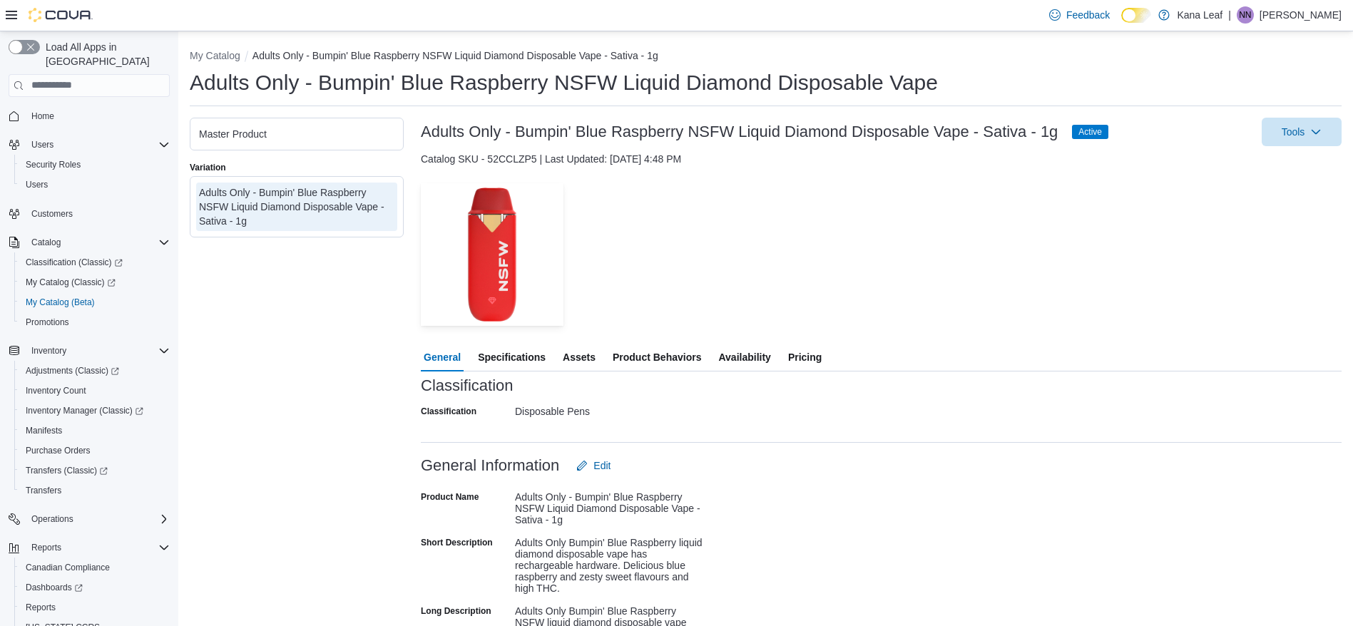
click at [739, 352] on span "Availability" at bounding box center [744, 357] width 52 height 29
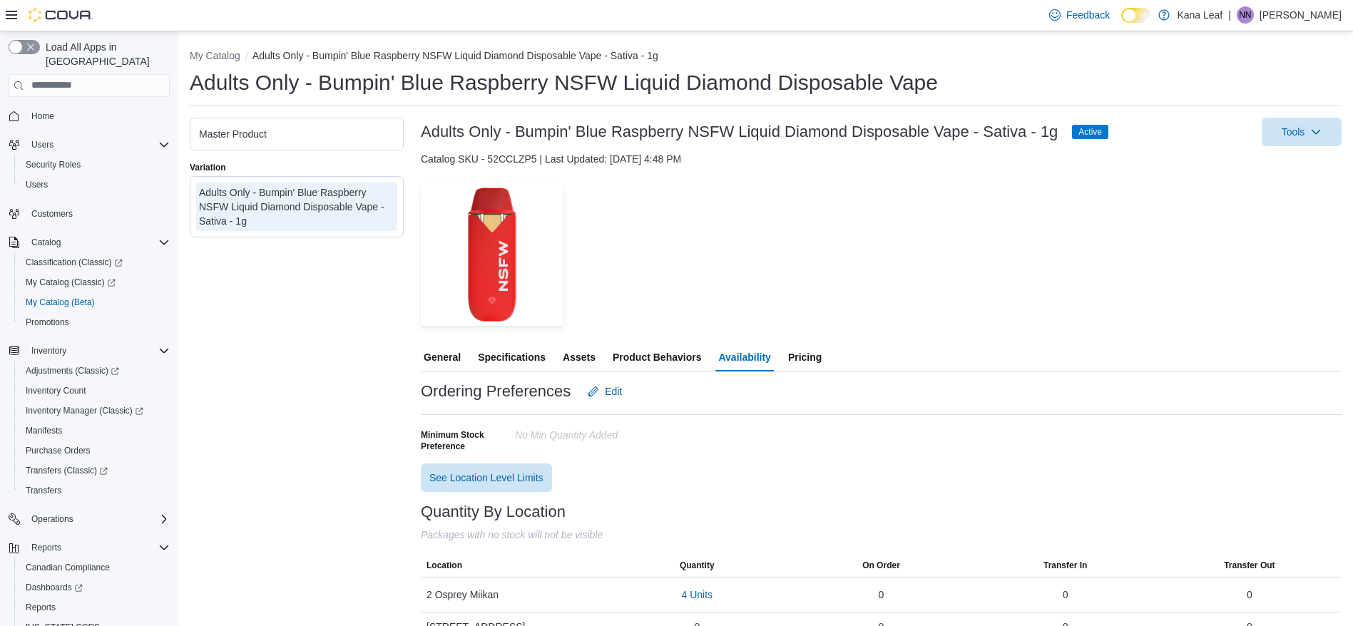
click at [808, 351] on span "Pricing" at bounding box center [805, 357] width 34 height 29
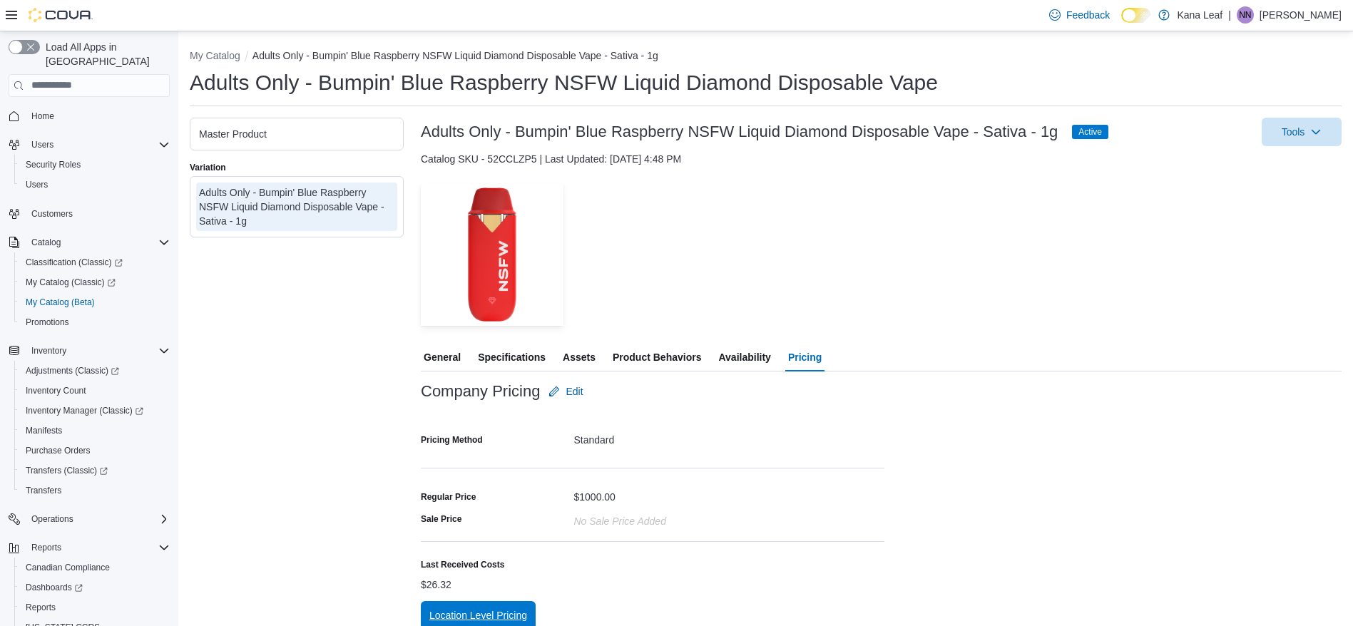
click at [500, 616] on span "Location Level Pricing" at bounding box center [478, 615] width 98 height 14
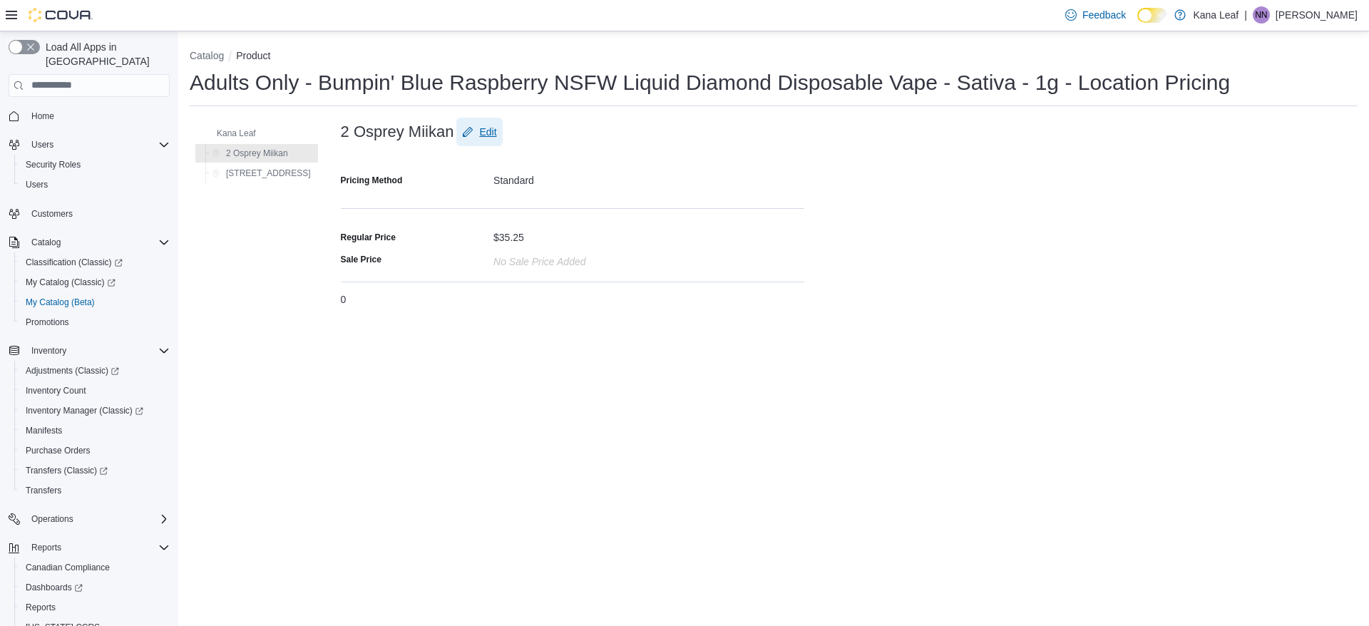
click at [479, 132] on span "Edit" at bounding box center [487, 132] width 17 height 14
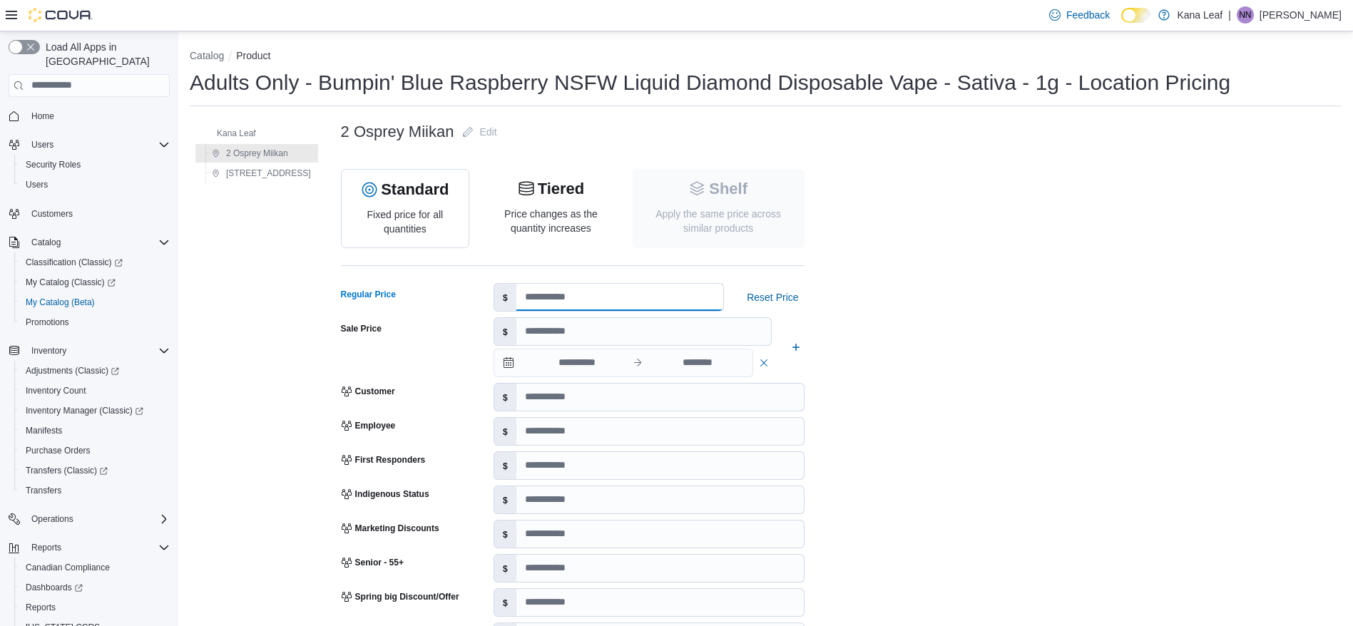
click at [520, 295] on input "*****" at bounding box center [619, 297] width 207 height 27
click at [548, 297] on input "*****" at bounding box center [619, 297] width 207 height 27
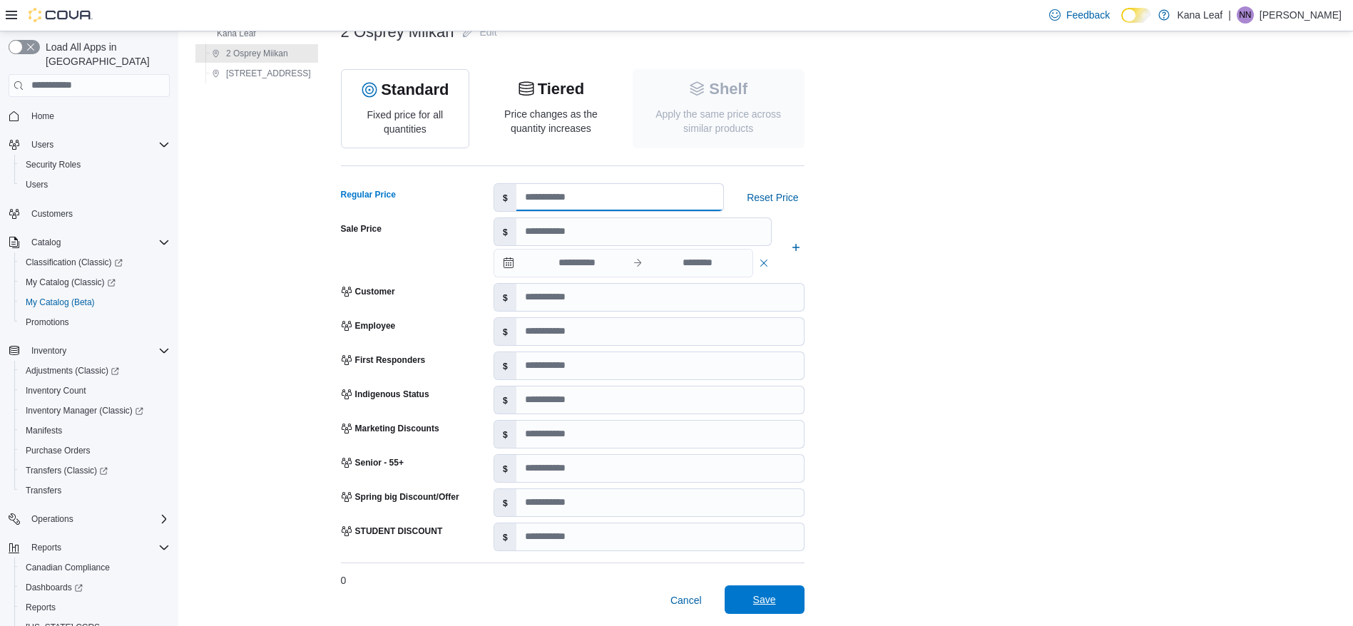
type input "*****"
click at [761, 601] on span "Save" at bounding box center [764, 599] width 63 height 29
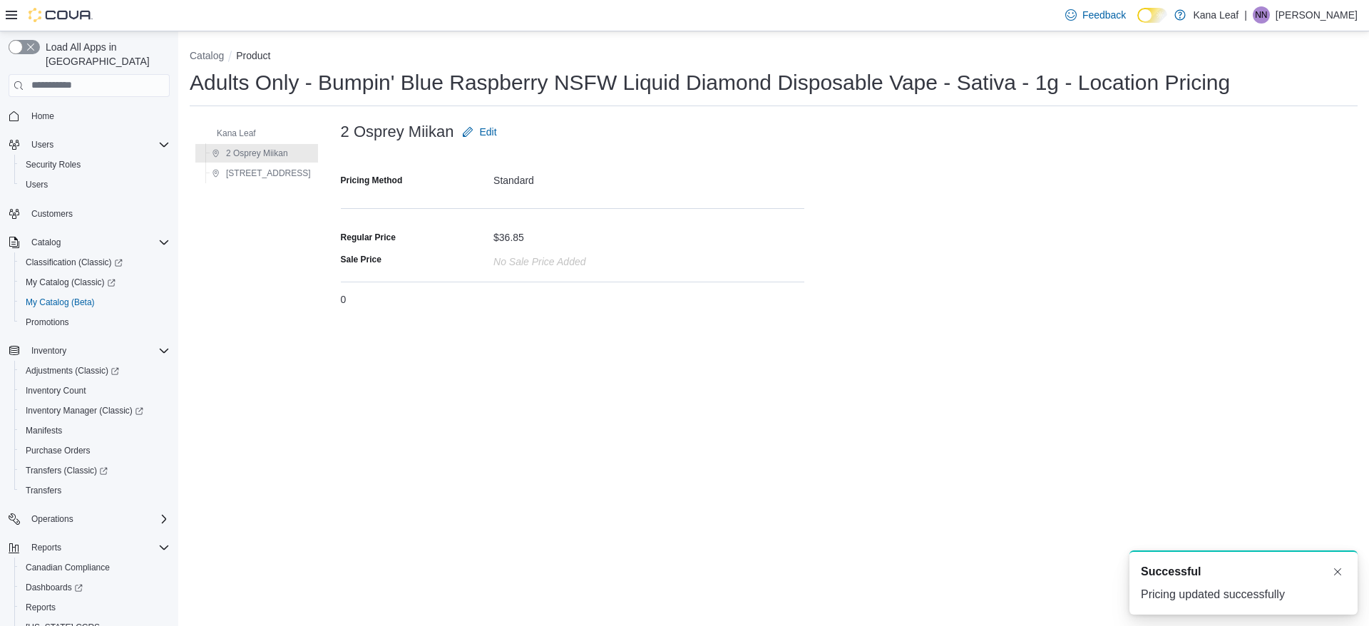
scroll to position [0, 0]
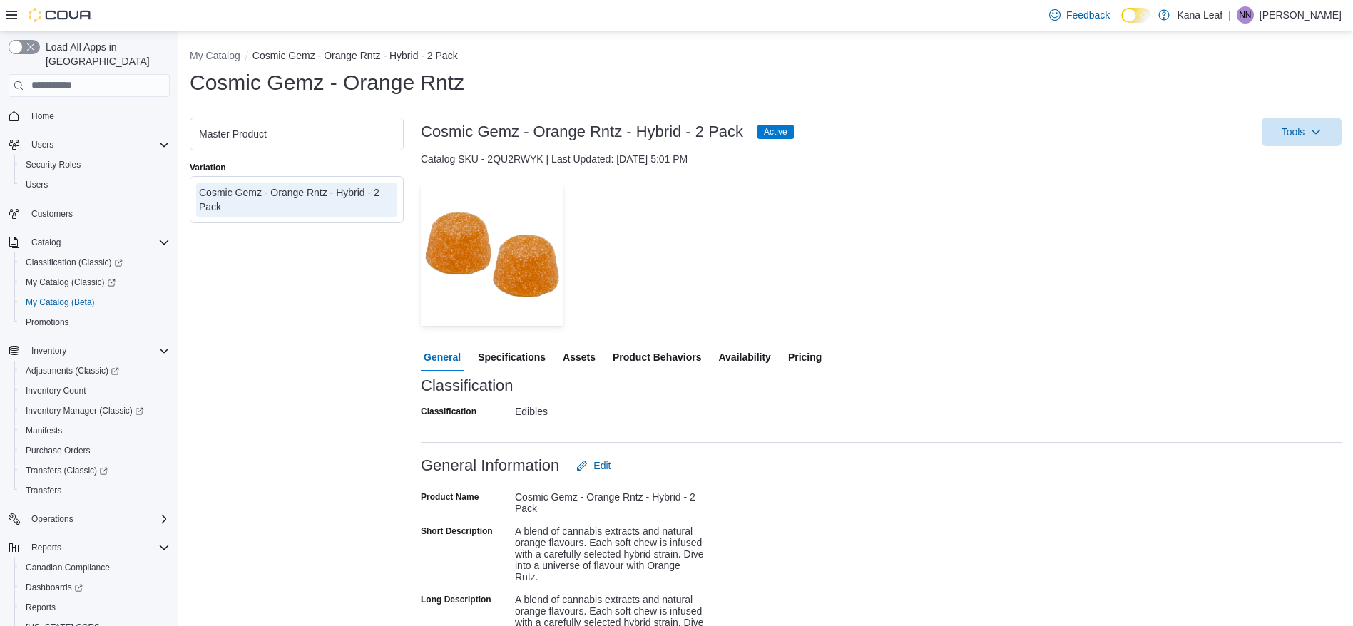
click at [755, 359] on span "Availability" at bounding box center [744, 357] width 52 height 29
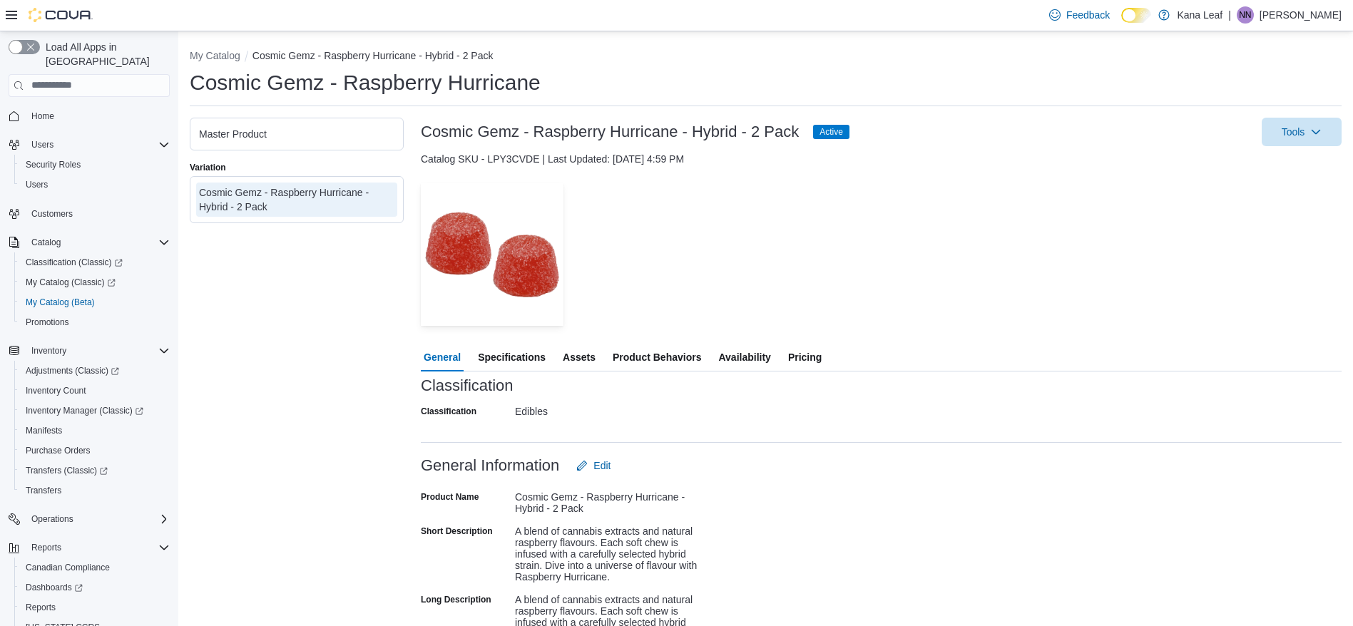
click at [756, 349] on span "Availability" at bounding box center [744, 357] width 52 height 29
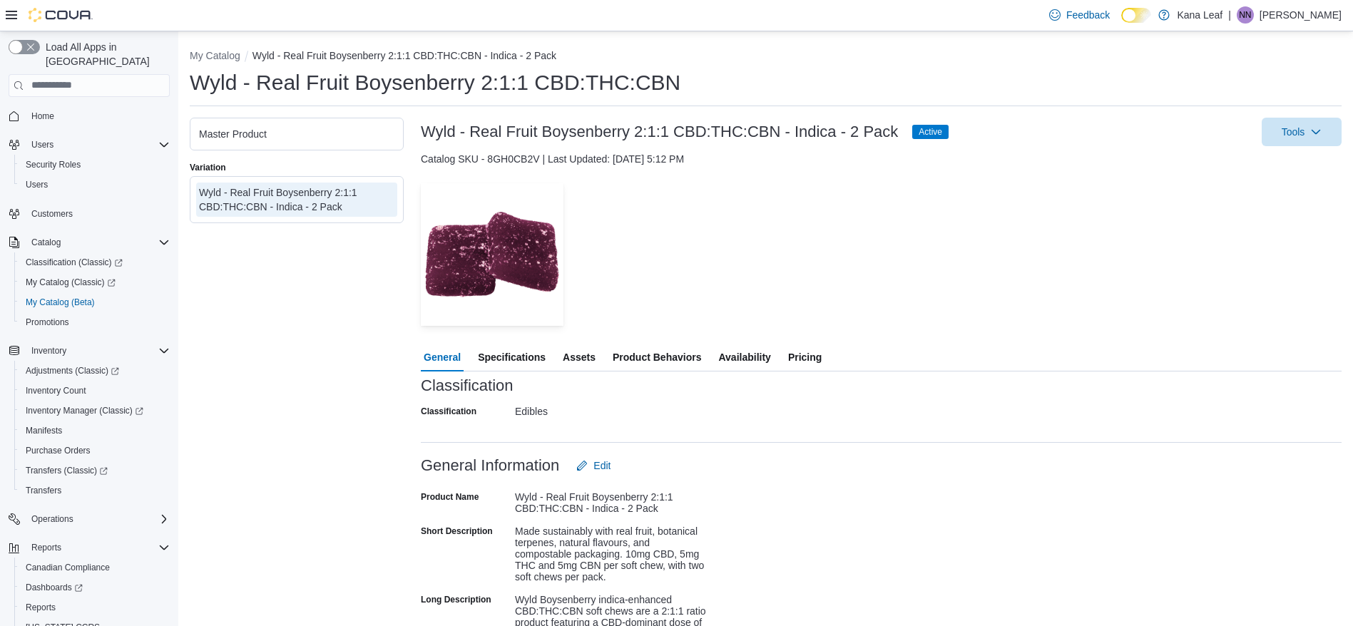
click at [757, 358] on span "Availability" at bounding box center [744, 357] width 52 height 29
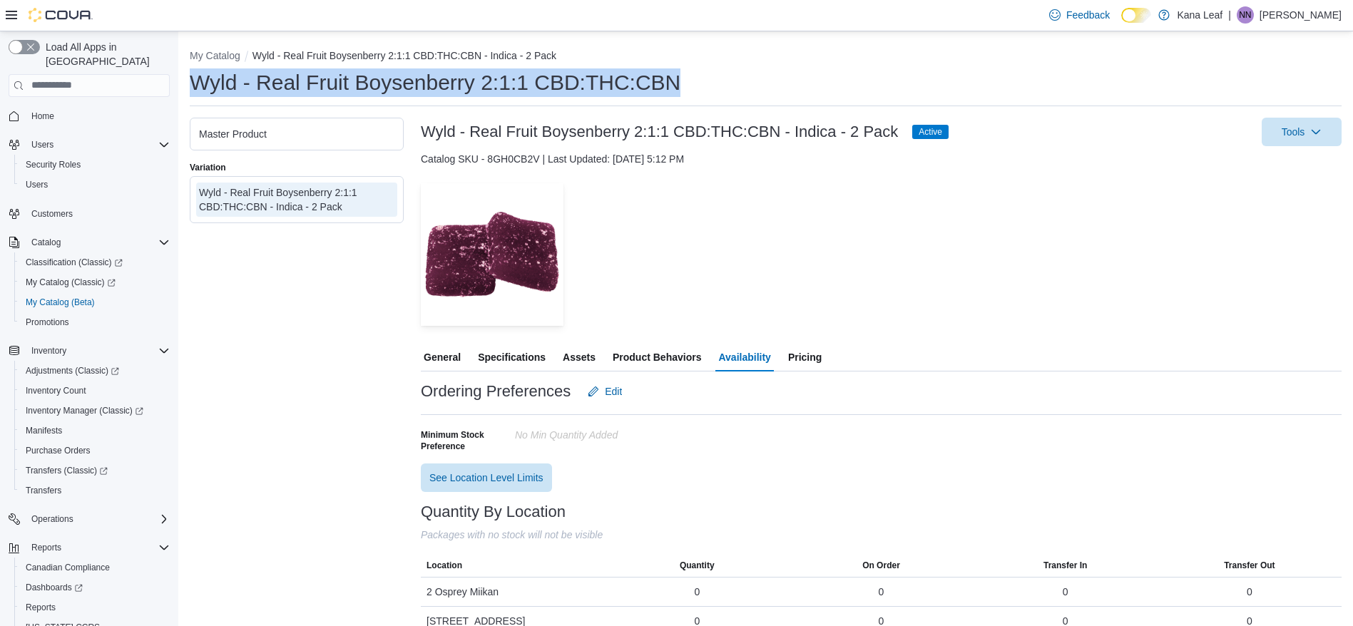
drag, startPoint x: 687, startPoint y: 84, endPoint x: 193, endPoint y: 78, distance: 494.9
click at [193, 78] on div "Wyld - Real Fruit Boysenberry 2:1:1 CBD:THC:CBN" at bounding box center [766, 82] width 1152 height 29
copy h1 "Wyld - Real Fruit Boysenberry 2:1:1 CBD:THC:CBN"
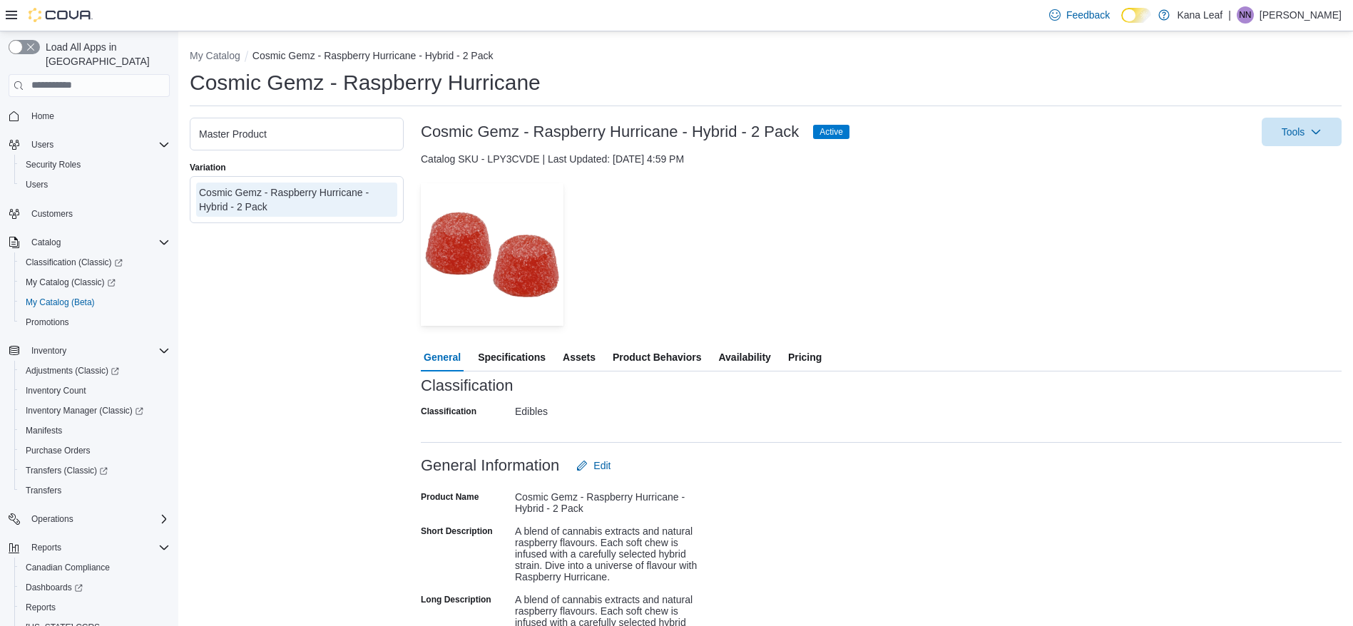
click at [769, 359] on span "Availability" at bounding box center [744, 357] width 52 height 29
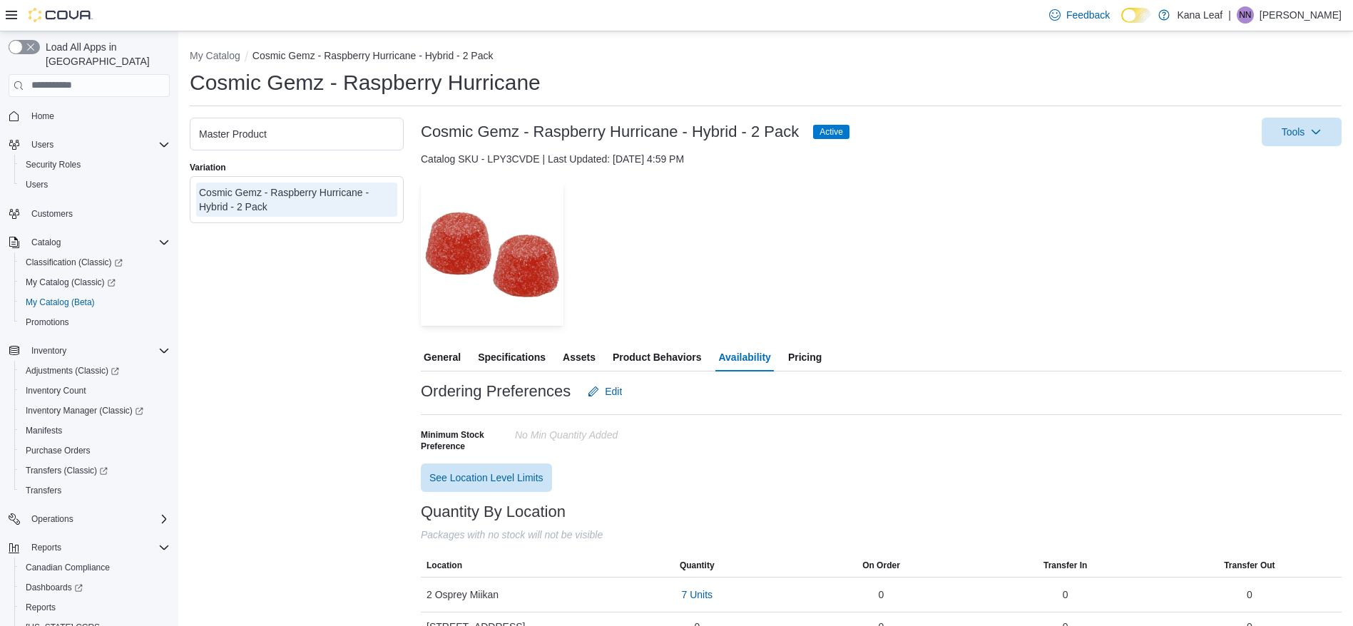
scroll to position [27, 0]
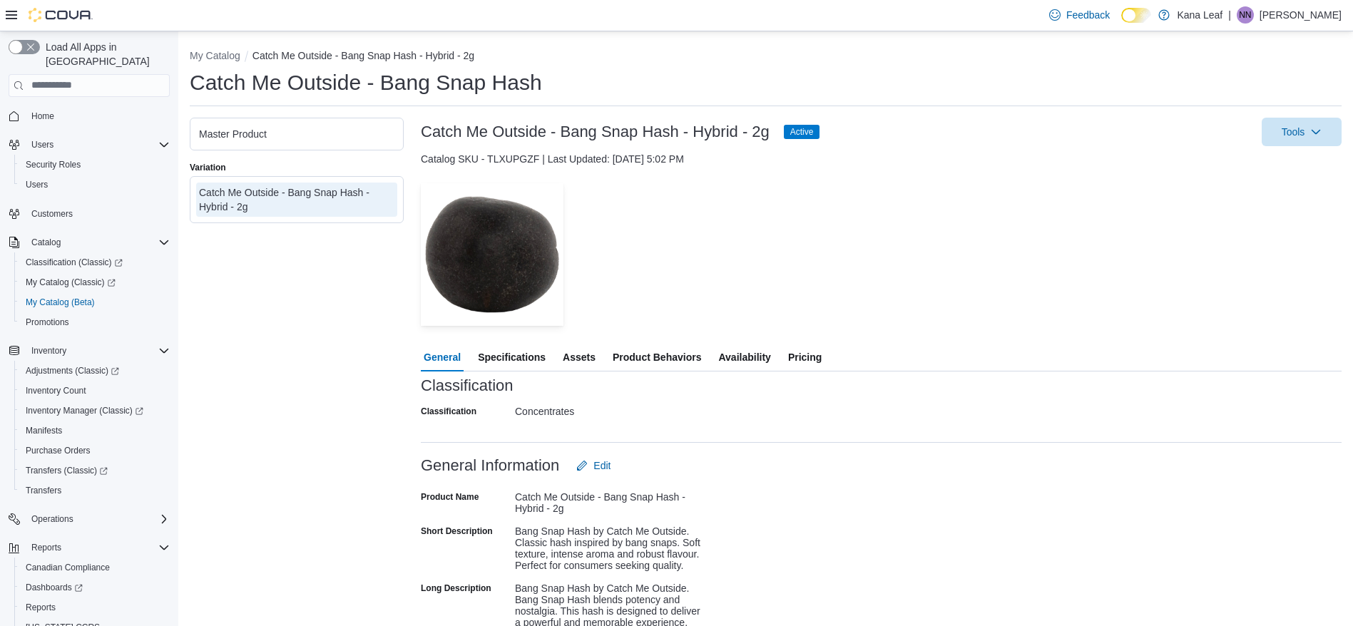
click at [762, 362] on span "Availability" at bounding box center [744, 357] width 52 height 29
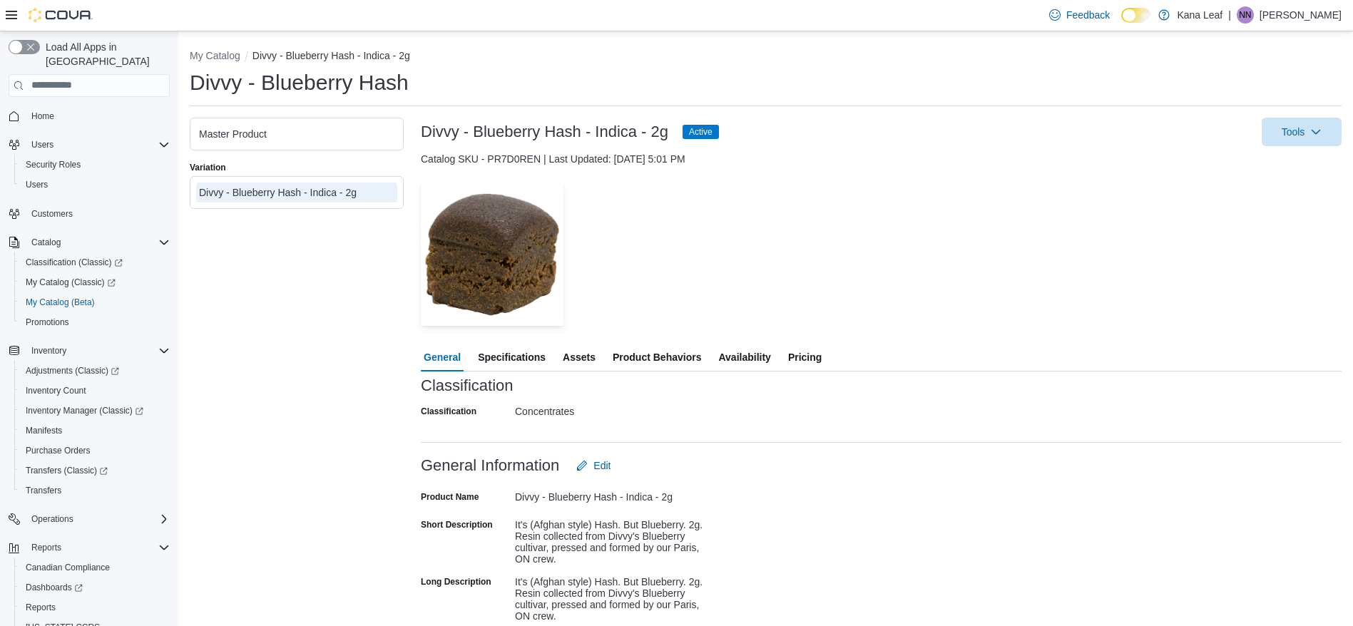
click at [769, 355] on span "Availability" at bounding box center [744, 357] width 52 height 29
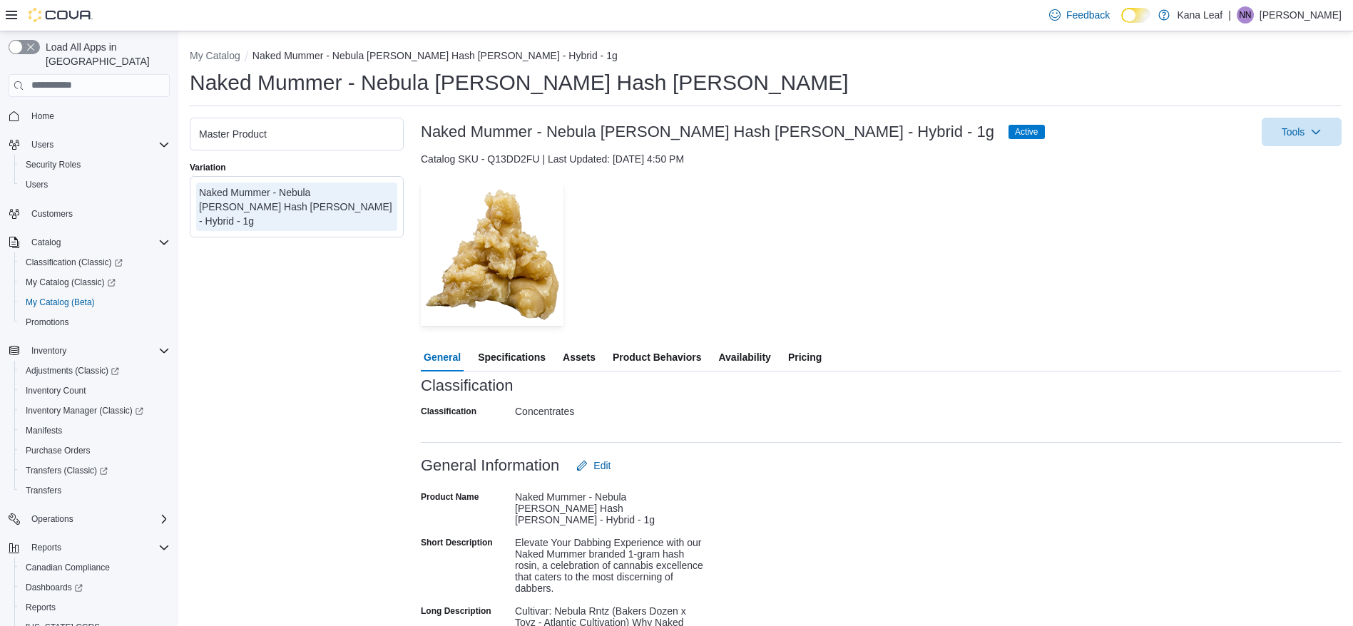
click at [759, 361] on span "Availability" at bounding box center [744, 357] width 52 height 29
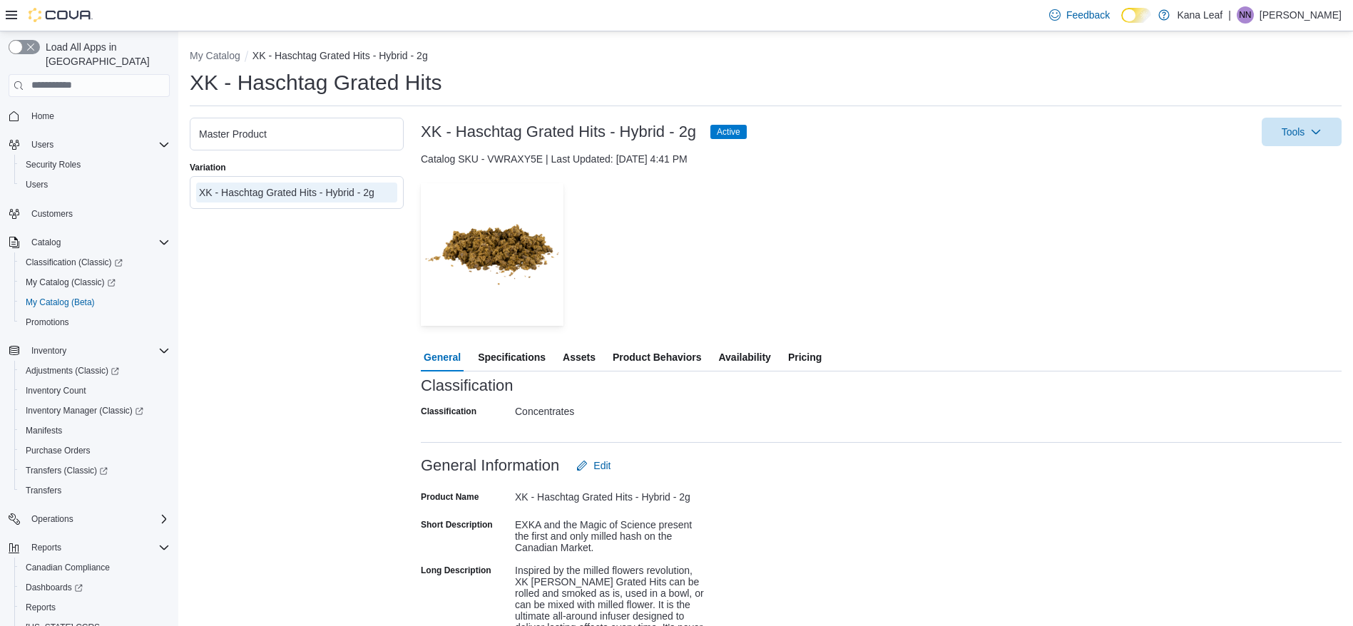
click at [744, 358] on span "Availability" at bounding box center [744, 357] width 52 height 29
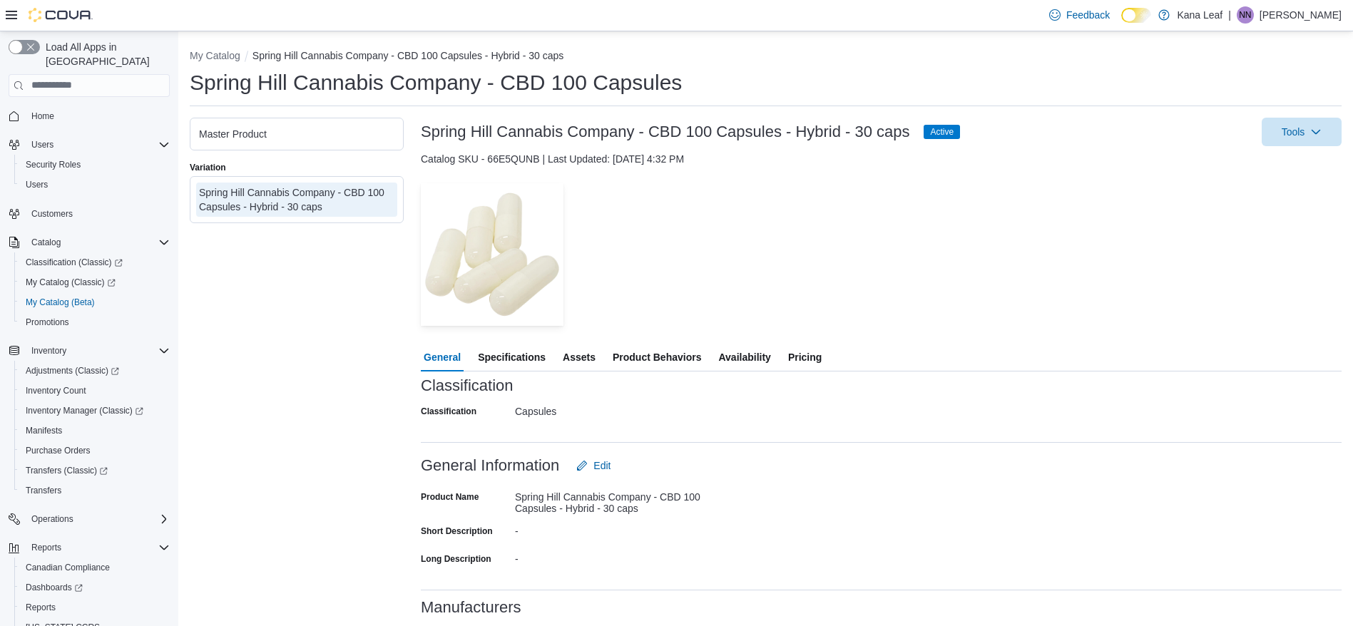
click at [753, 362] on span "Availability" at bounding box center [744, 357] width 52 height 29
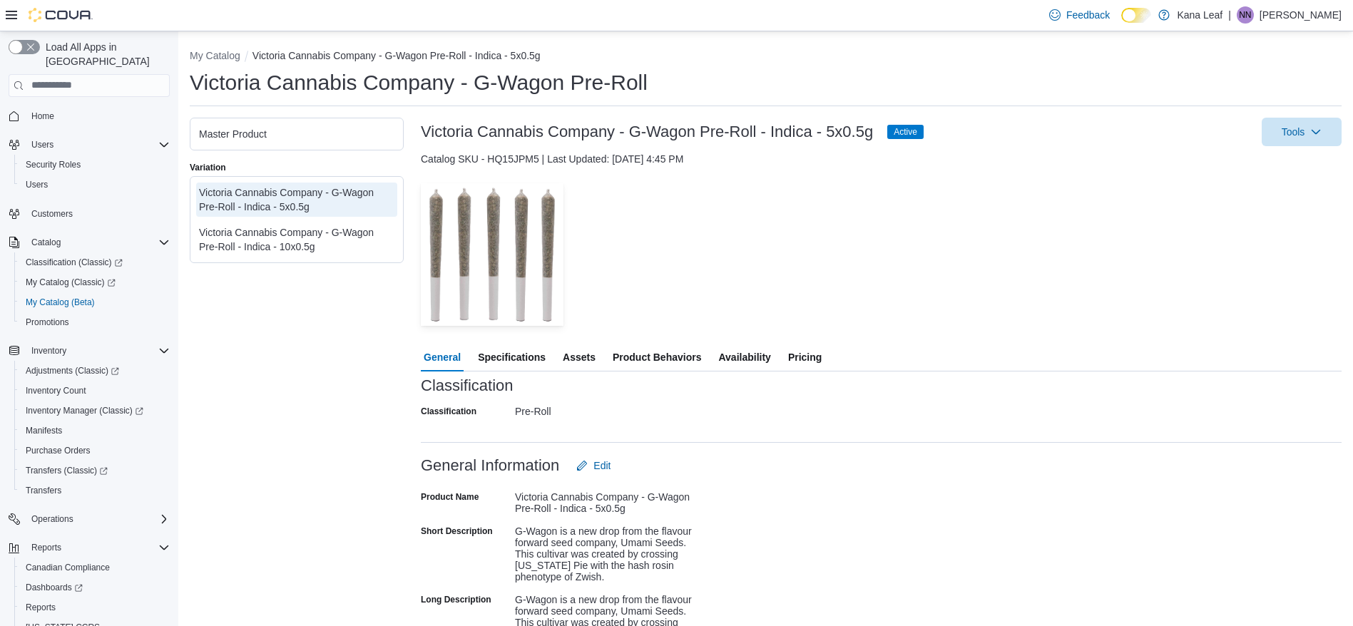
click at [752, 355] on span "Availability" at bounding box center [744, 357] width 52 height 29
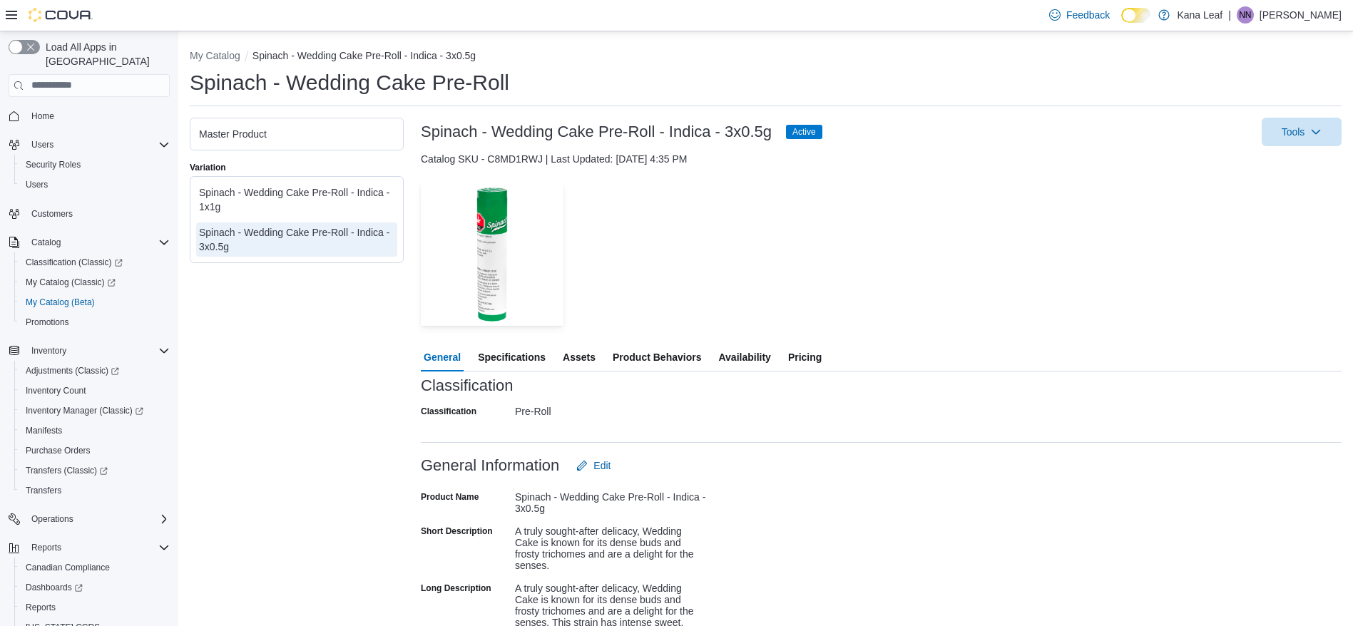
click at [754, 359] on span "Availability" at bounding box center [744, 357] width 52 height 29
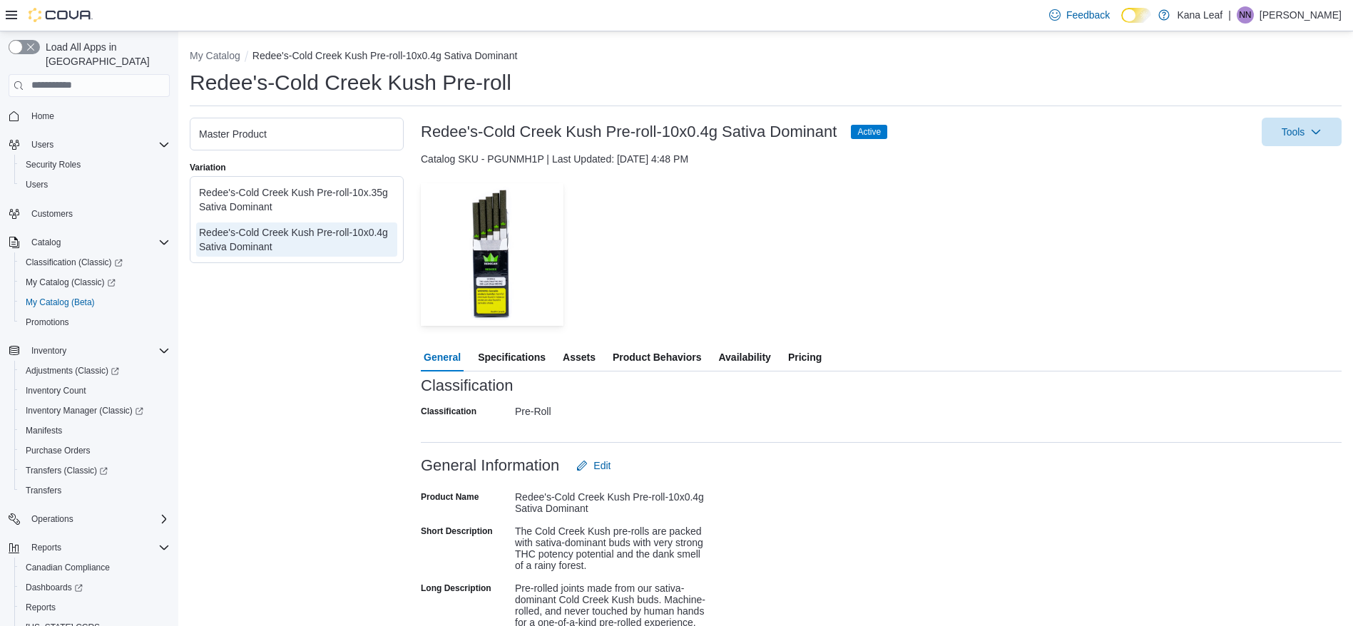
click at [742, 361] on span "Availability" at bounding box center [744, 357] width 52 height 29
